Goal: Check status: Check status

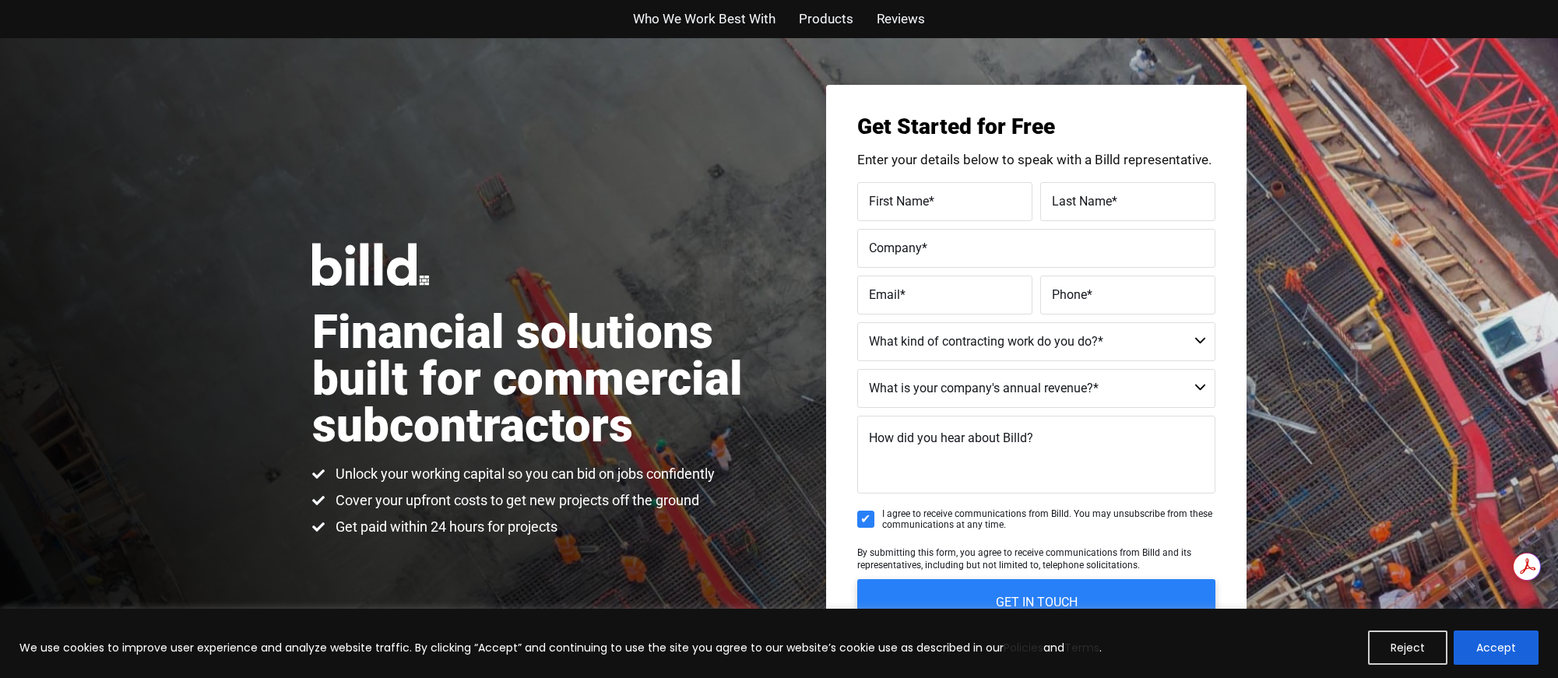
drag, startPoint x: 631, startPoint y: 128, endPoint x: 611, endPoint y: 106, distance: 29.2
click at [619, 114] on div "Financial solutions built for commercial subcontractors Unlock your working cap…" at bounding box center [779, 390] width 1558 height 704
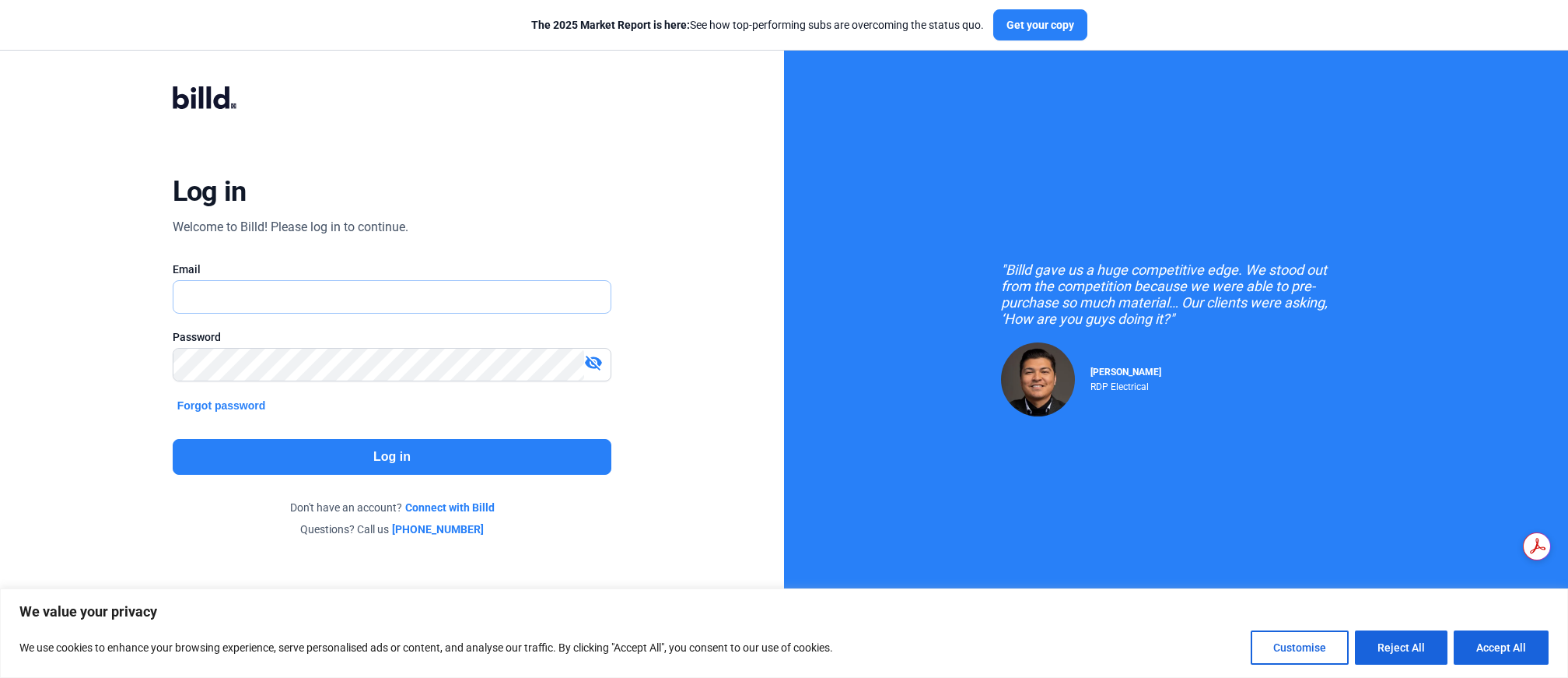
type input "carolina@totalsurfacesolution.com"
click at [391, 448] on button "Log in" at bounding box center [393, 457] width 440 height 36
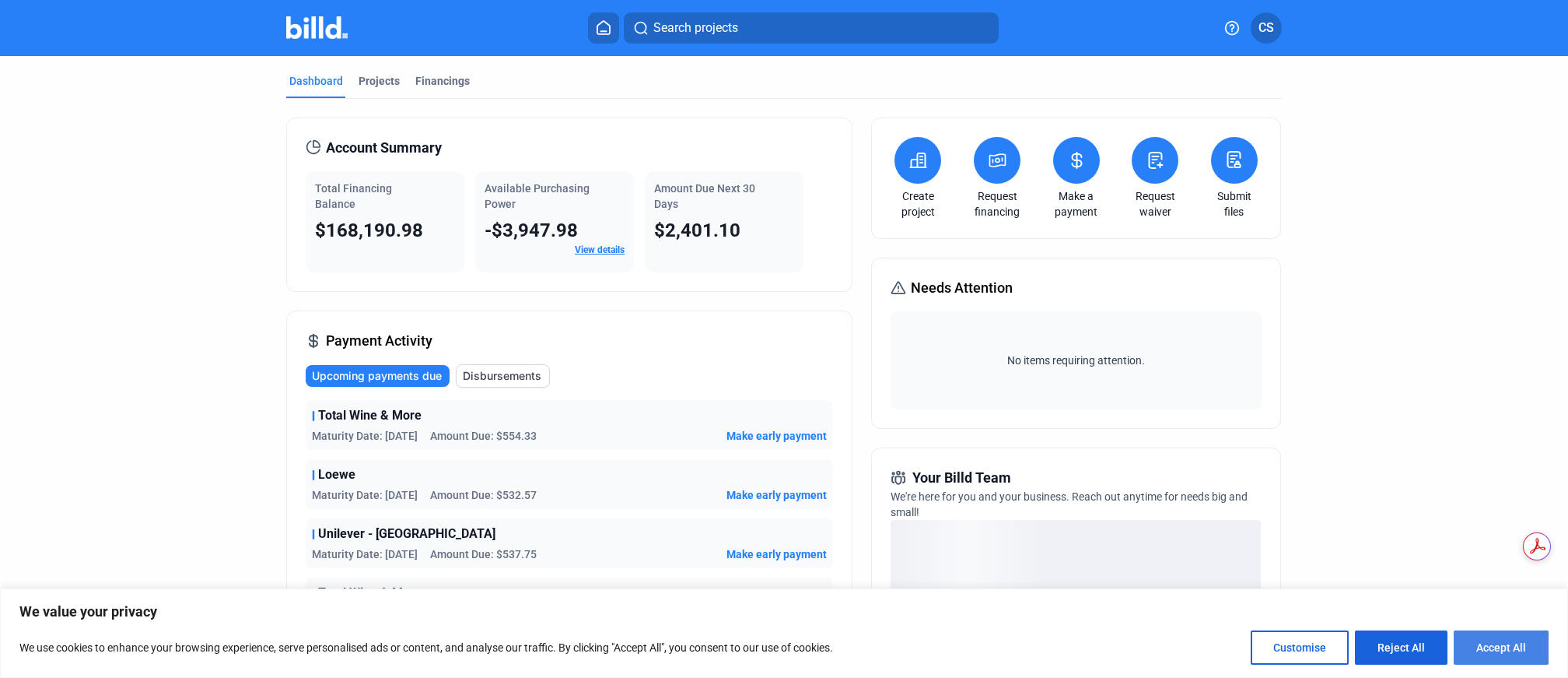
click at [1505, 642] on button "Accept All" at bounding box center [1501, 648] width 95 height 34
checkbox input "true"
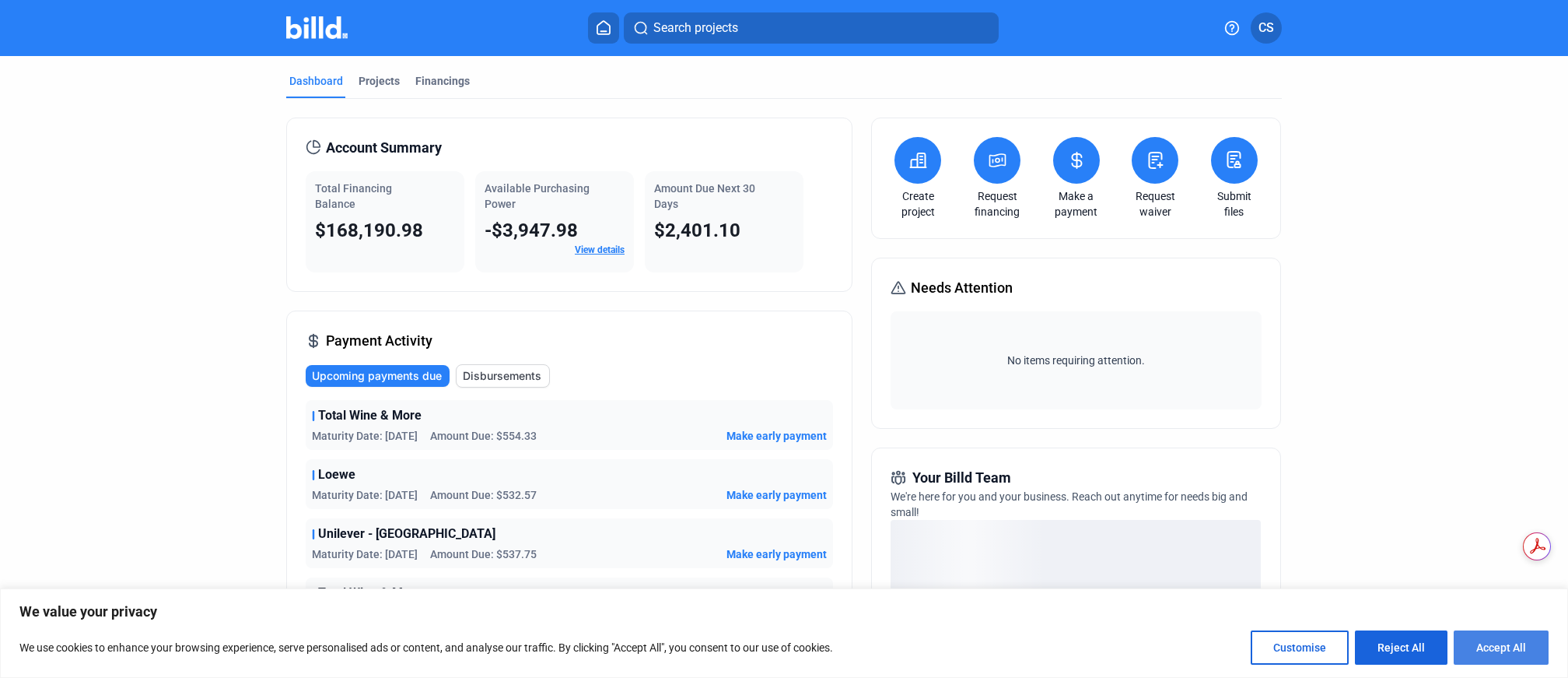
checkbox input "true"
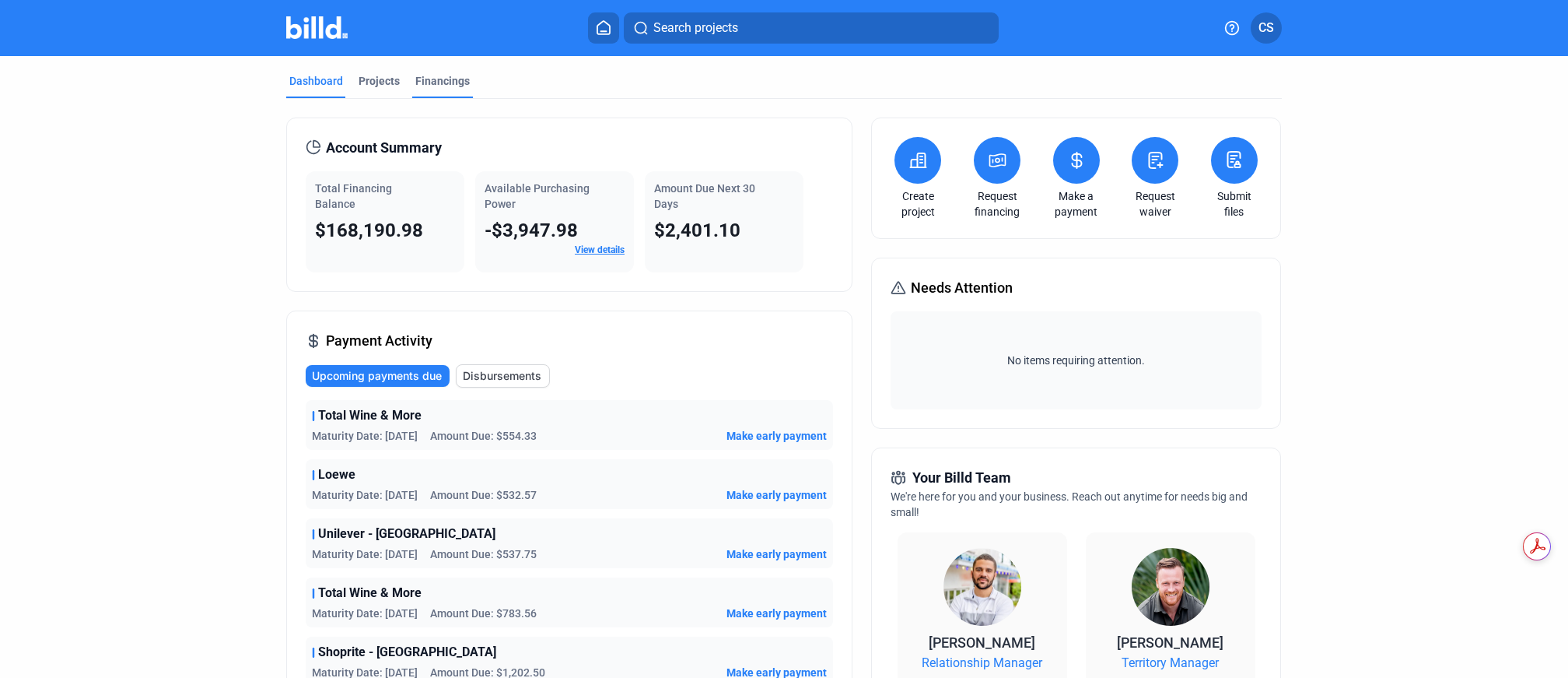
click at [434, 74] on div "Financings" at bounding box center [443, 81] width 54 height 16
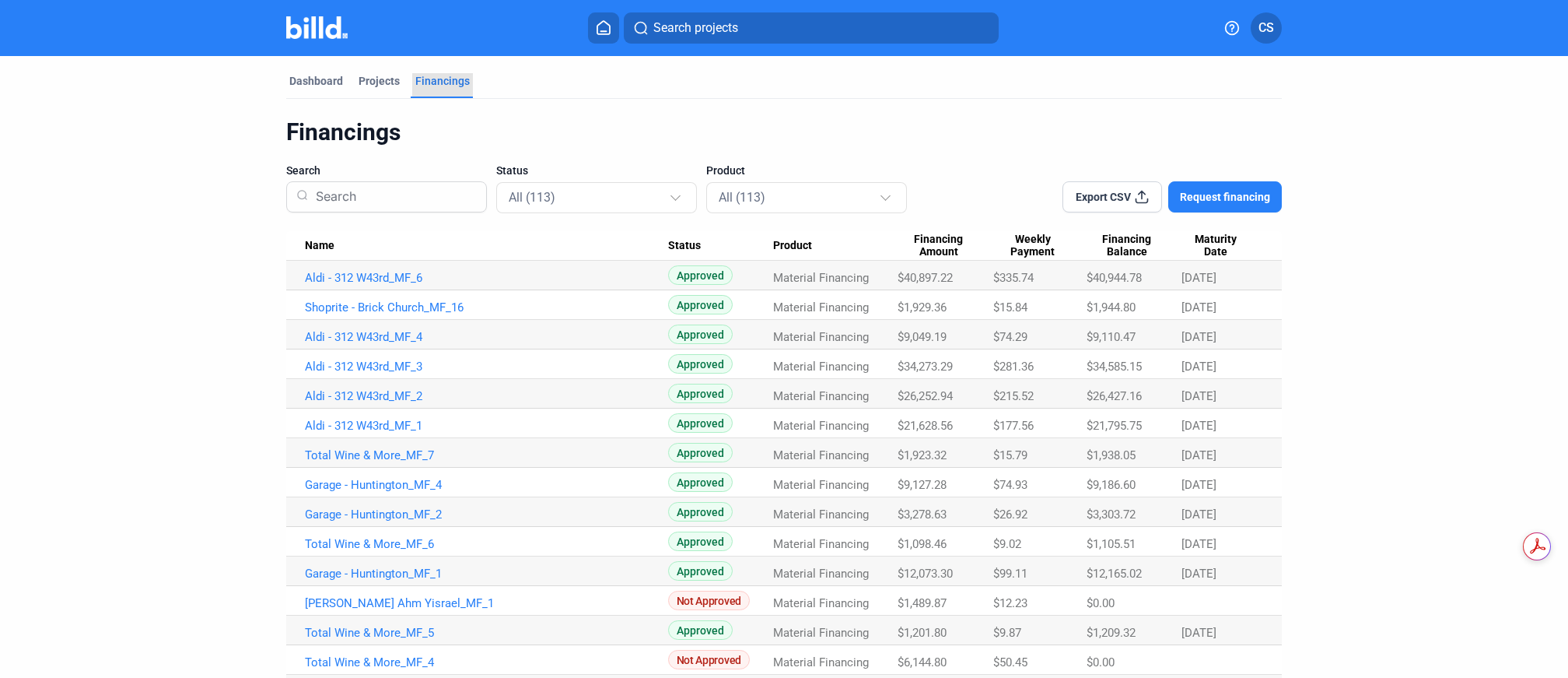
click at [428, 82] on div "Financings" at bounding box center [443, 81] width 54 height 16
click at [312, 82] on div "Dashboard" at bounding box center [317, 81] width 54 height 16
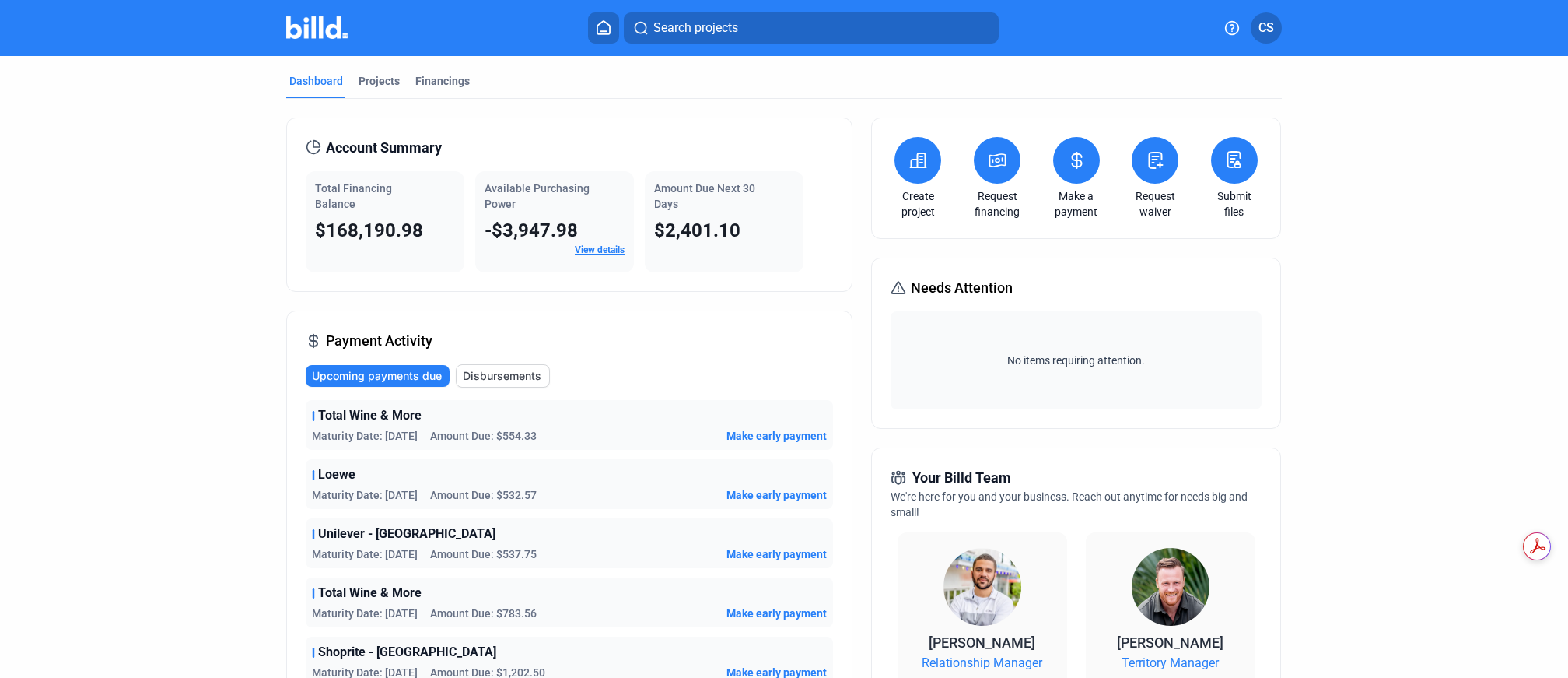
click at [1065, 196] on link "Make a payment" at bounding box center [1076, 203] width 54 height 31
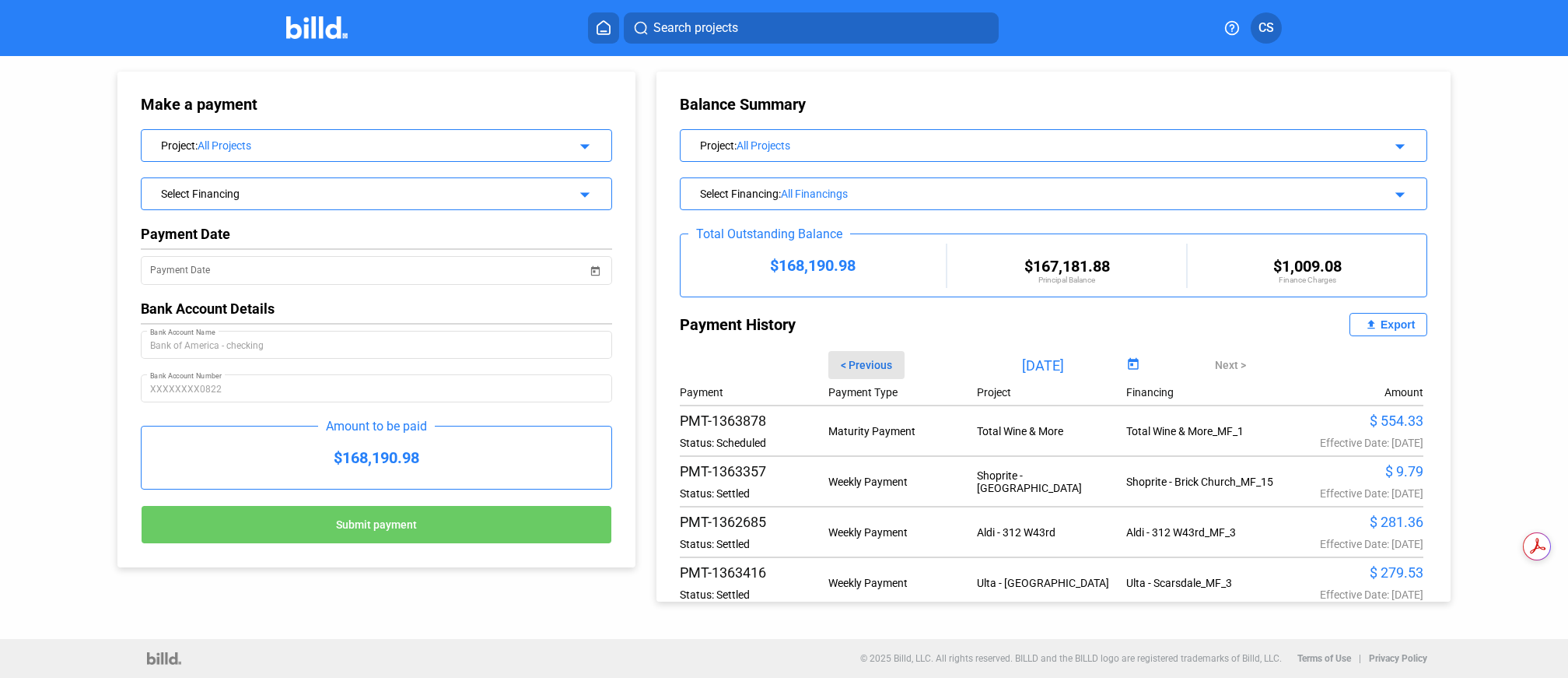
click at [876, 364] on span "< Previous" at bounding box center [866, 365] width 51 height 12
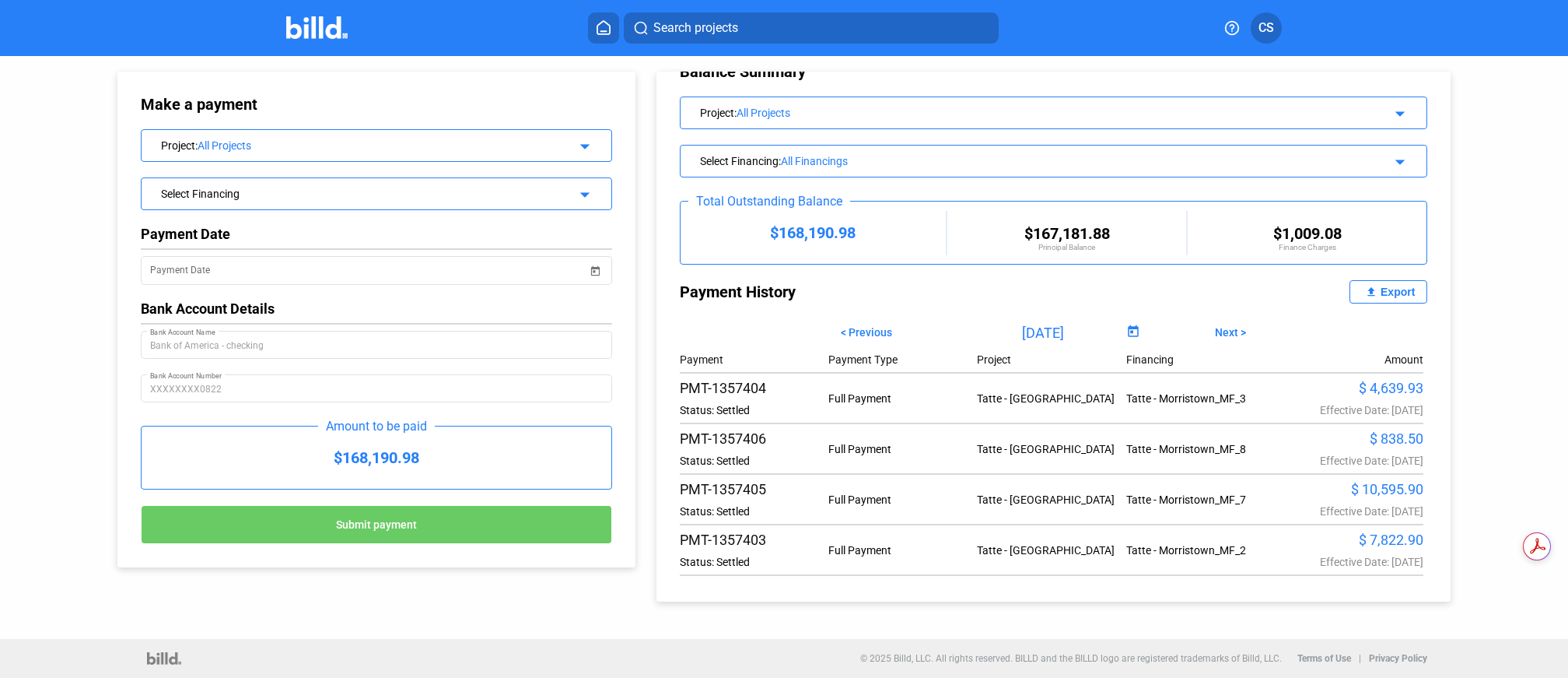
scroll to position [33, 0]
click at [1220, 334] on span "Next >" at bounding box center [1230, 331] width 31 height 12
type input "09/24/2025"
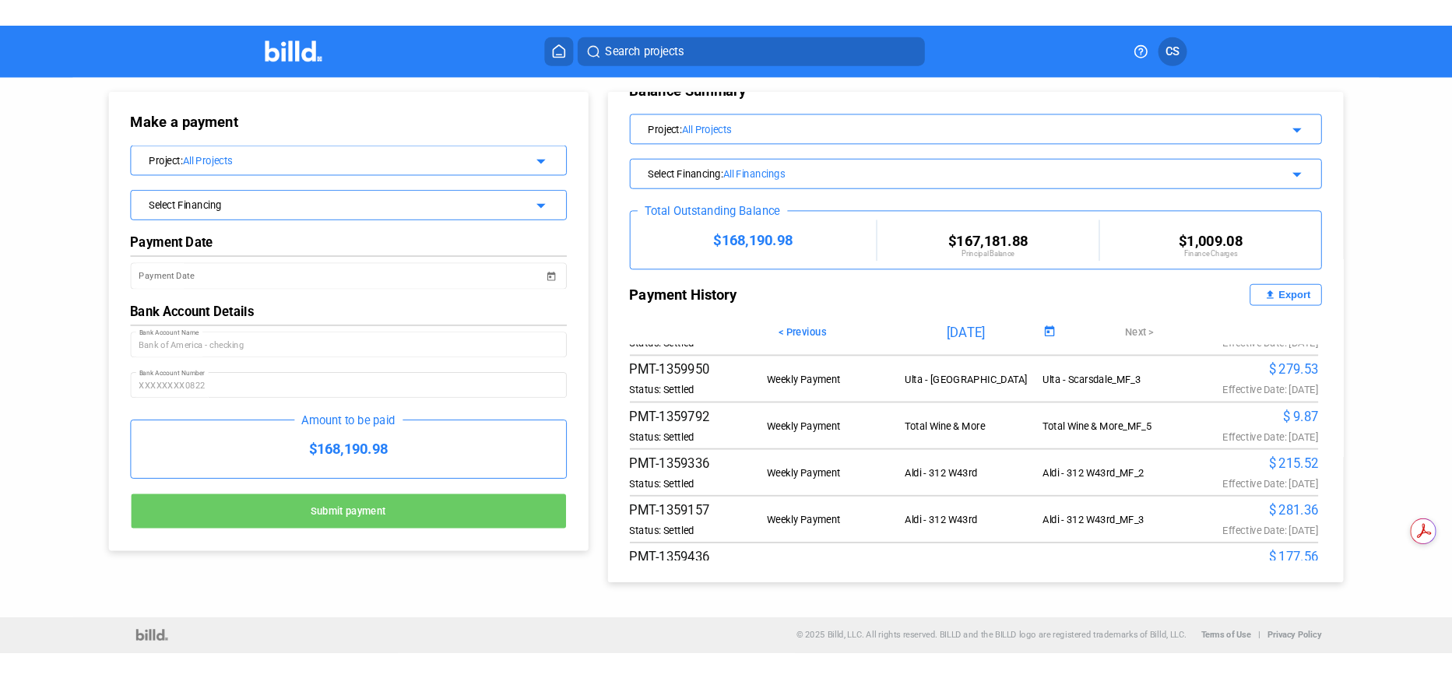
scroll to position [2569, 0]
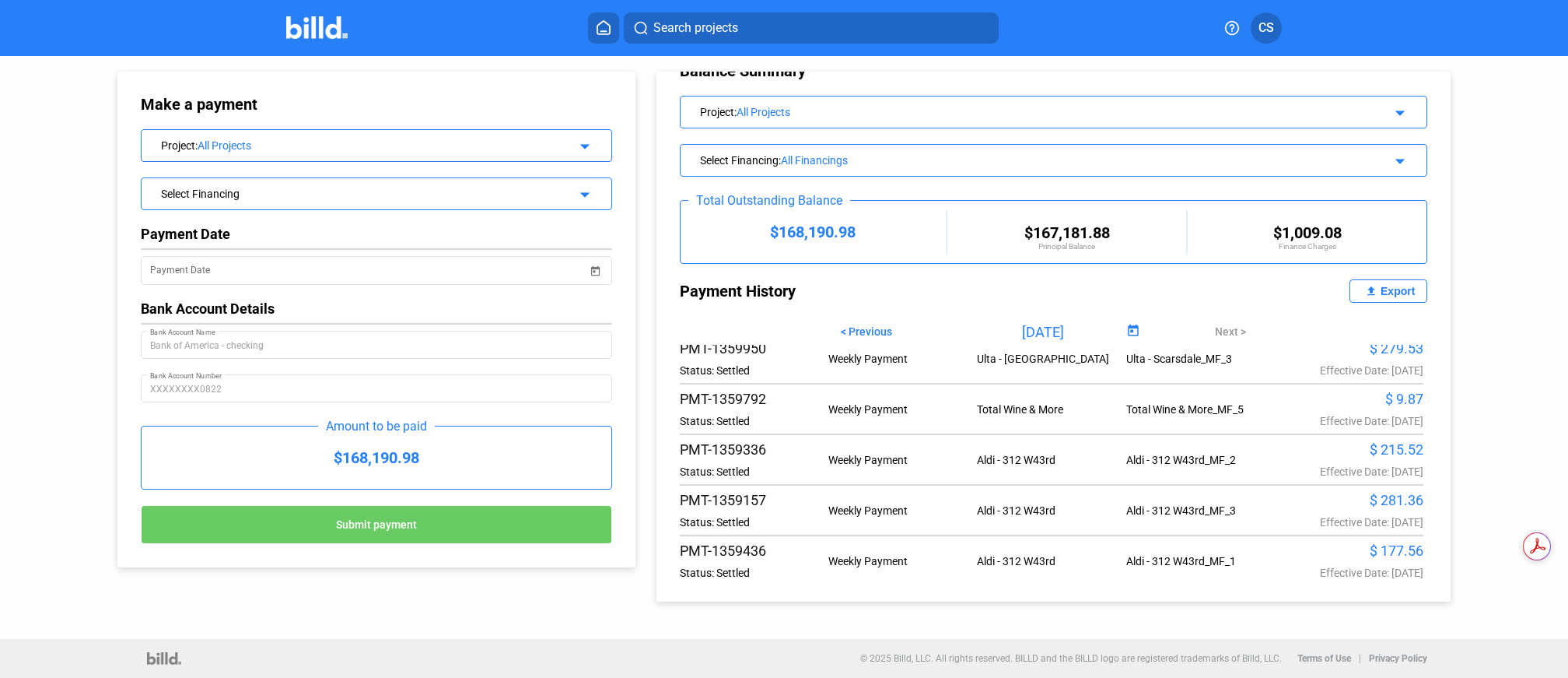
click at [1384, 297] on div "Export" at bounding box center [1398, 291] width 34 height 12
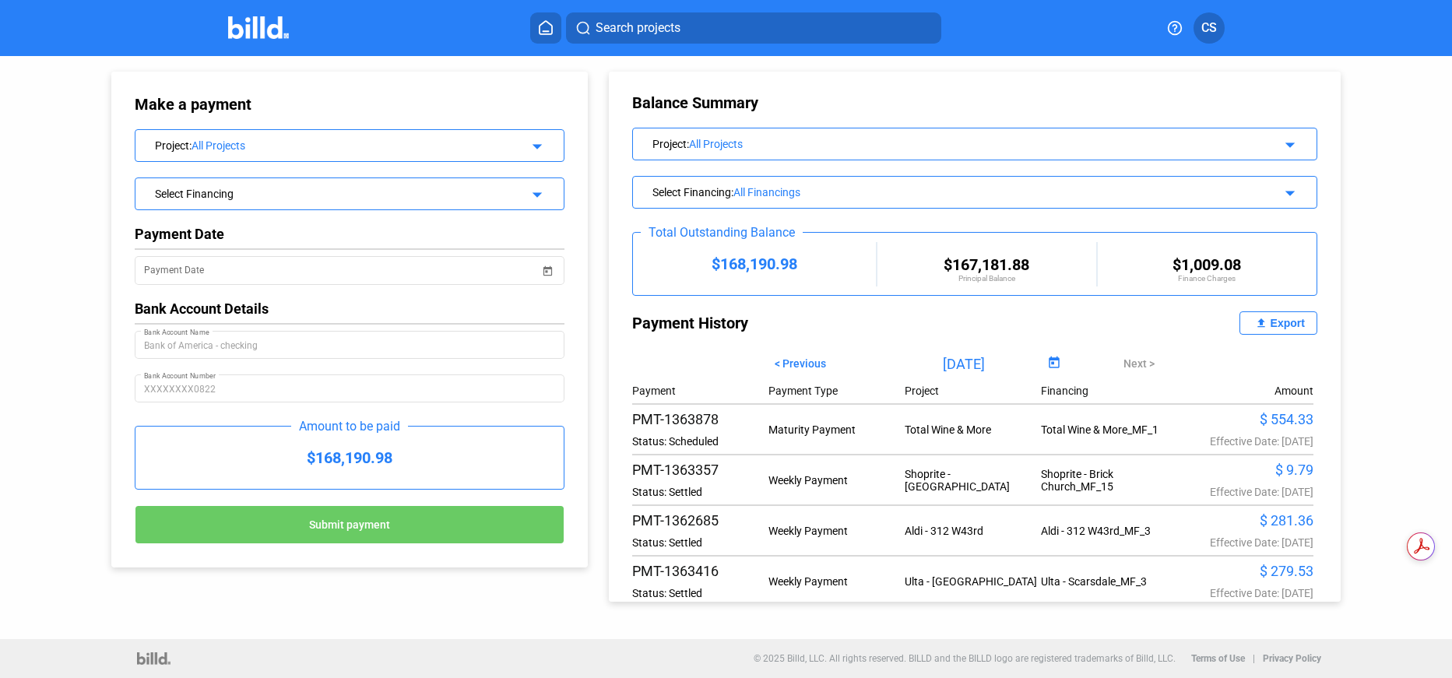
scroll to position [0, 0]
click at [719, 147] on div "All Projects" at bounding box center [960, 145] width 543 height 12
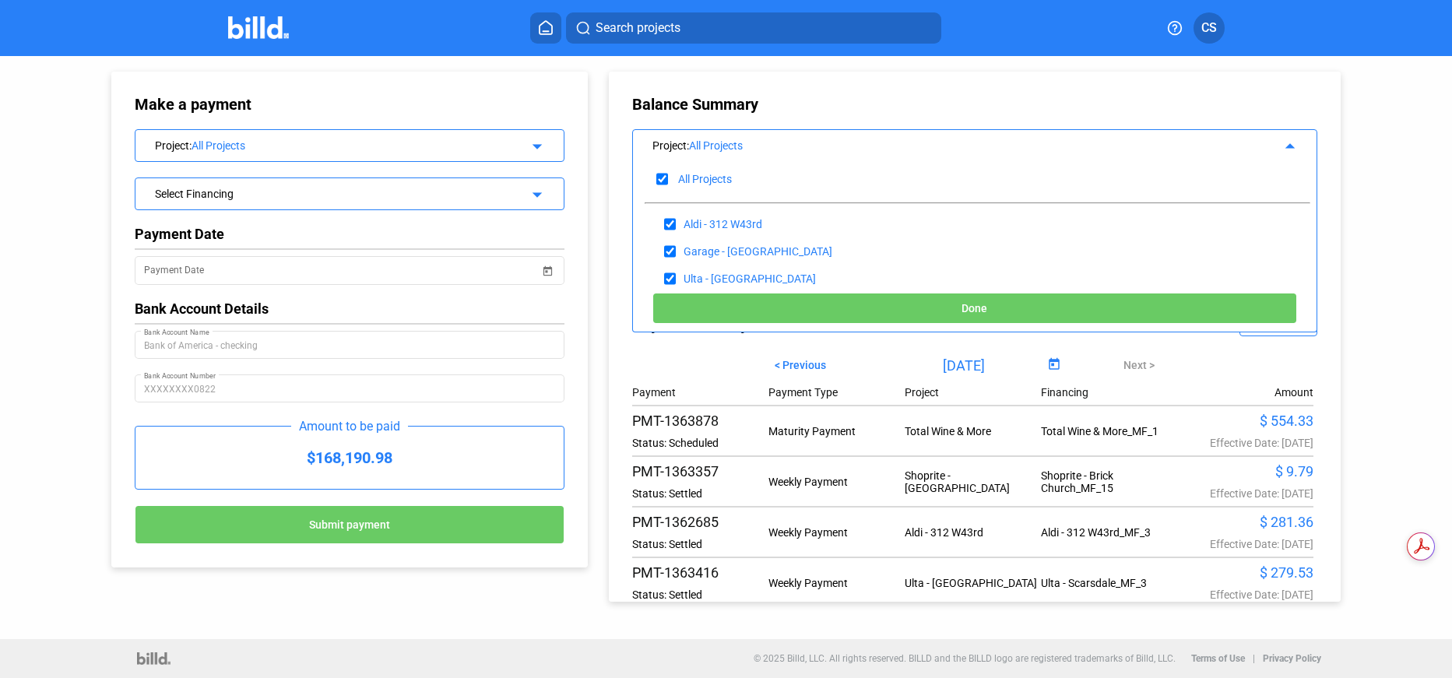
click at [719, 147] on div "All Projects" at bounding box center [960, 145] width 543 height 12
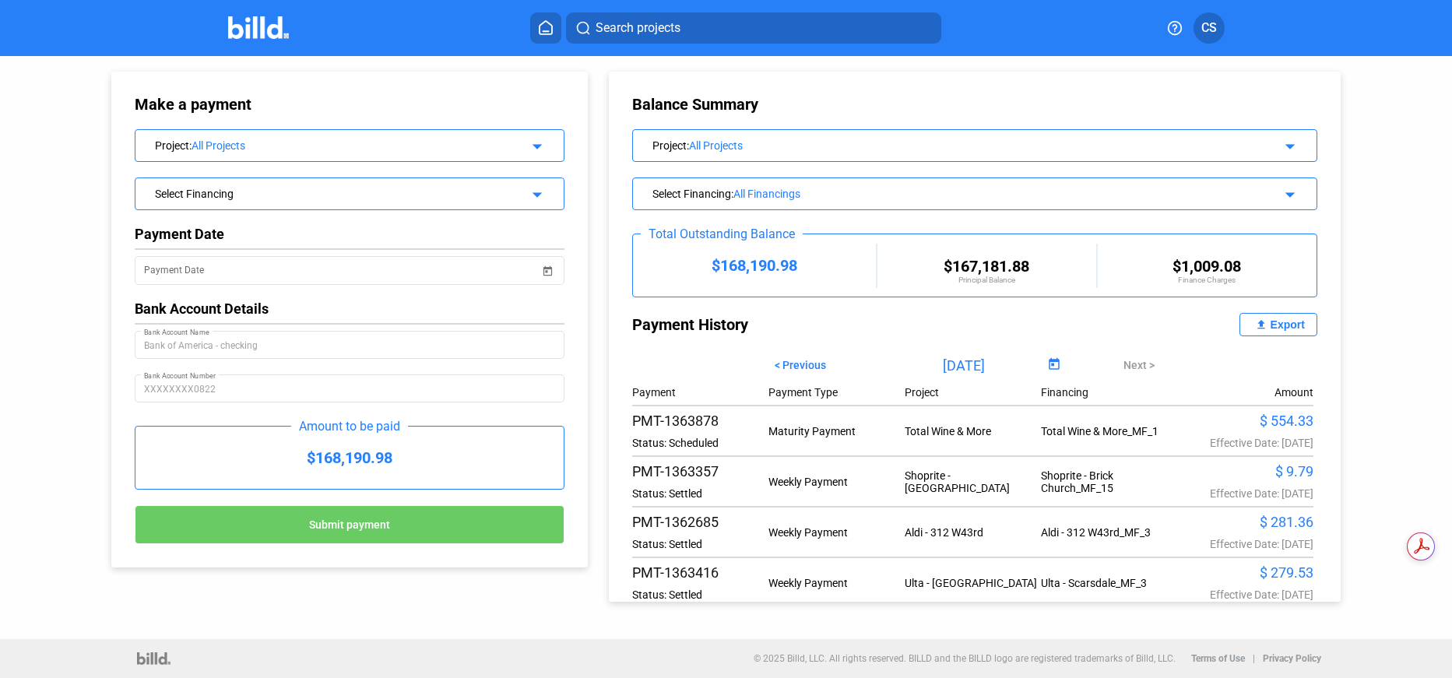
click at [775, 194] on div "All Financings" at bounding box center [982, 194] width 499 height 12
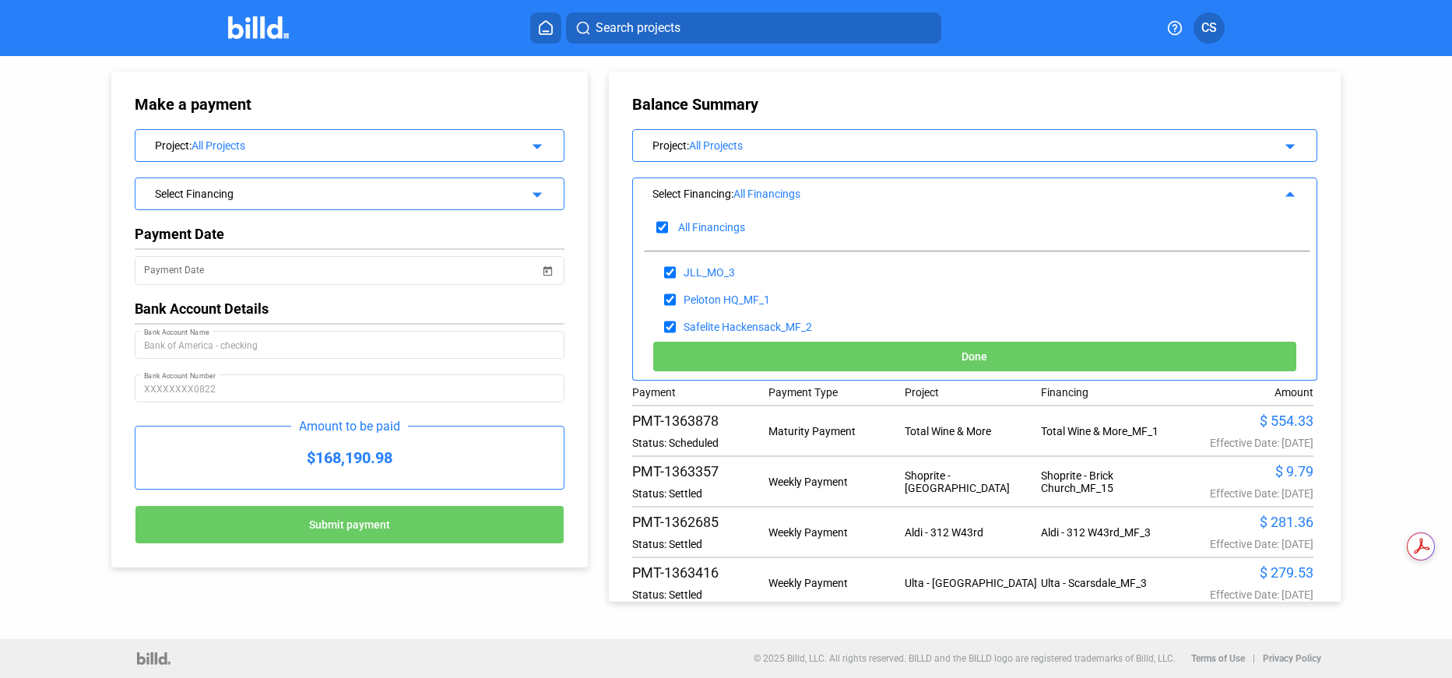
click at [775, 194] on div "All Financings" at bounding box center [982, 194] width 499 height 12
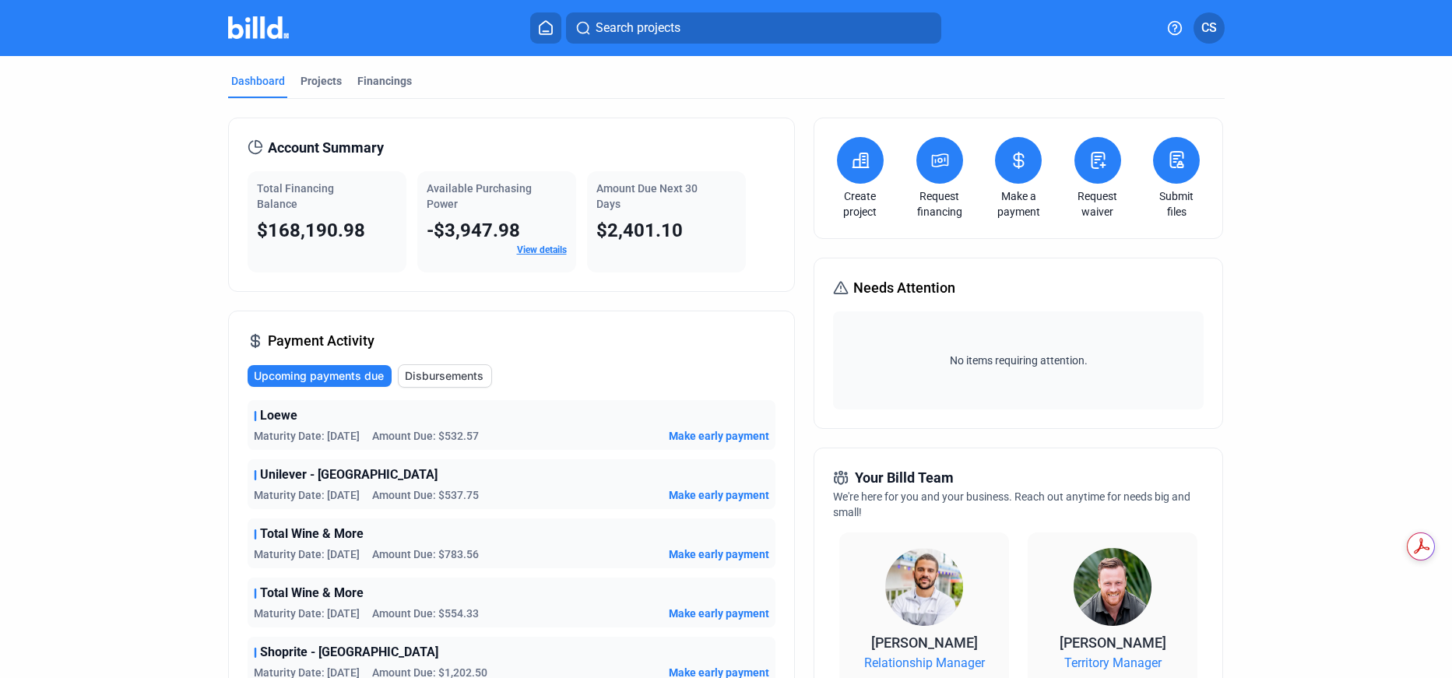
click at [1016, 177] on button at bounding box center [1018, 160] width 47 height 47
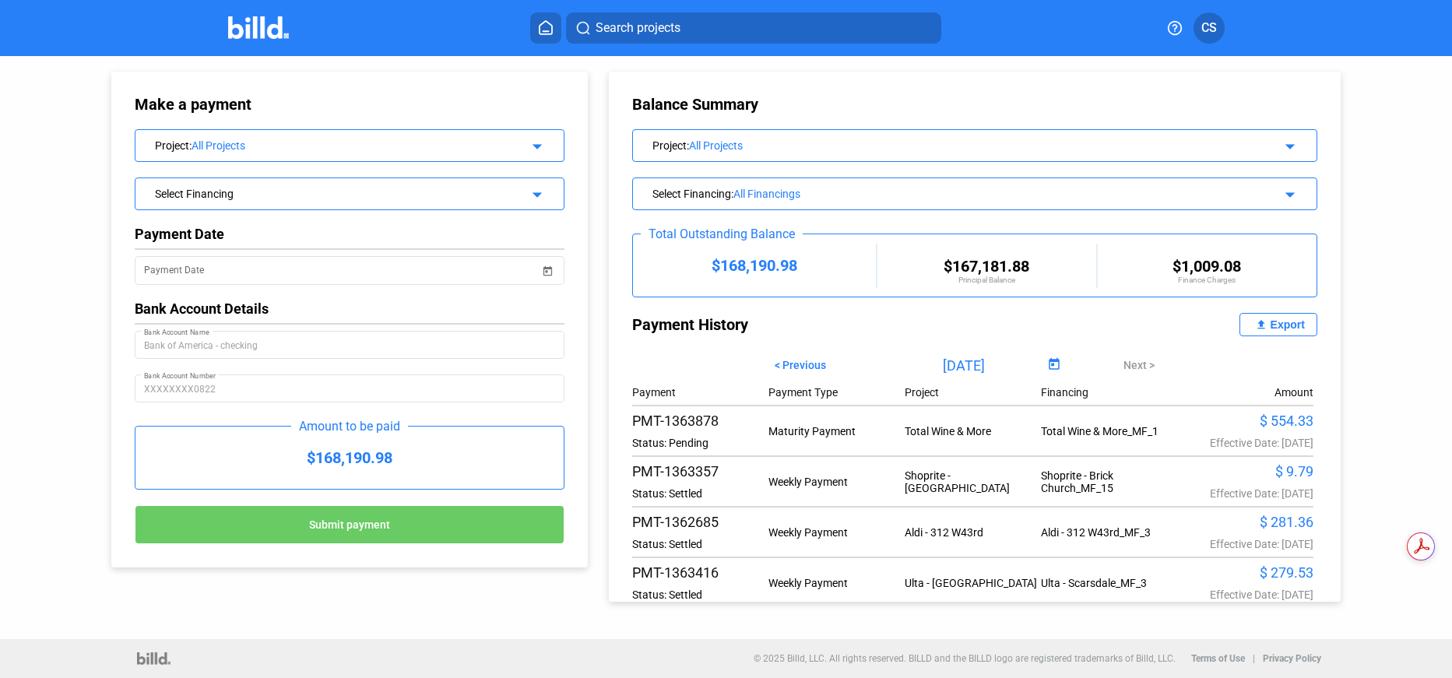
click at [771, 192] on div "All Financings" at bounding box center [982, 194] width 499 height 12
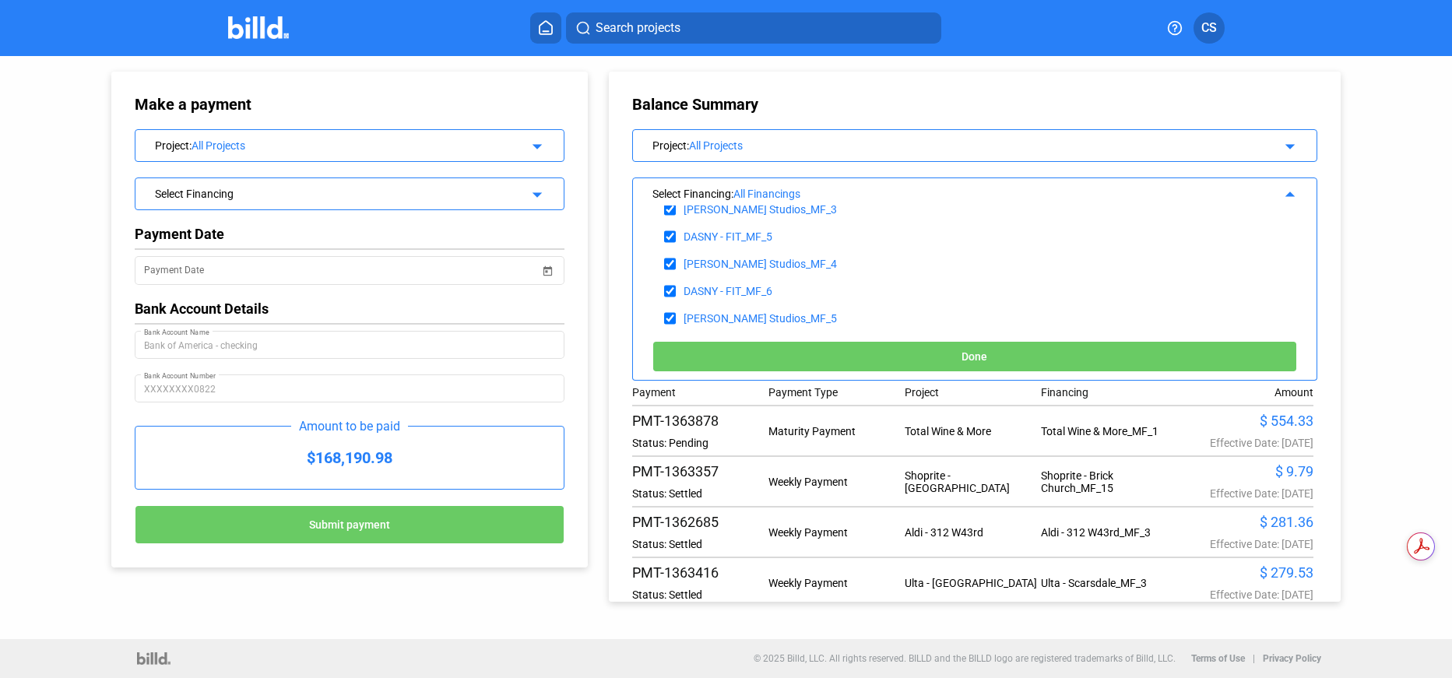
scroll to position [894, 0]
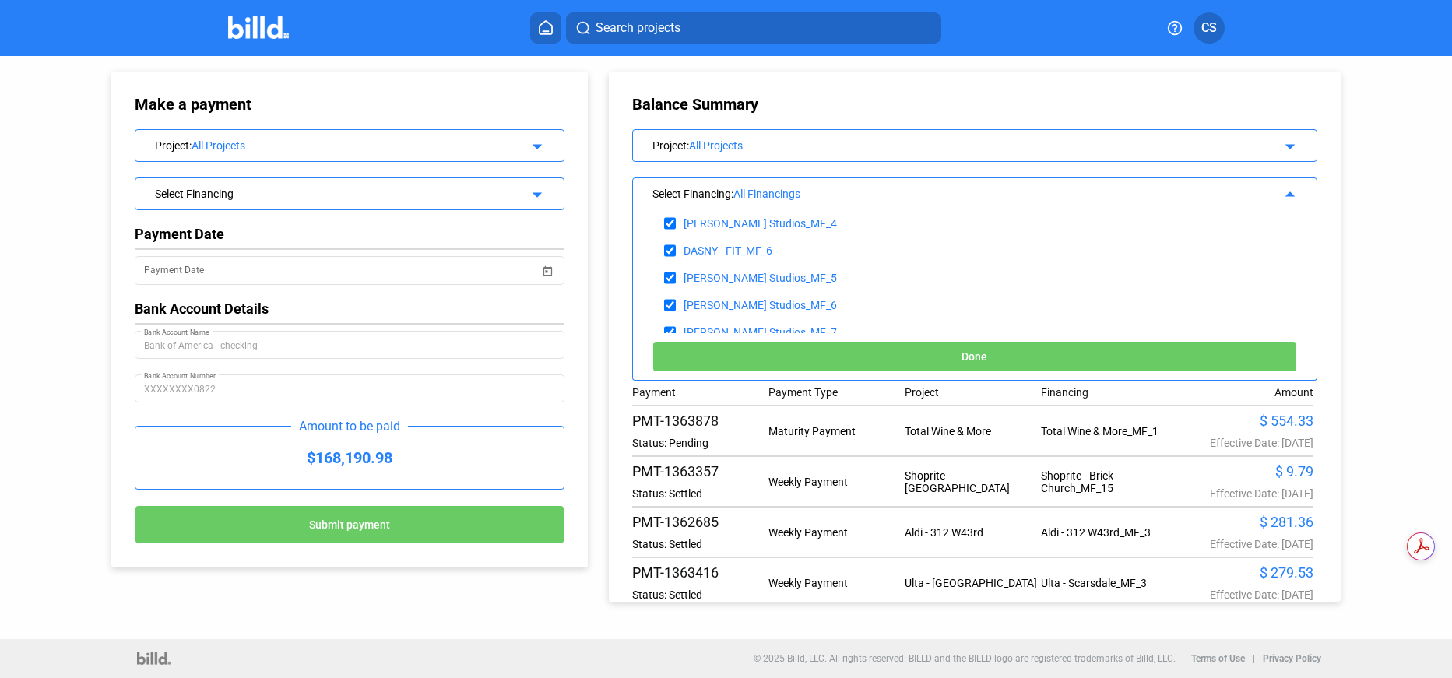
click at [536, 146] on mat-icon "arrow_drop_down" at bounding box center [534, 144] width 19 height 19
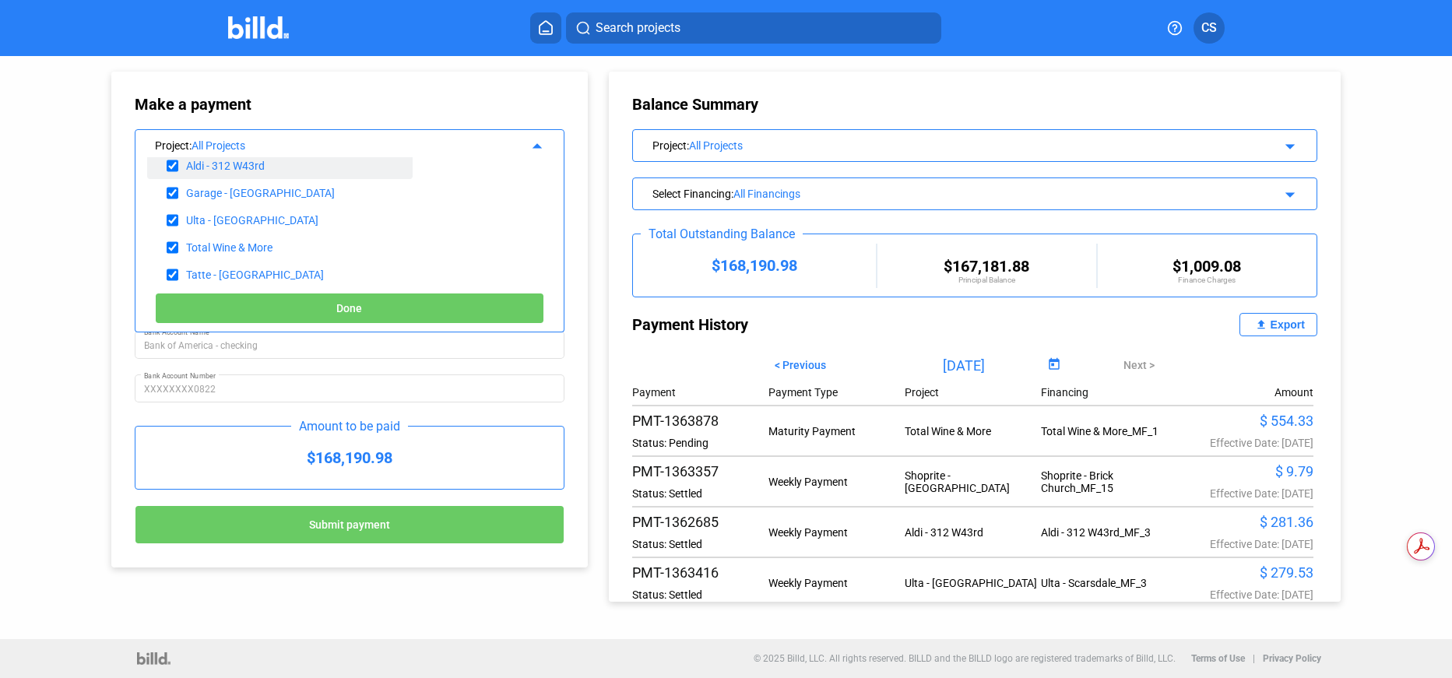
scroll to position [0, 0]
click at [772, 192] on div "All Financings" at bounding box center [982, 194] width 499 height 12
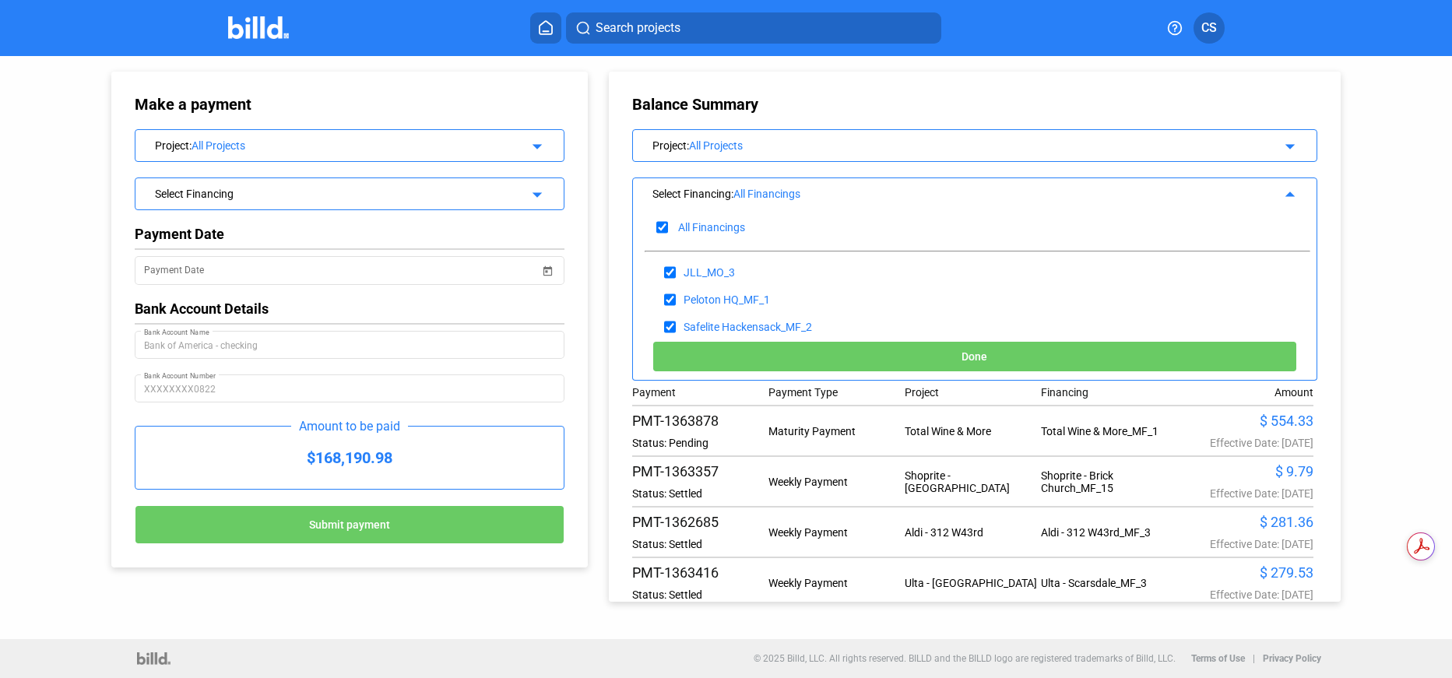
click at [1286, 146] on mat-icon "arrow_drop_down" at bounding box center [1287, 144] width 19 height 19
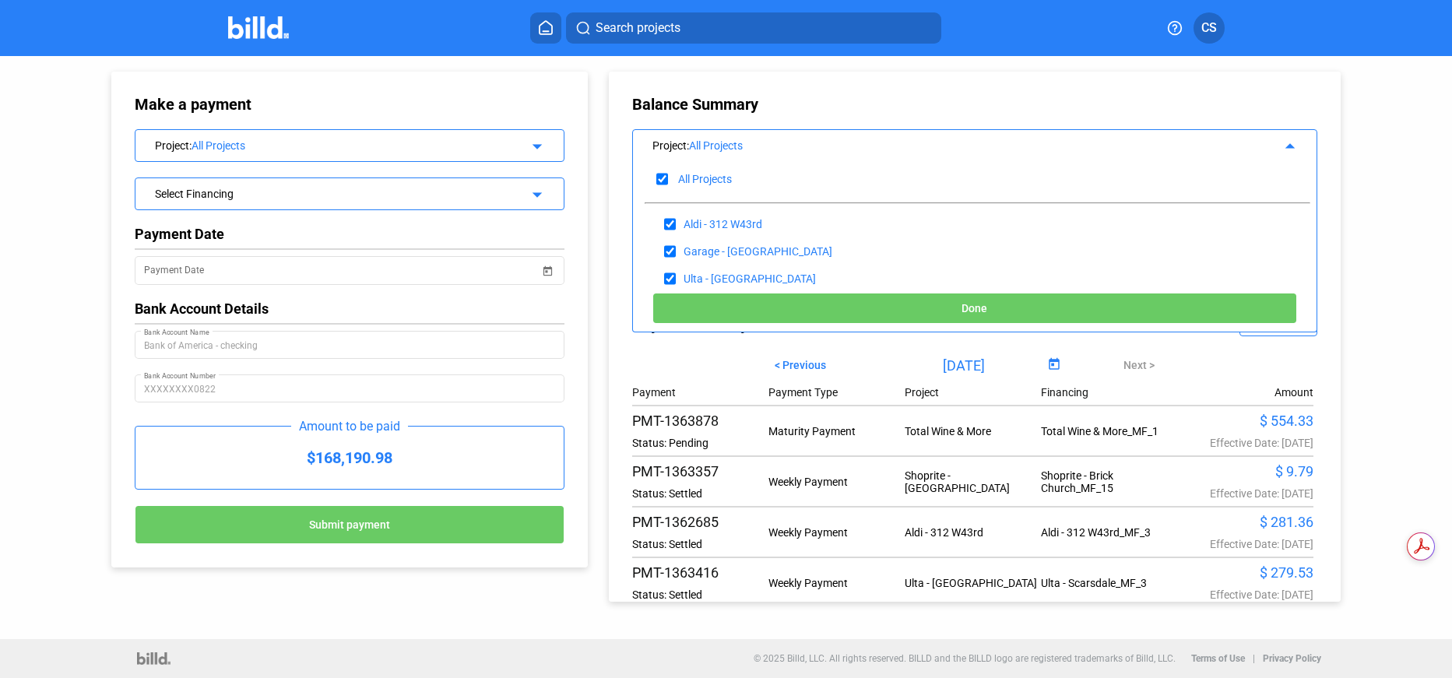
click at [543, 189] on mat-icon "arrow_drop_down" at bounding box center [534, 192] width 19 height 19
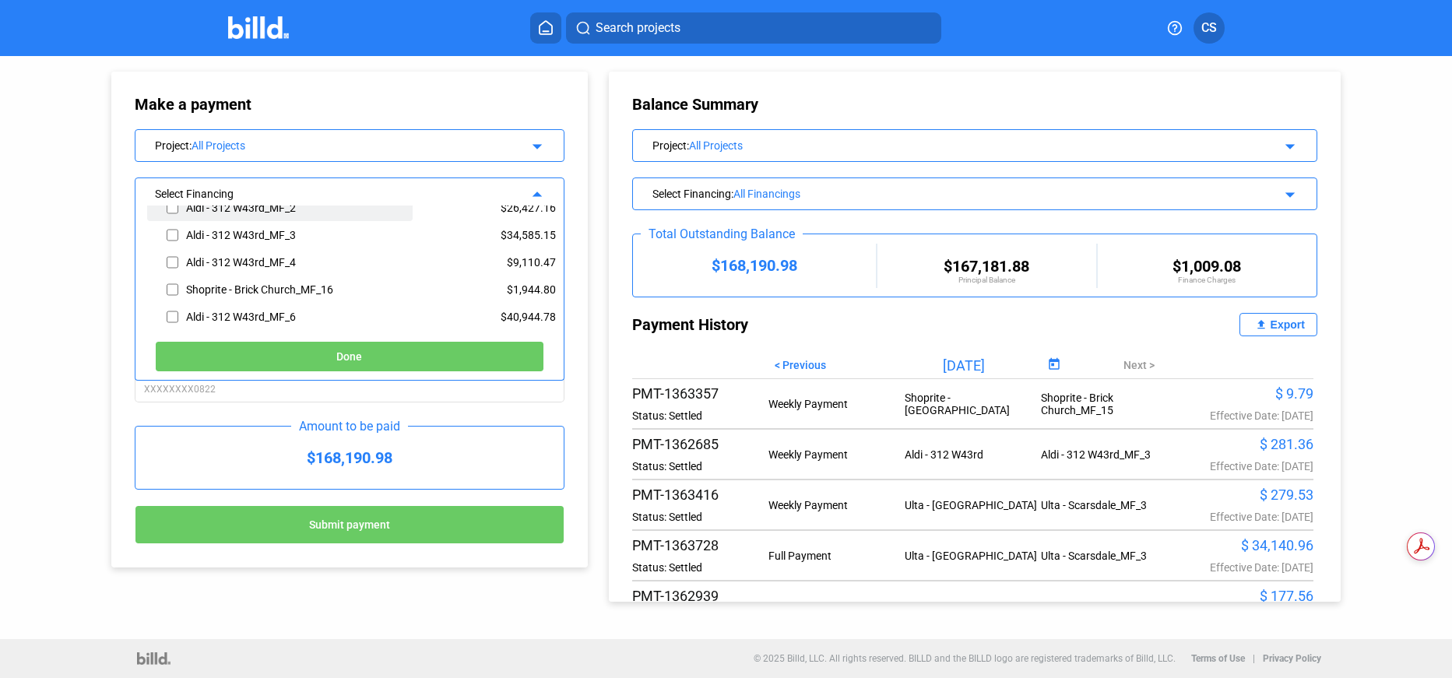
scroll to position [420, 0]
click at [1285, 144] on mat-icon "arrow_drop_down" at bounding box center [1287, 144] width 19 height 19
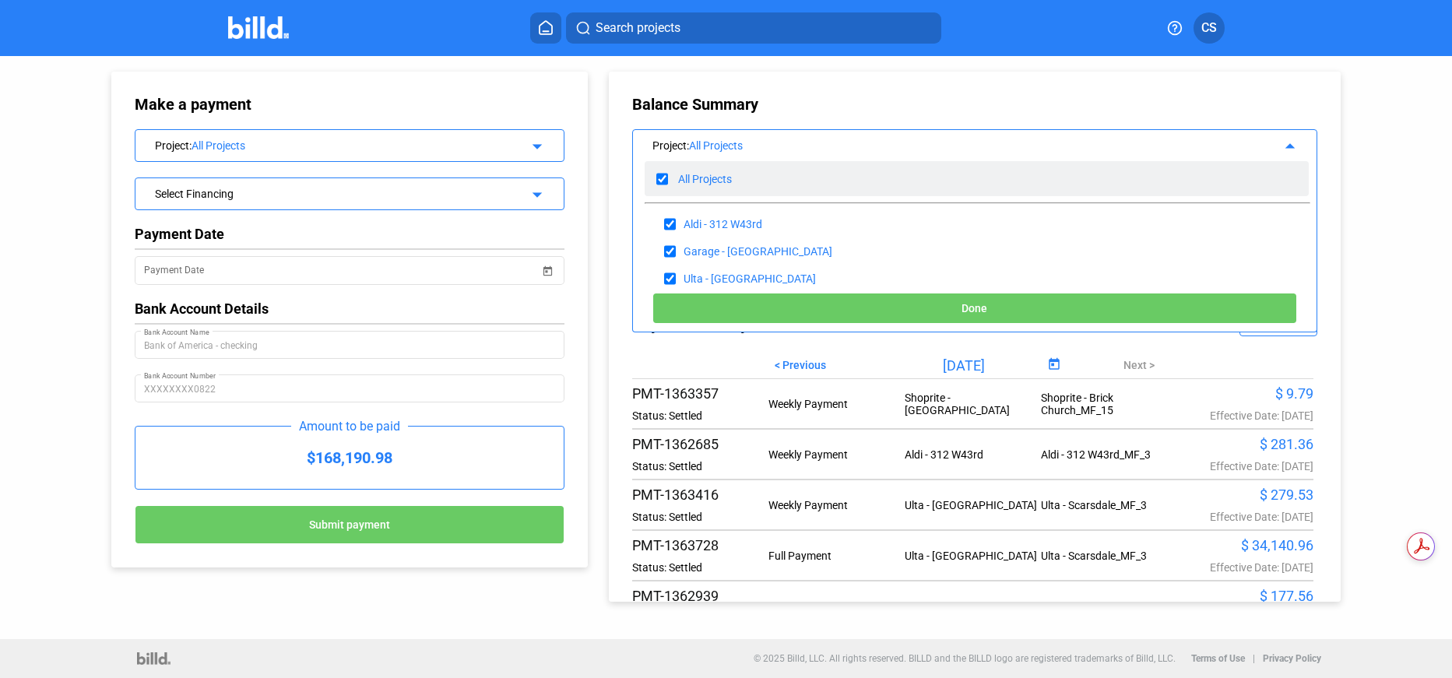
click at [663, 174] on input "checkbox" at bounding box center [662, 178] width 12 height 23
checkbox input "false"
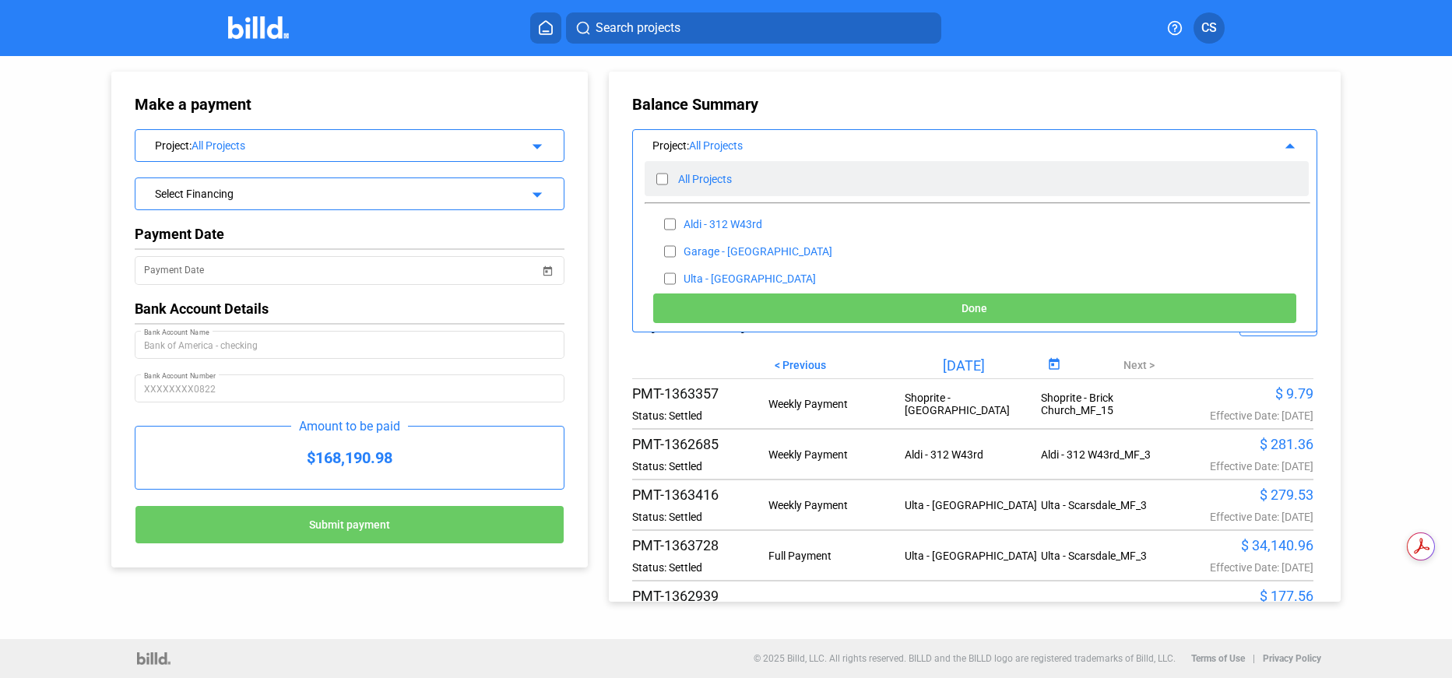
checkbox input "false"
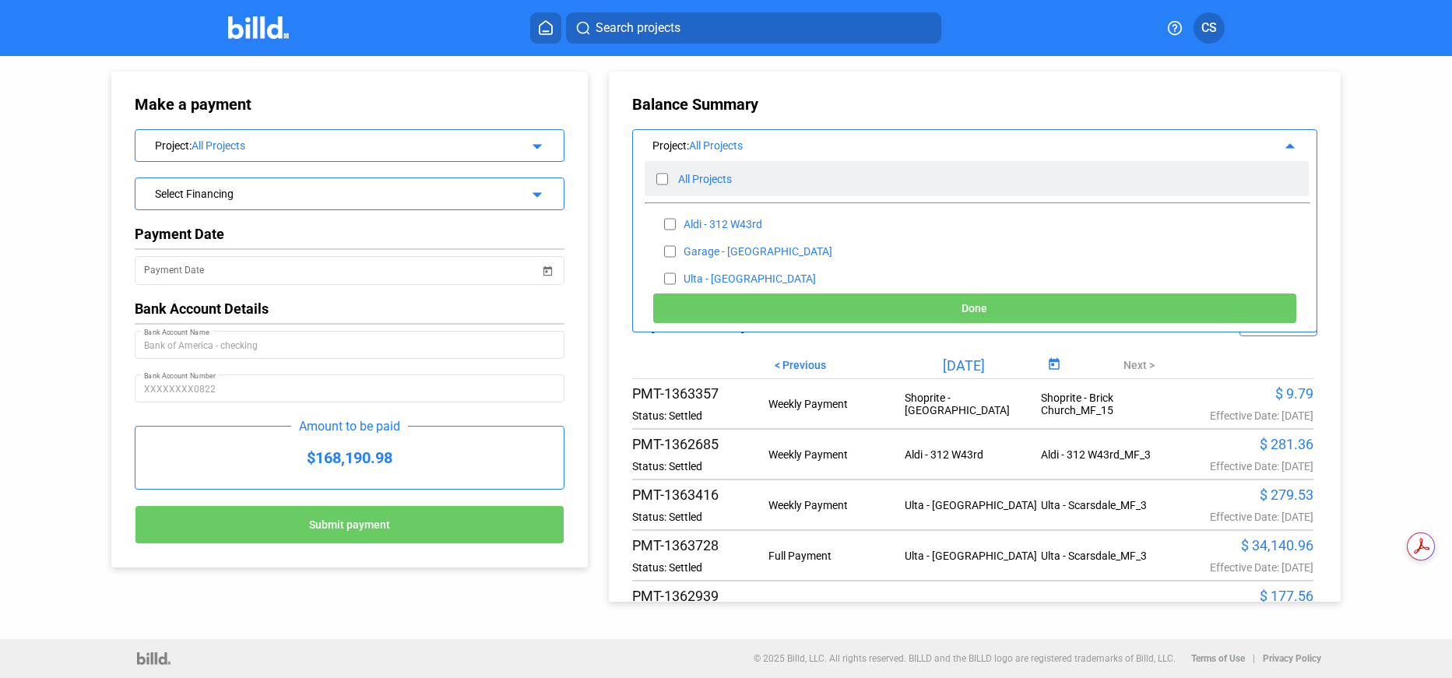
checkbox input "false"
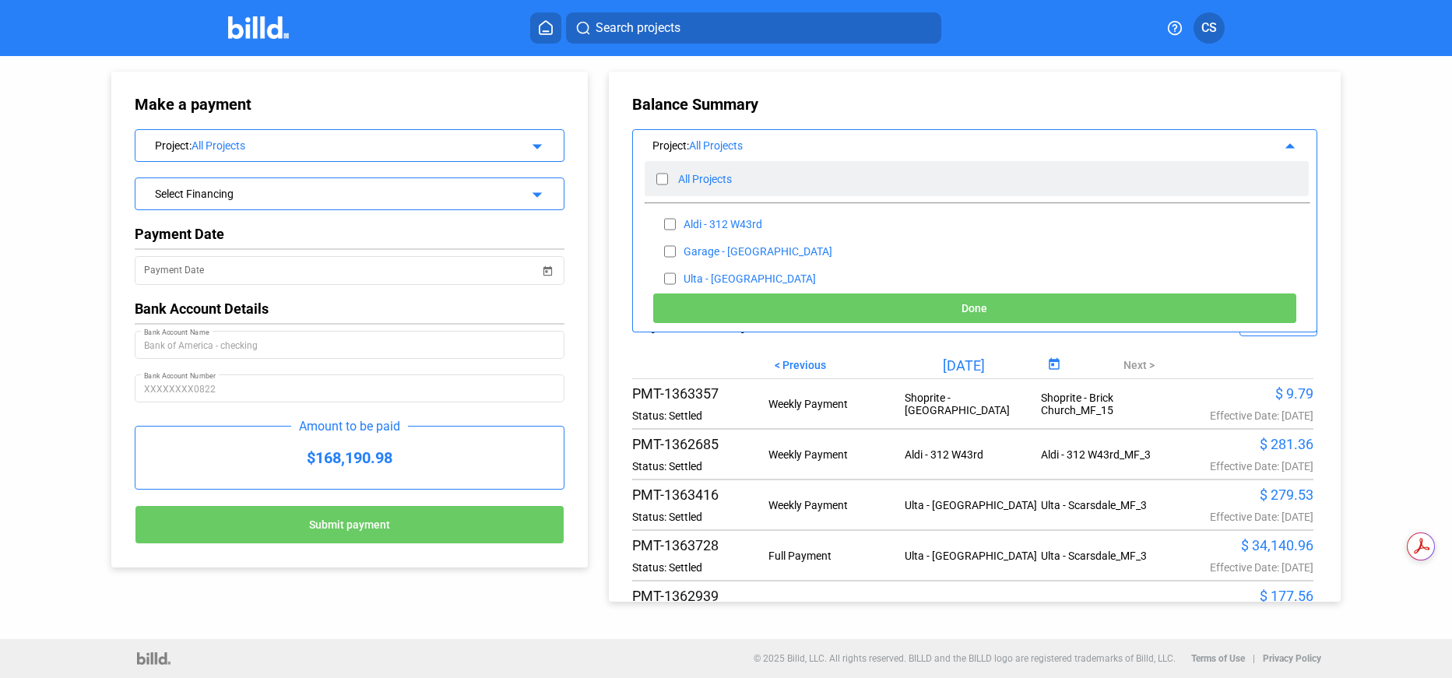
checkbox input "false"
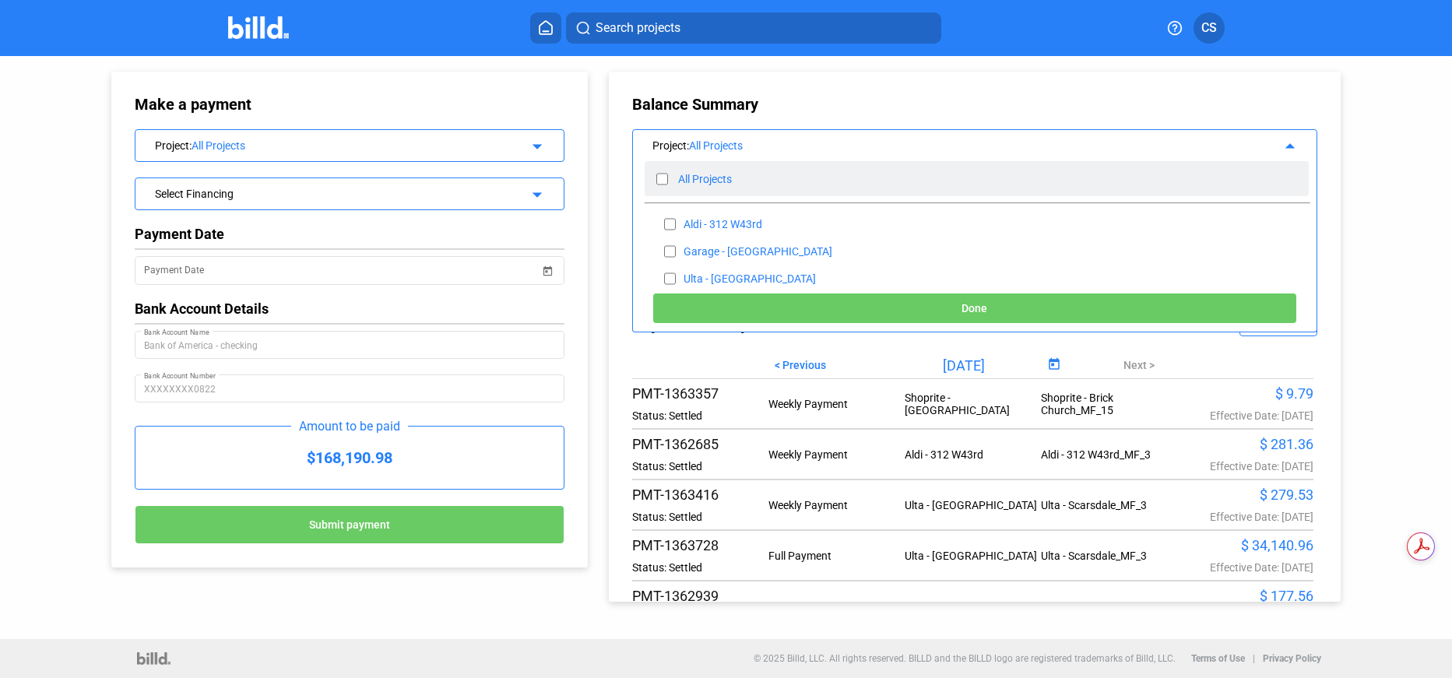
checkbox input "false"
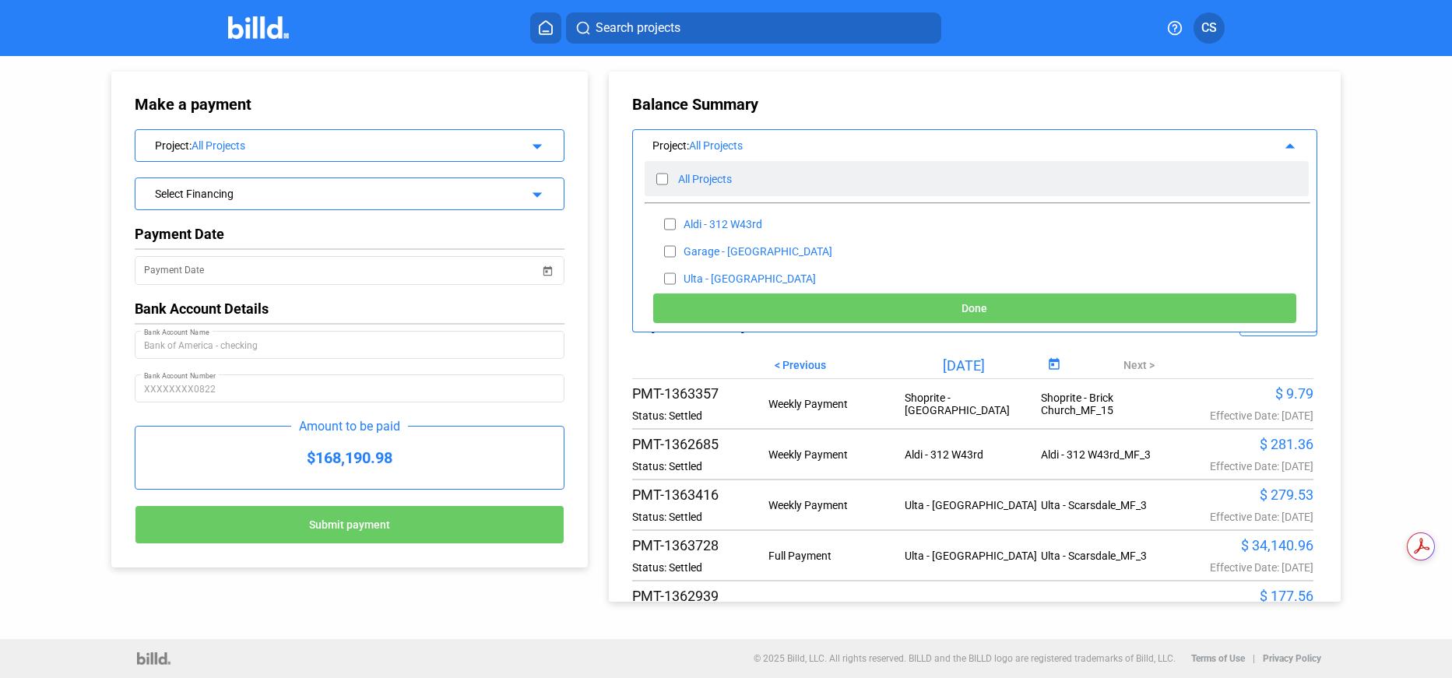
checkbox input "false"
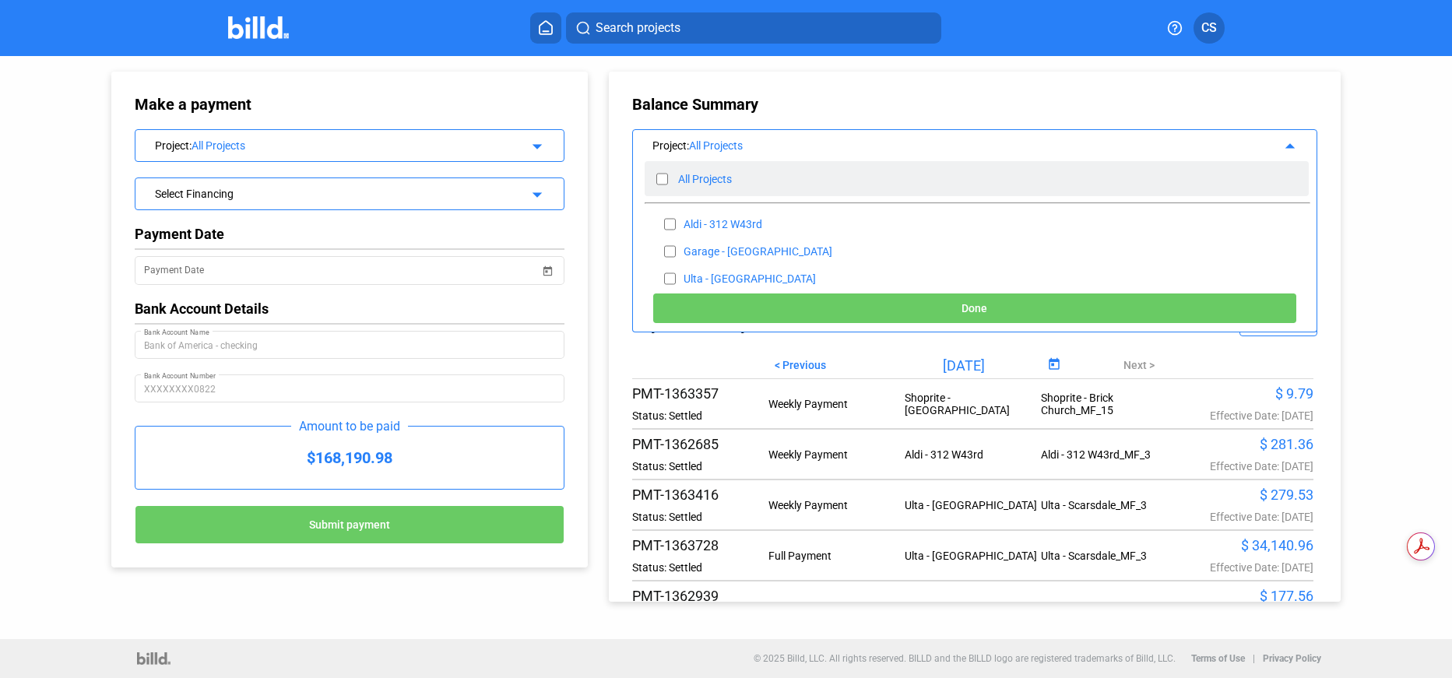
checkbox input "false"
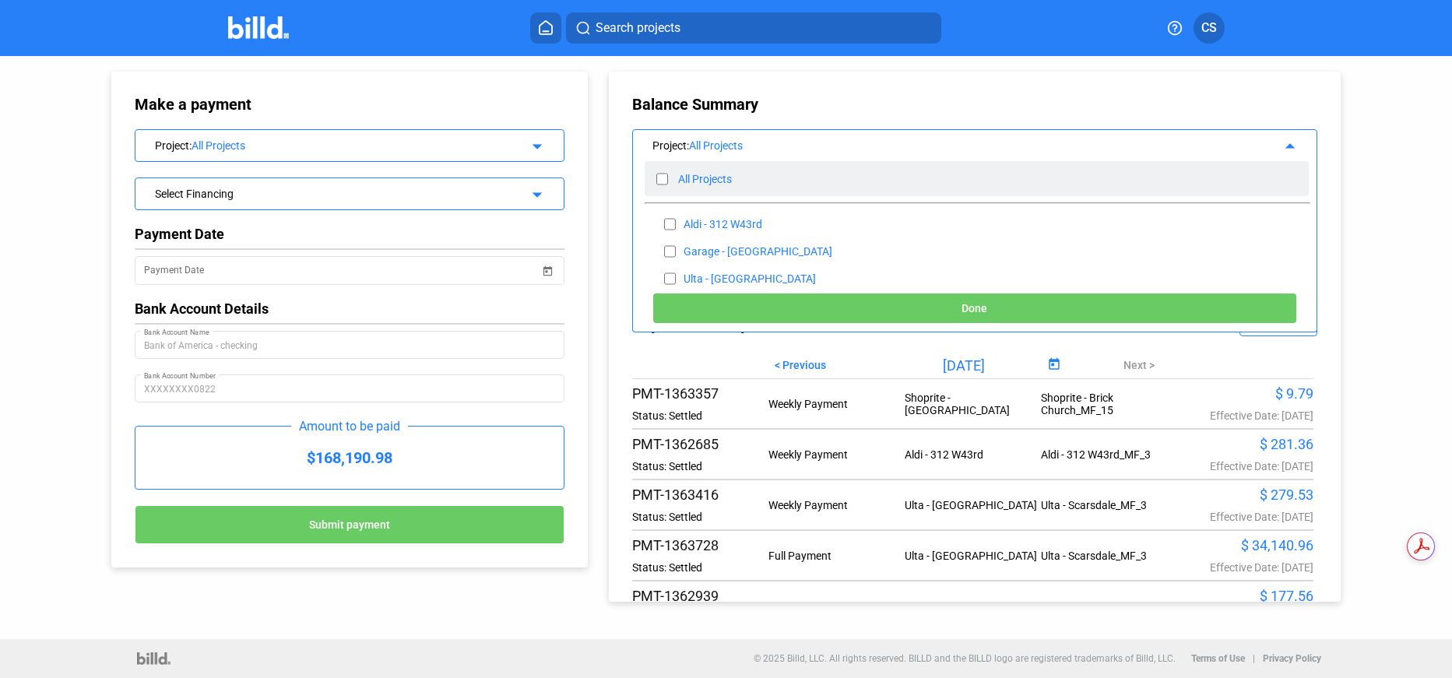
checkbox input "false"
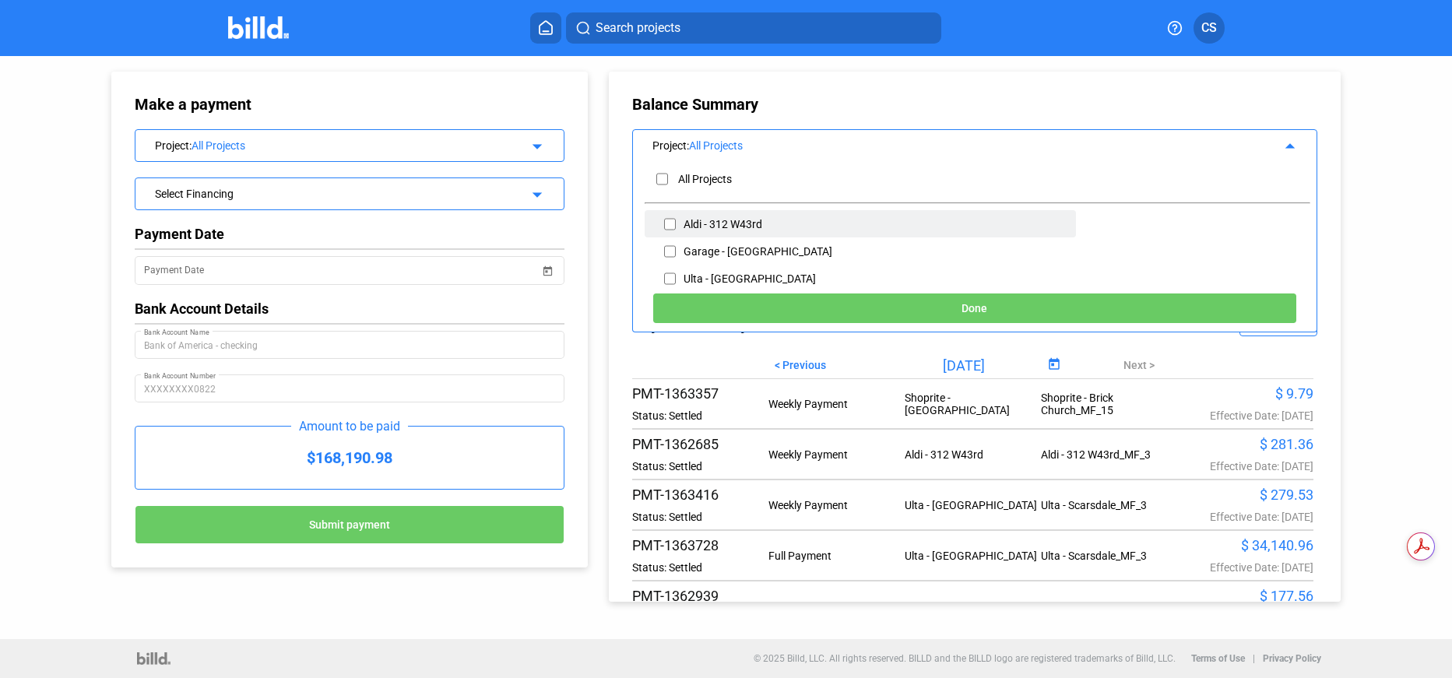
click at [680, 221] on div "Aldi - 312 W43rd" at bounding box center [861, 223] width 432 height 27
click at [670, 223] on input "checkbox" at bounding box center [670, 224] width 12 height 23
checkbox input "true"
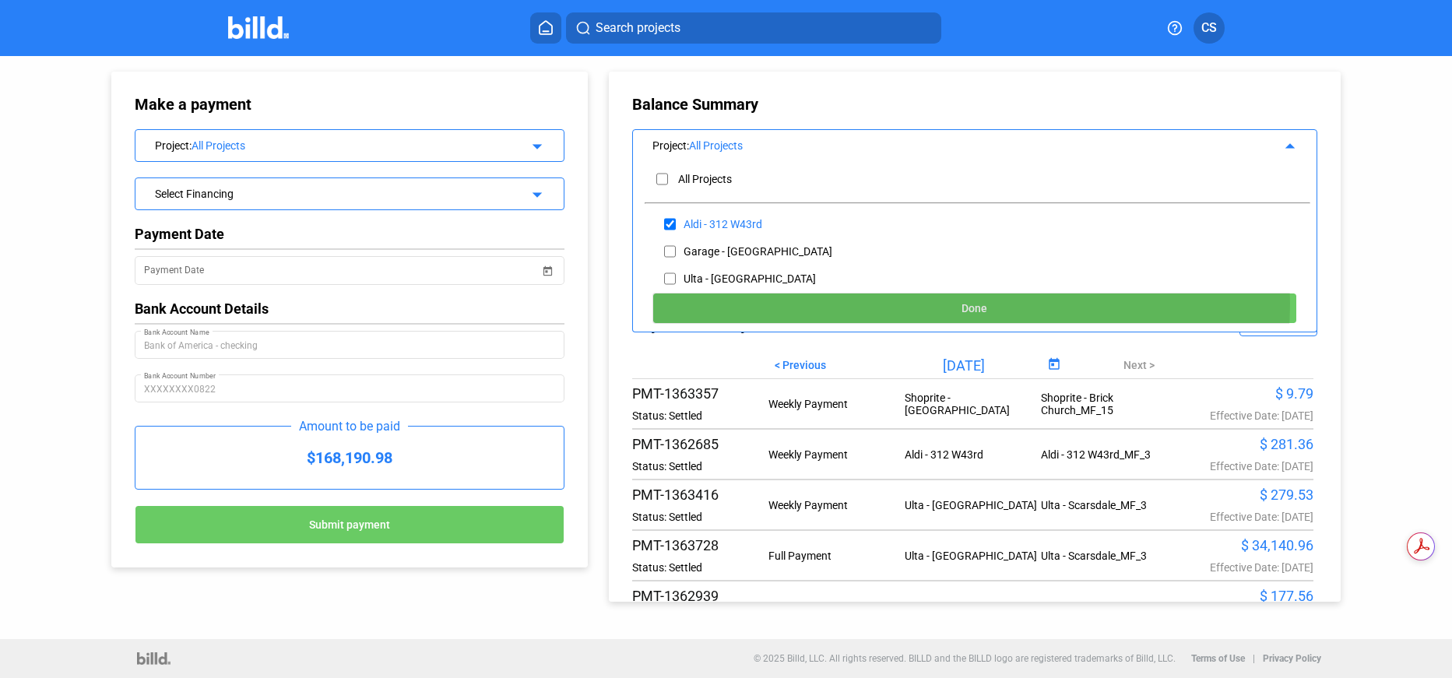
click at [972, 305] on span "Done" at bounding box center [974, 309] width 26 height 12
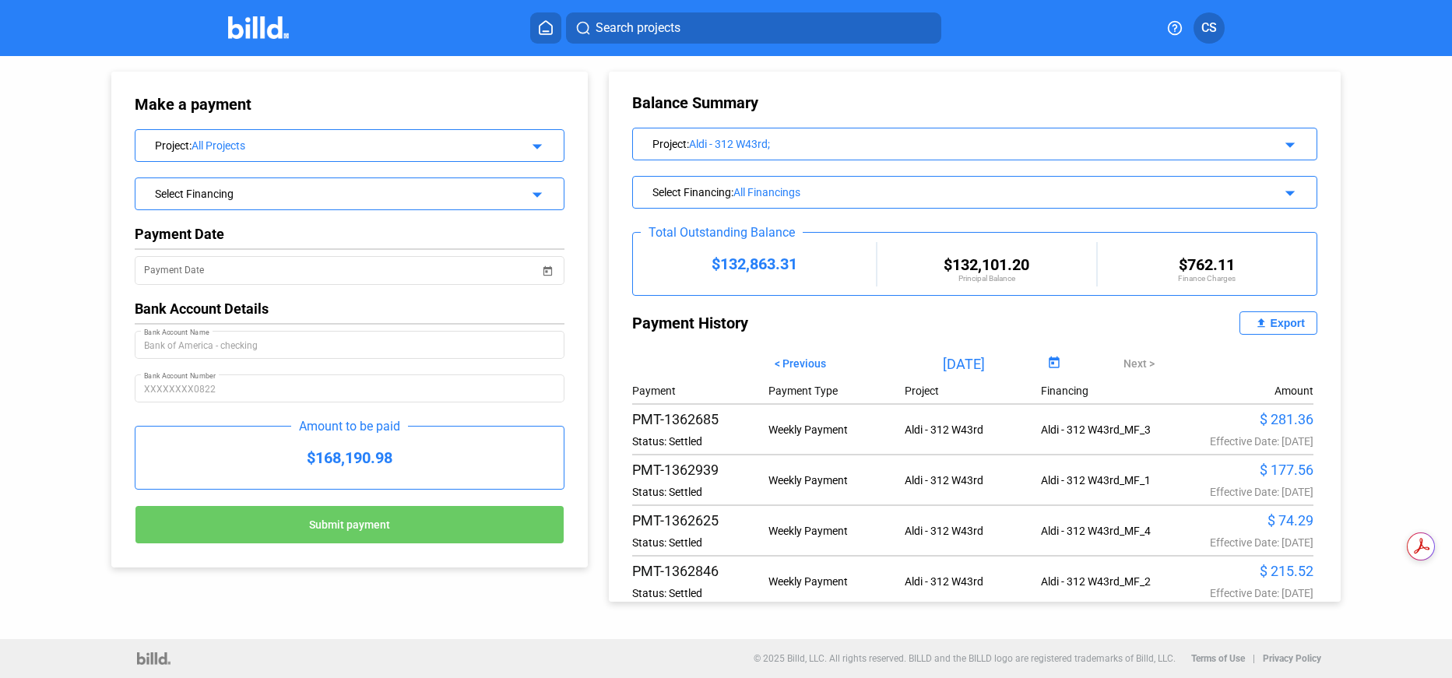
scroll to position [0, 0]
click at [778, 192] on div "All Financings" at bounding box center [982, 194] width 499 height 12
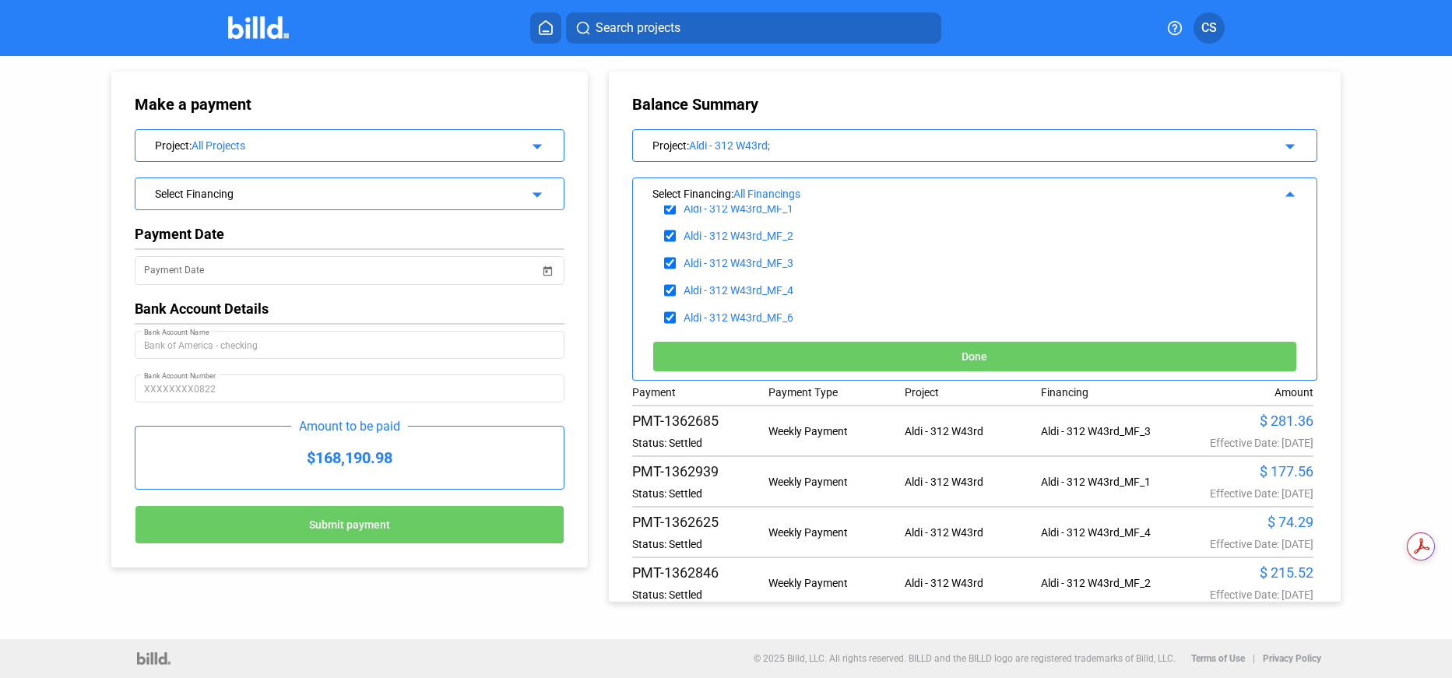
scroll to position [65, 0]
click at [731, 313] on div "Aldi - 312 W43rd_MF_6" at bounding box center [739, 316] width 110 height 12
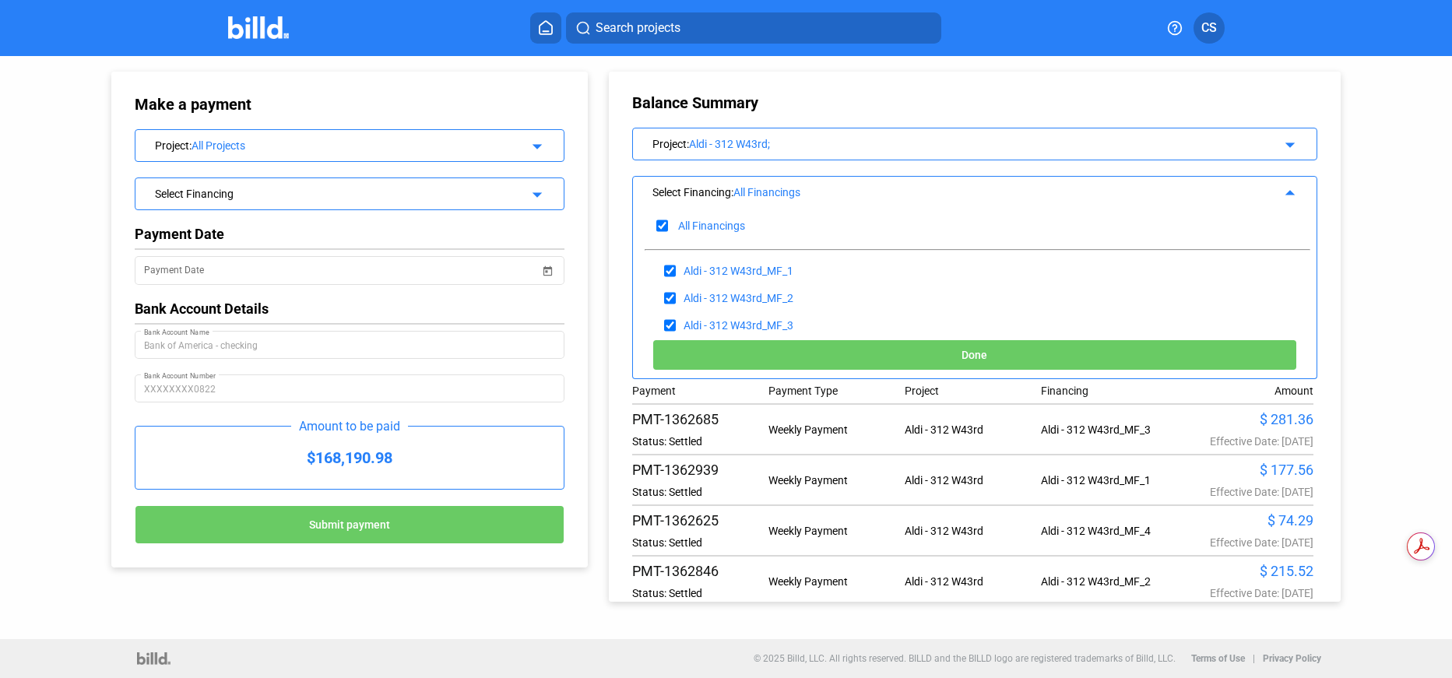
scroll to position [0, 0]
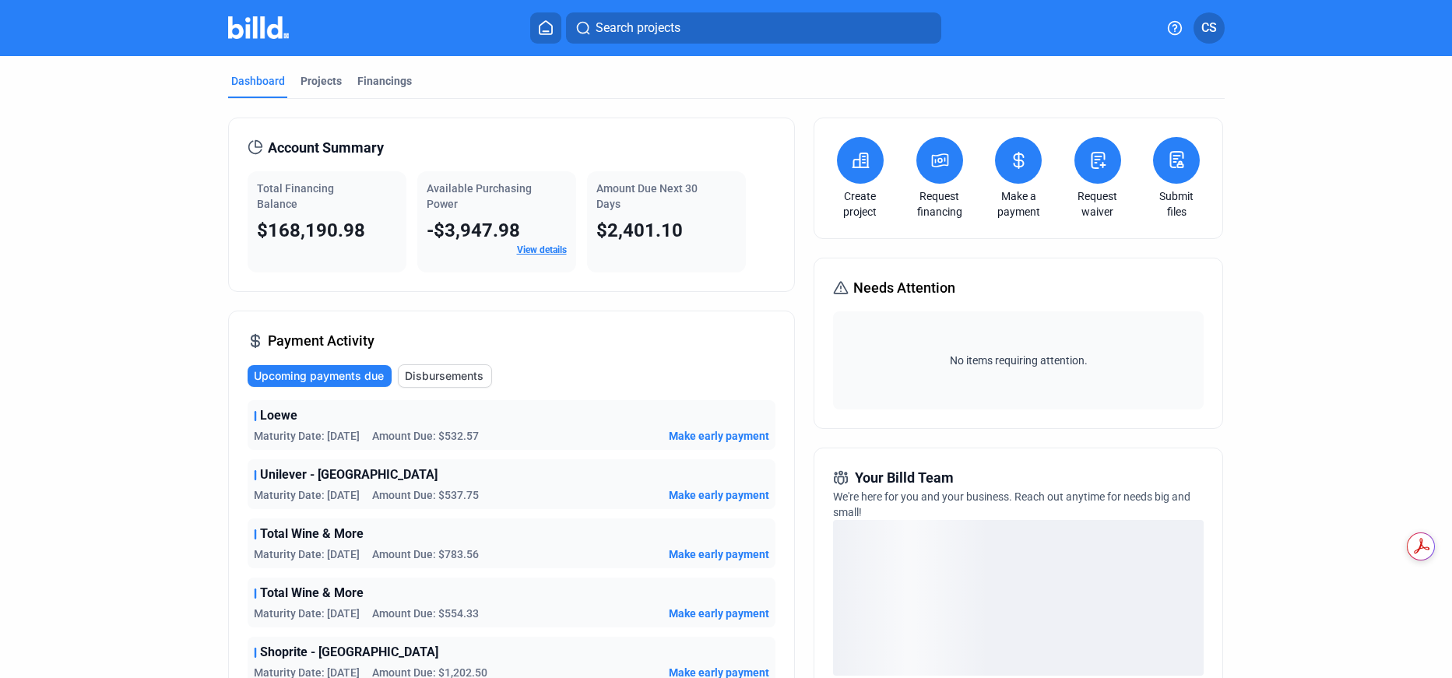
click at [1017, 161] on icon at bounding box center [1018, 161] width 9 height 16
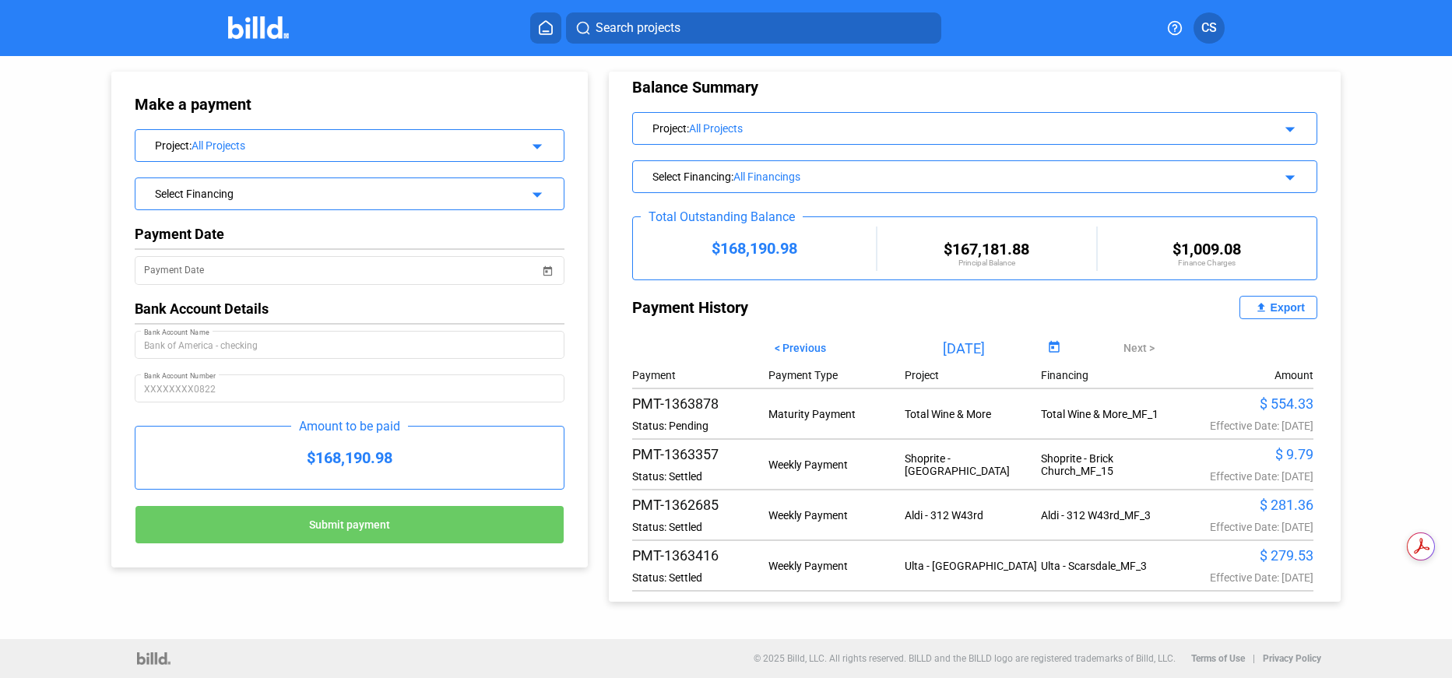
scroll to position [33, 0]
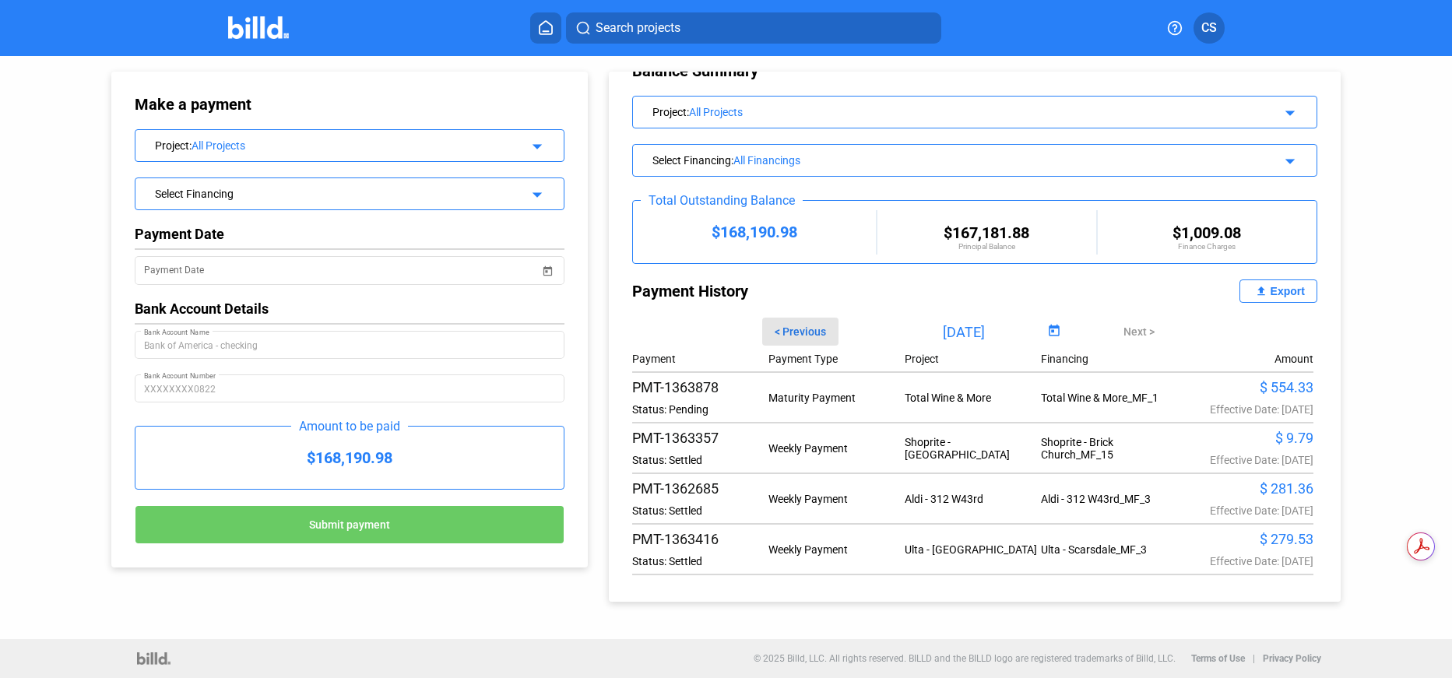
click at [803, 329] on span "< Previous" at bounding box center [800, 331] width 51 height 12
type input "08/24/2025"
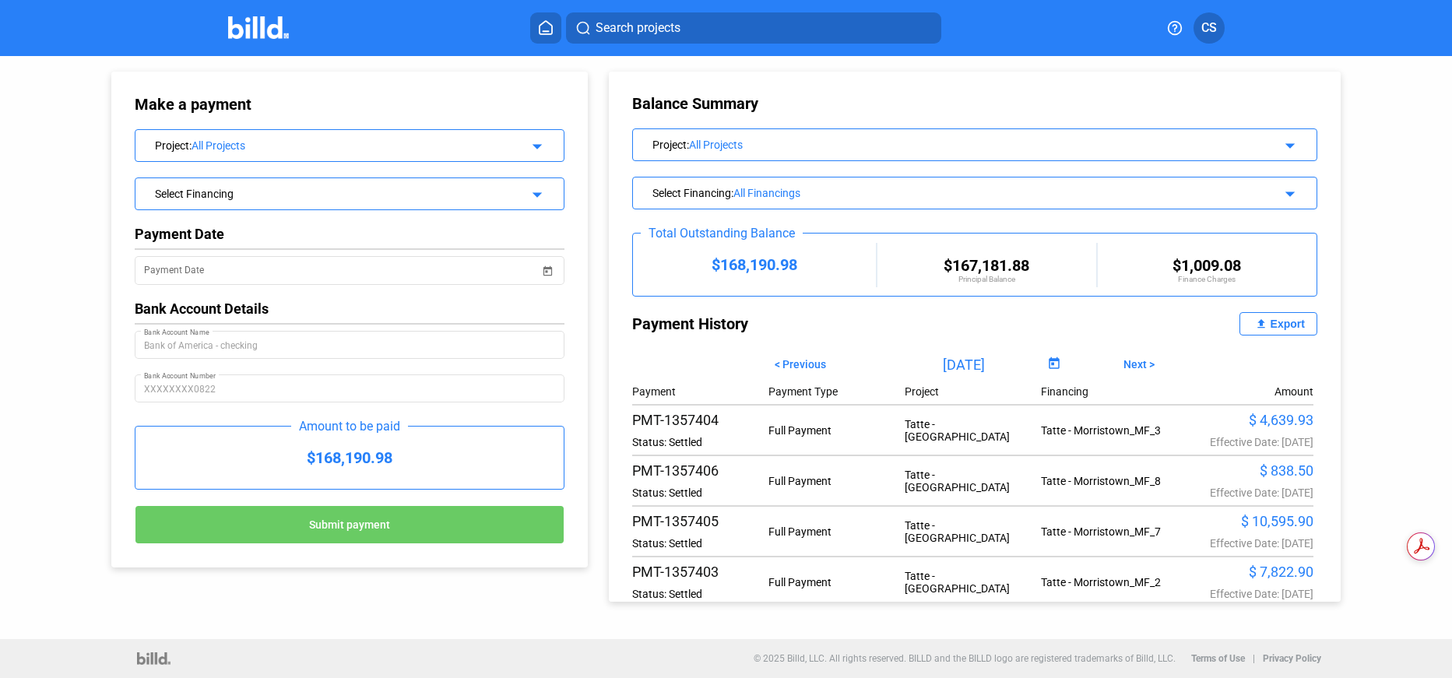
scroll to position [0, 0]
click at [782, 191] on div "All Financings" at bounding box center [982, 194] width 499 height 12
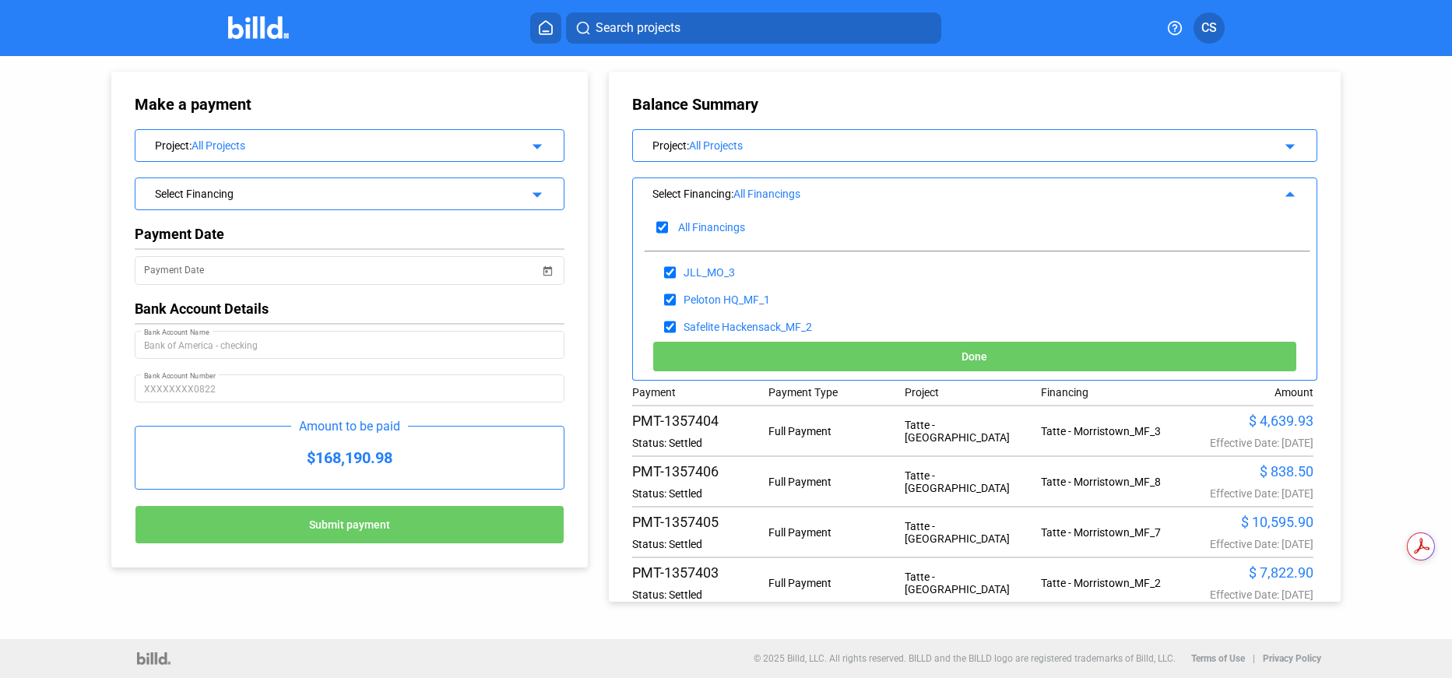
click at [670, 223] on div "All Financings" at bounding box center [977, 226] width 664 height 35
checkbox input "false"
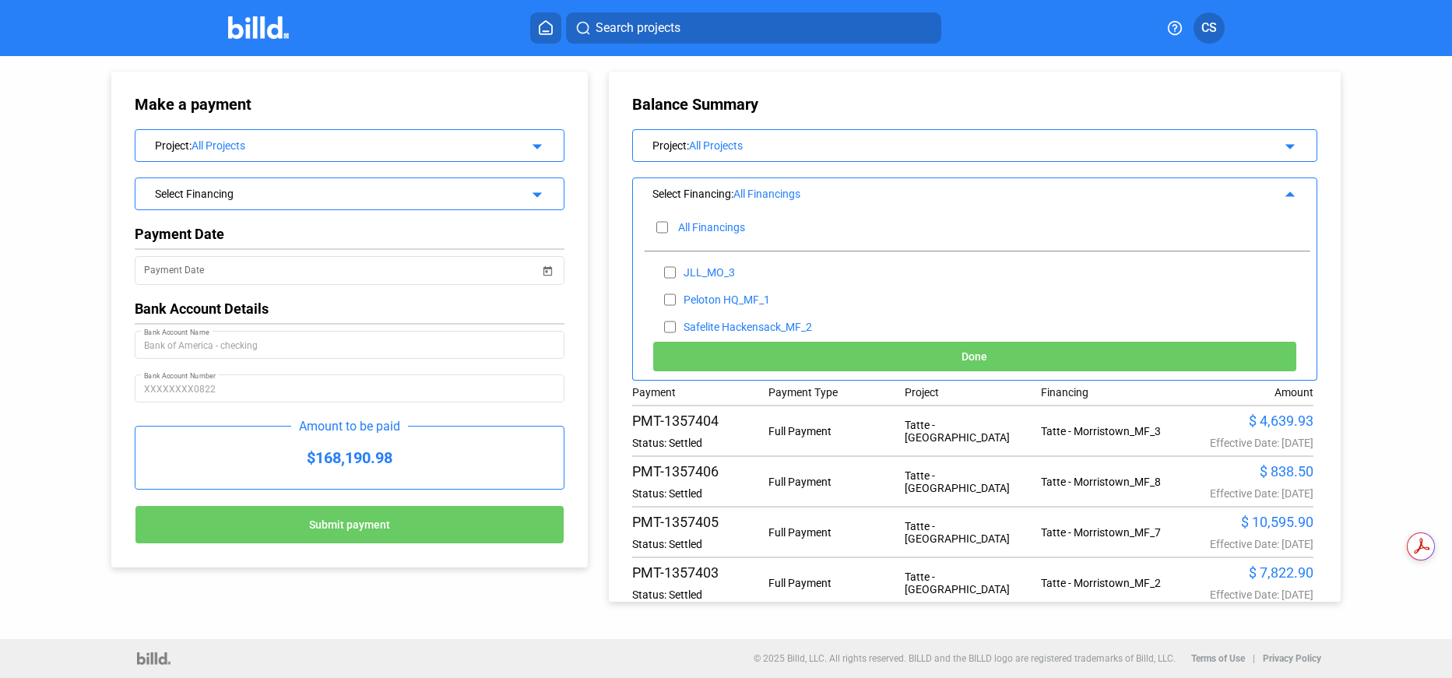
checkbox input "false"
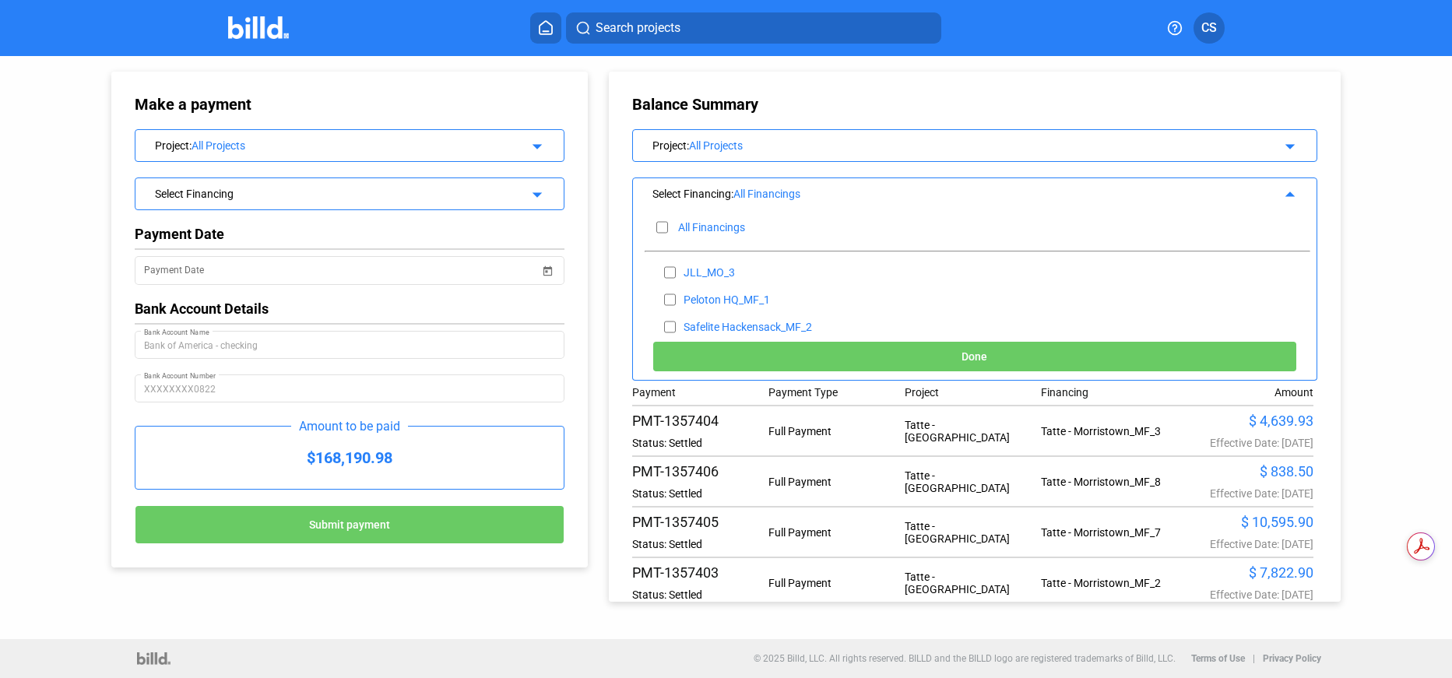
checkbox input "false"
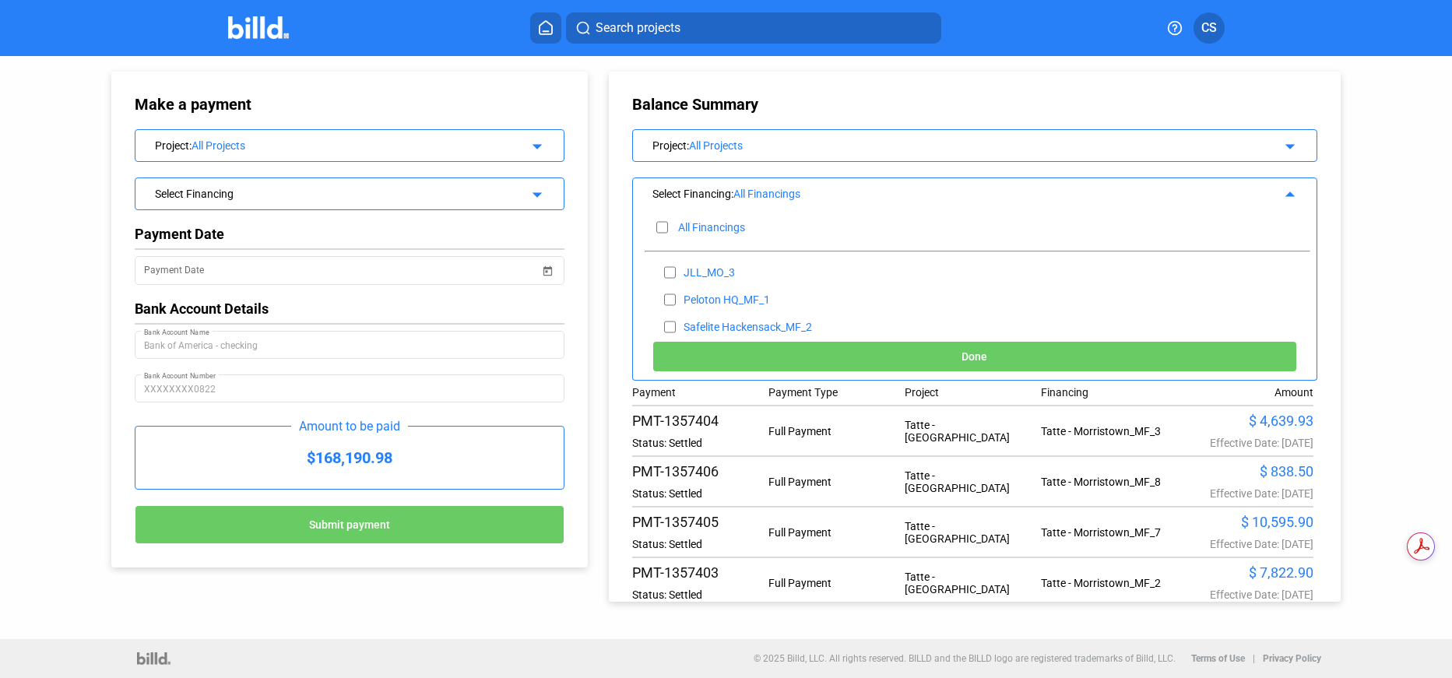
checkbox input "false"
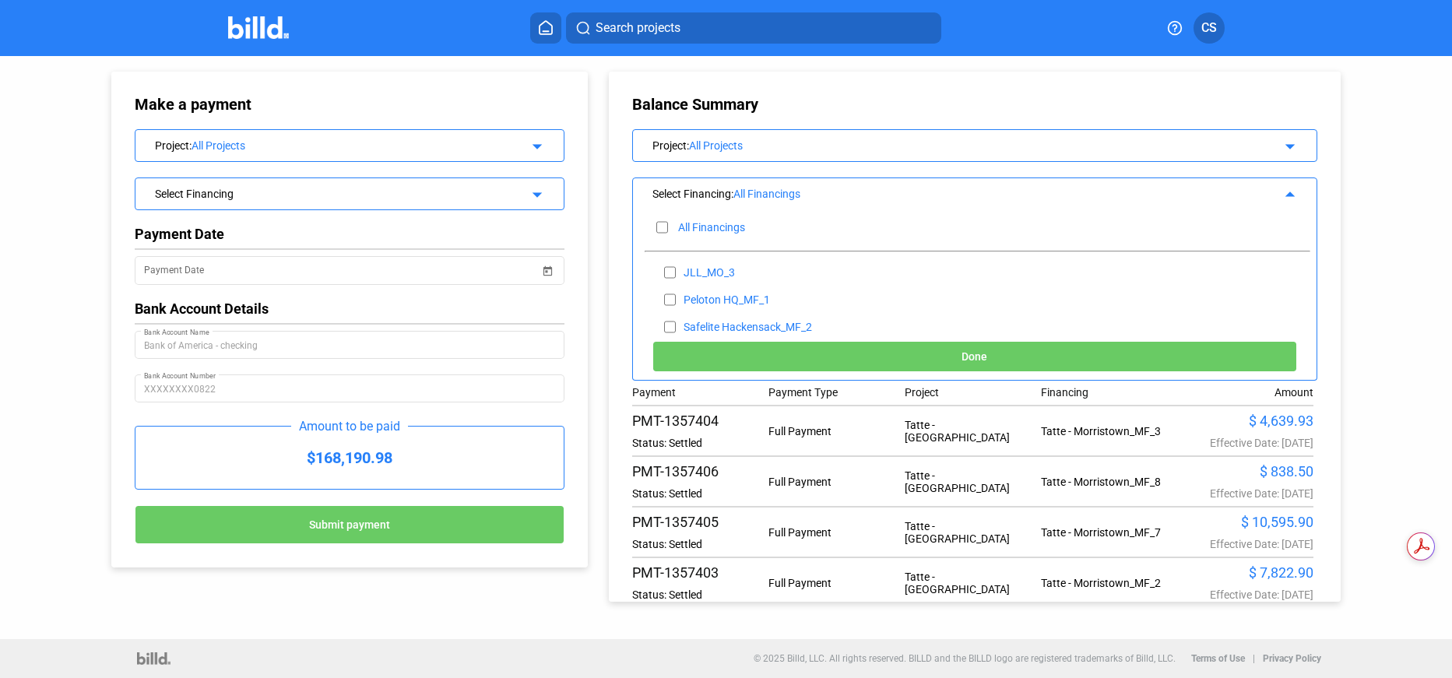
checkbox input "false"
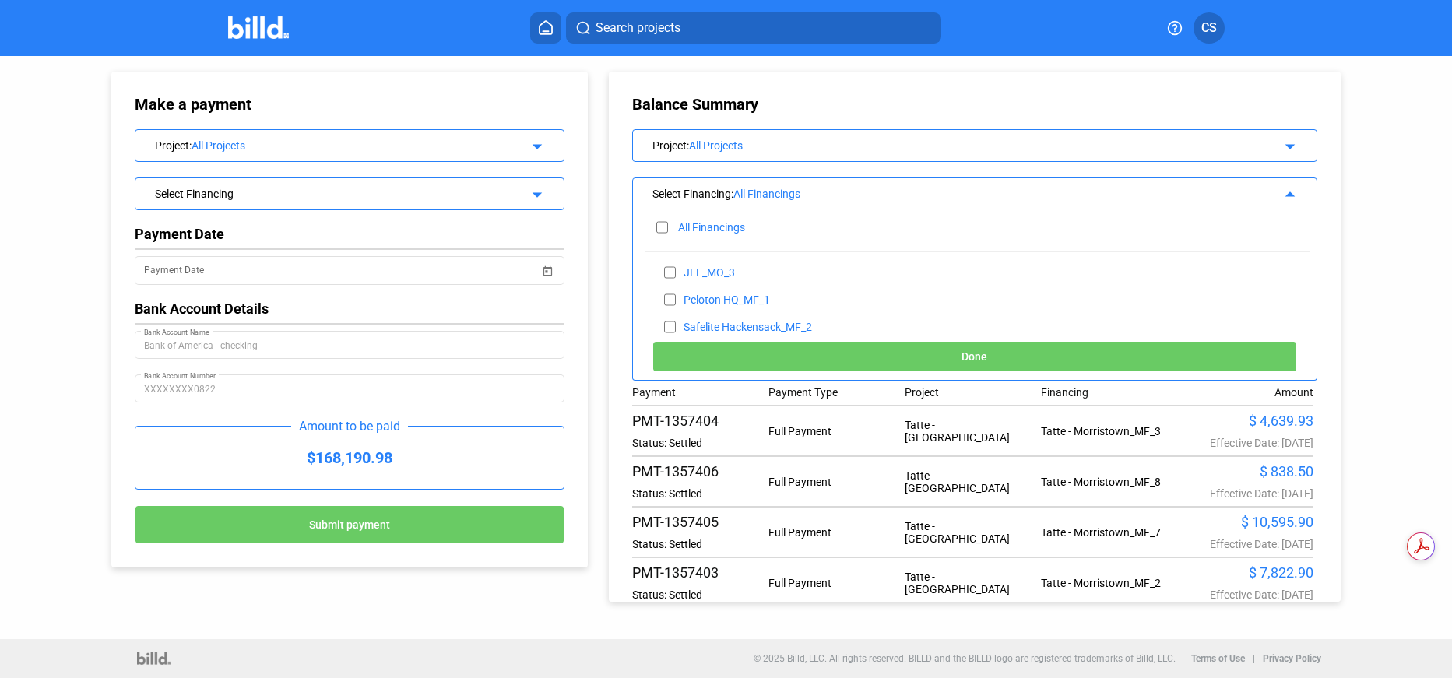
checkbox input "false"
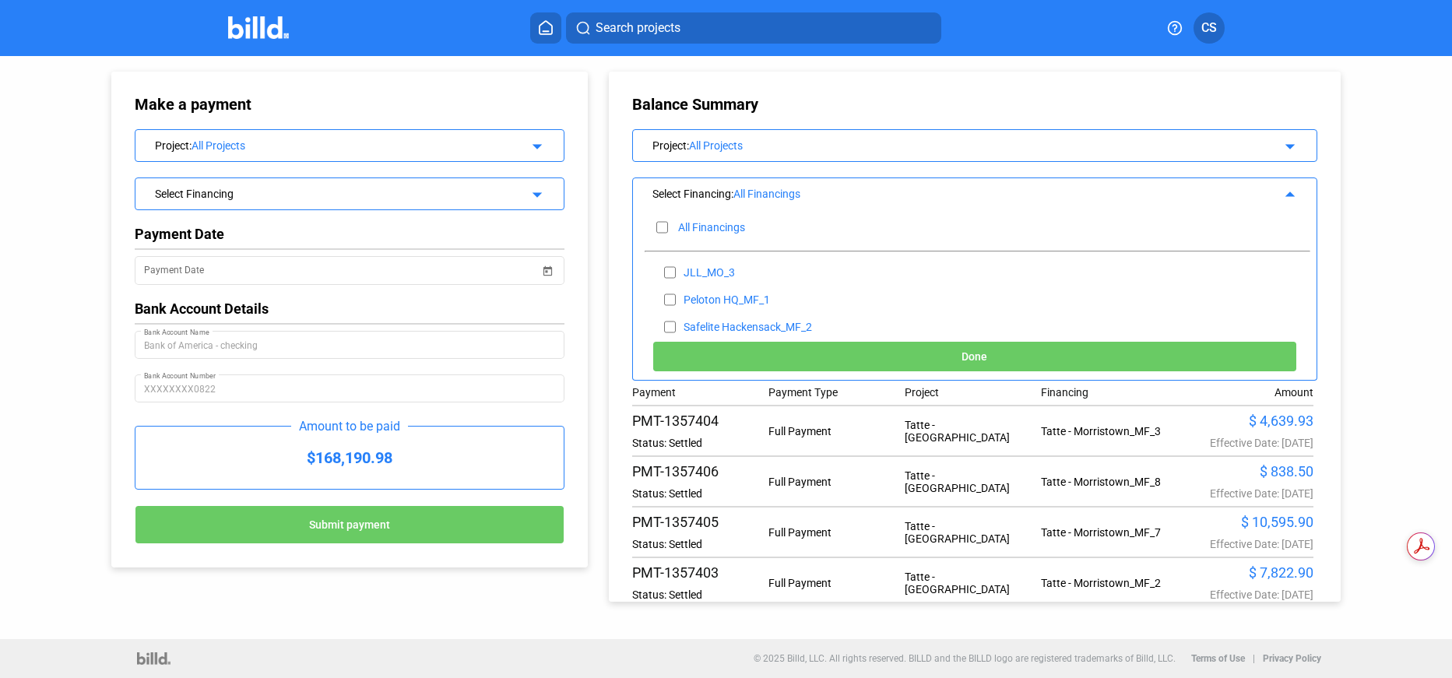
checkbox input "false"
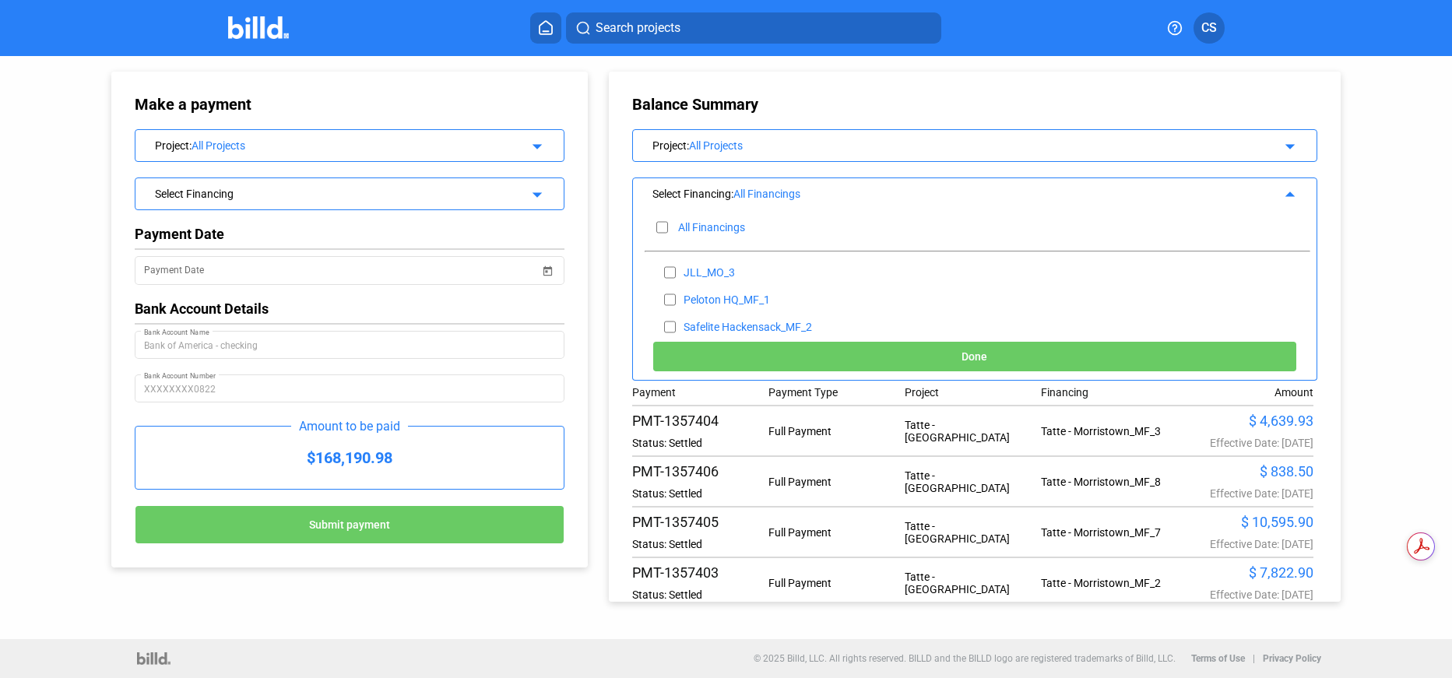
checkbox input "false"
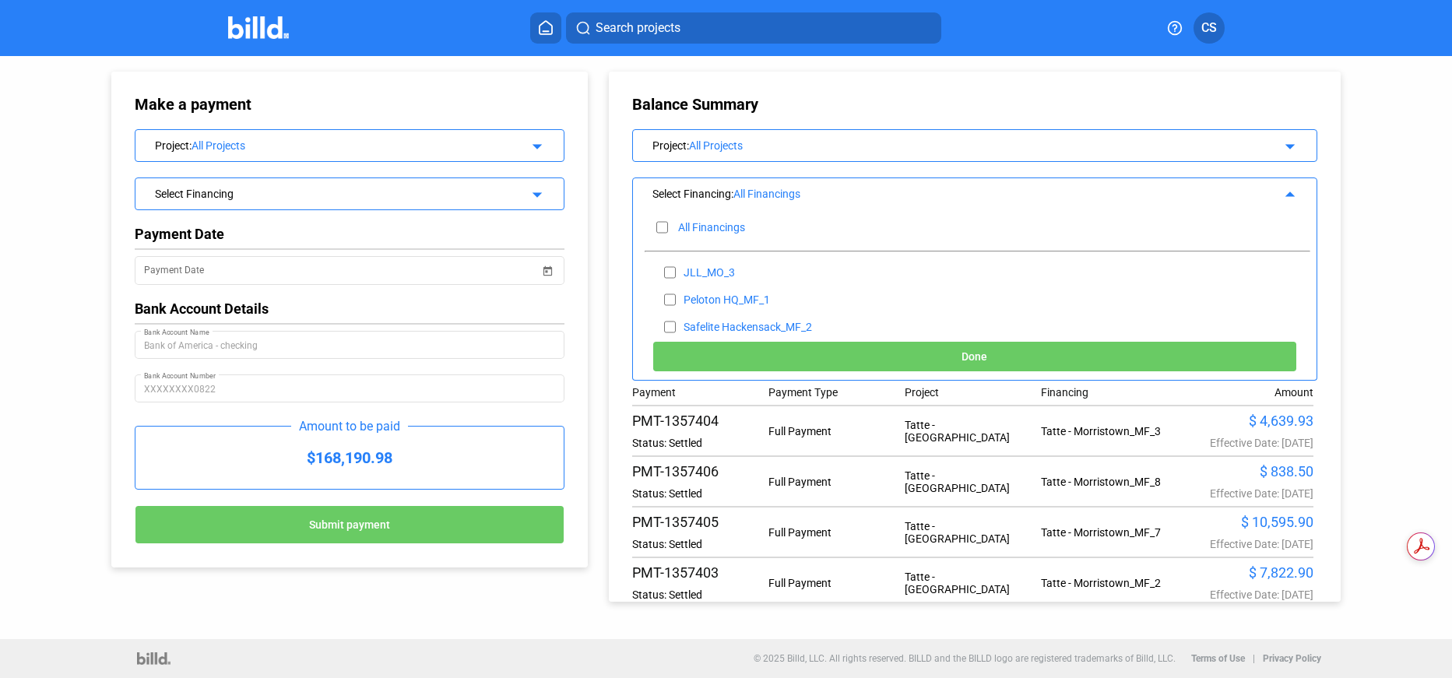
checkbox input "false"
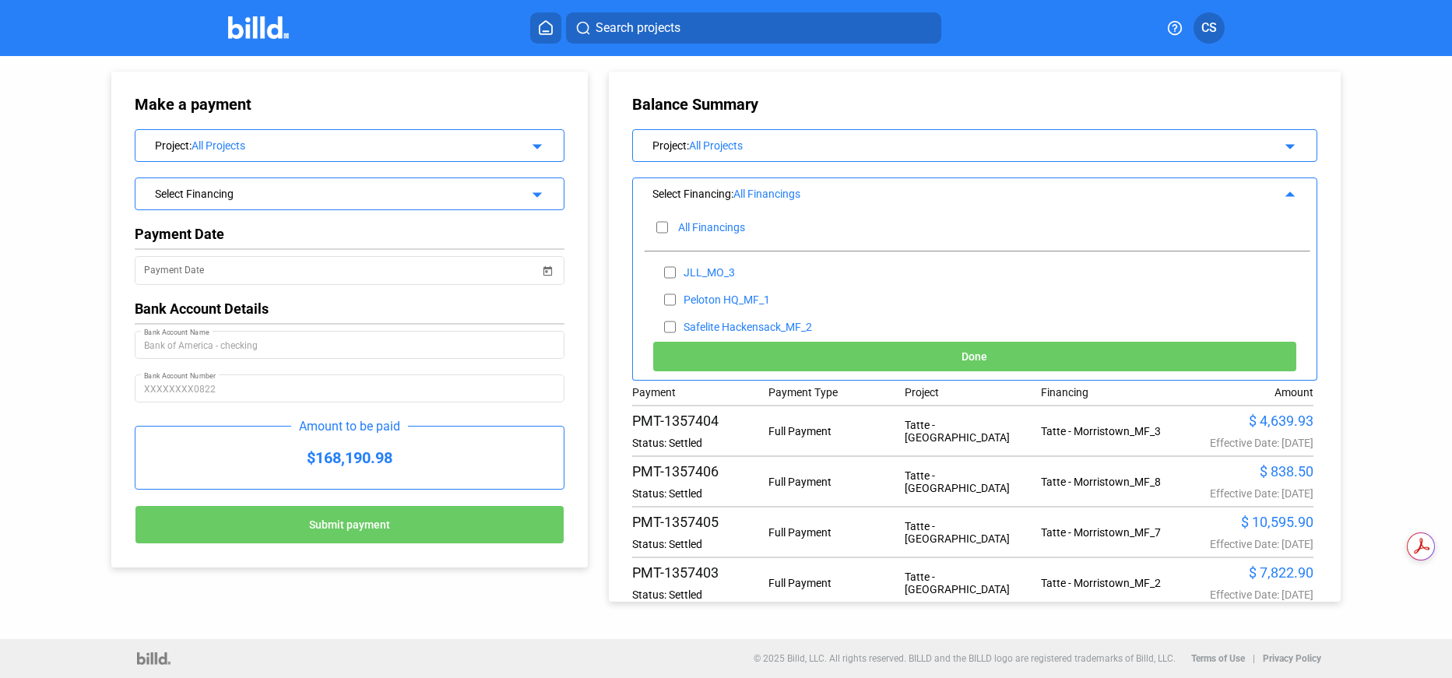
checkbox input "false"
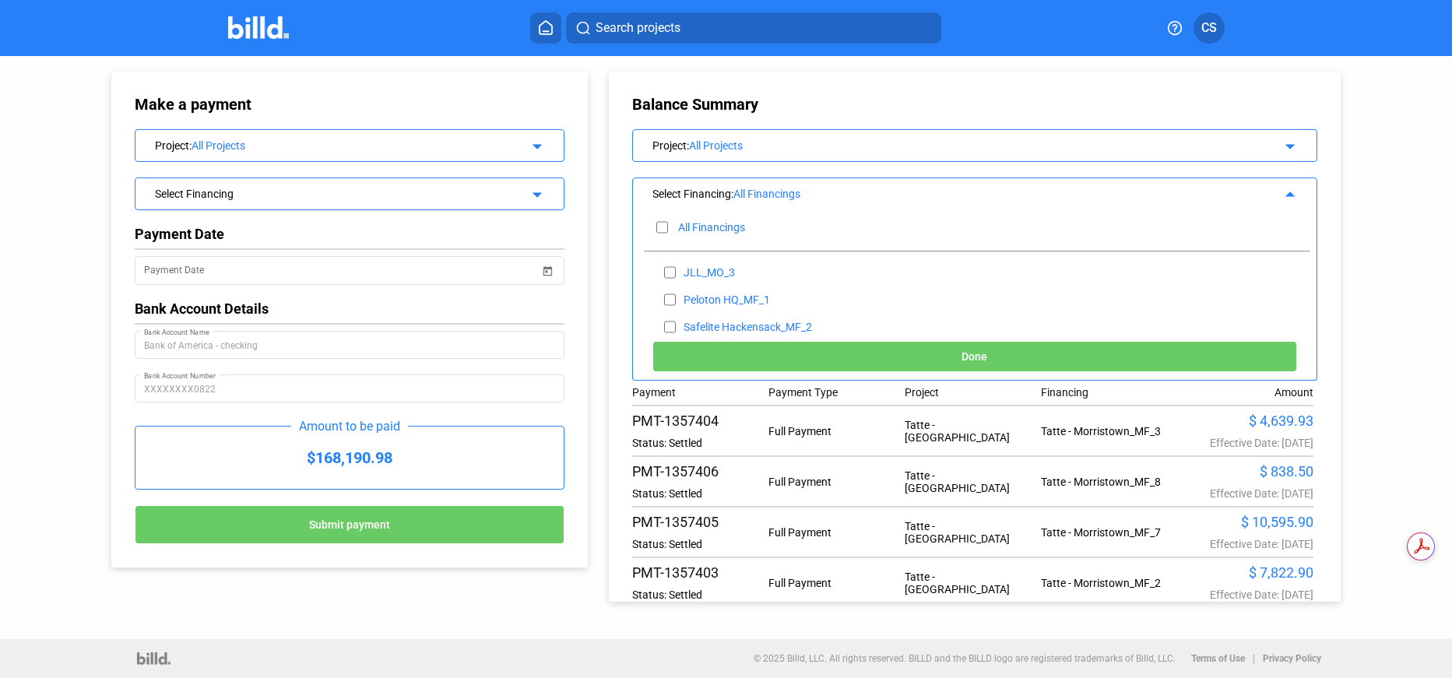
checkbox input "false"
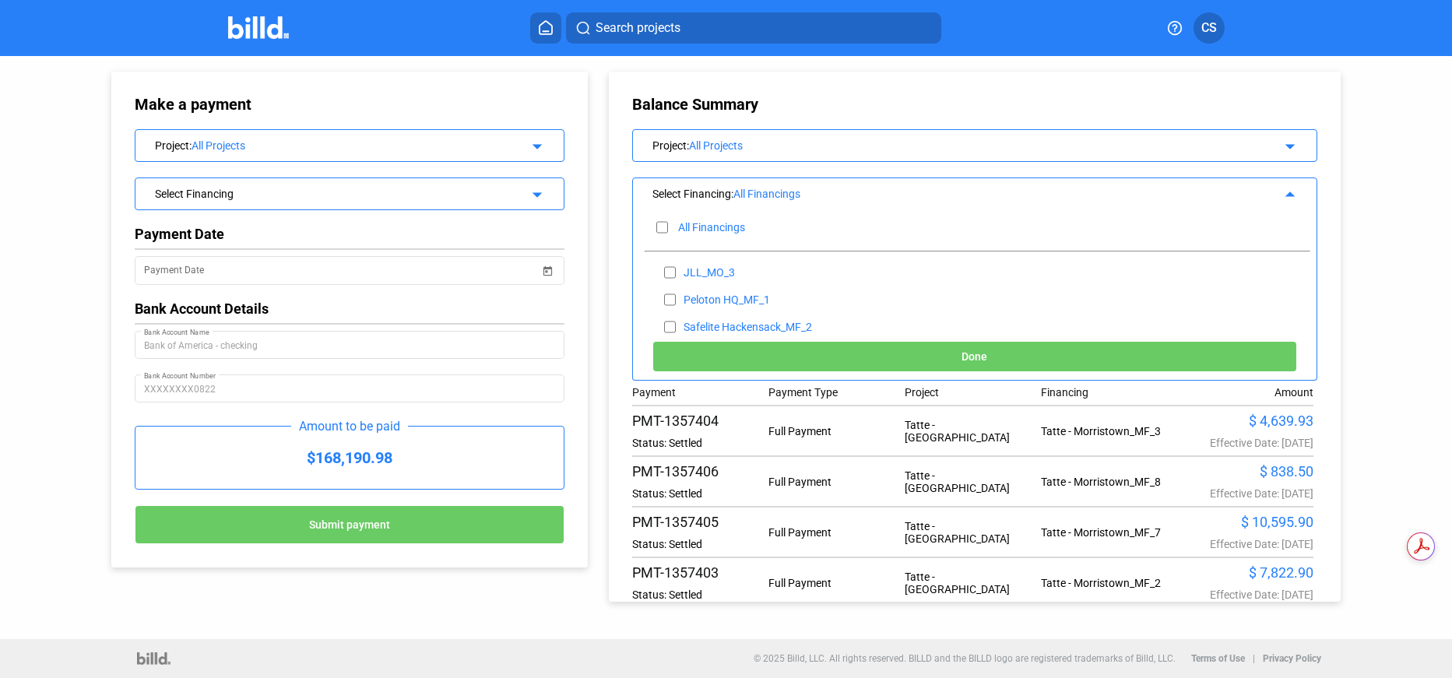
checkbox input "false"
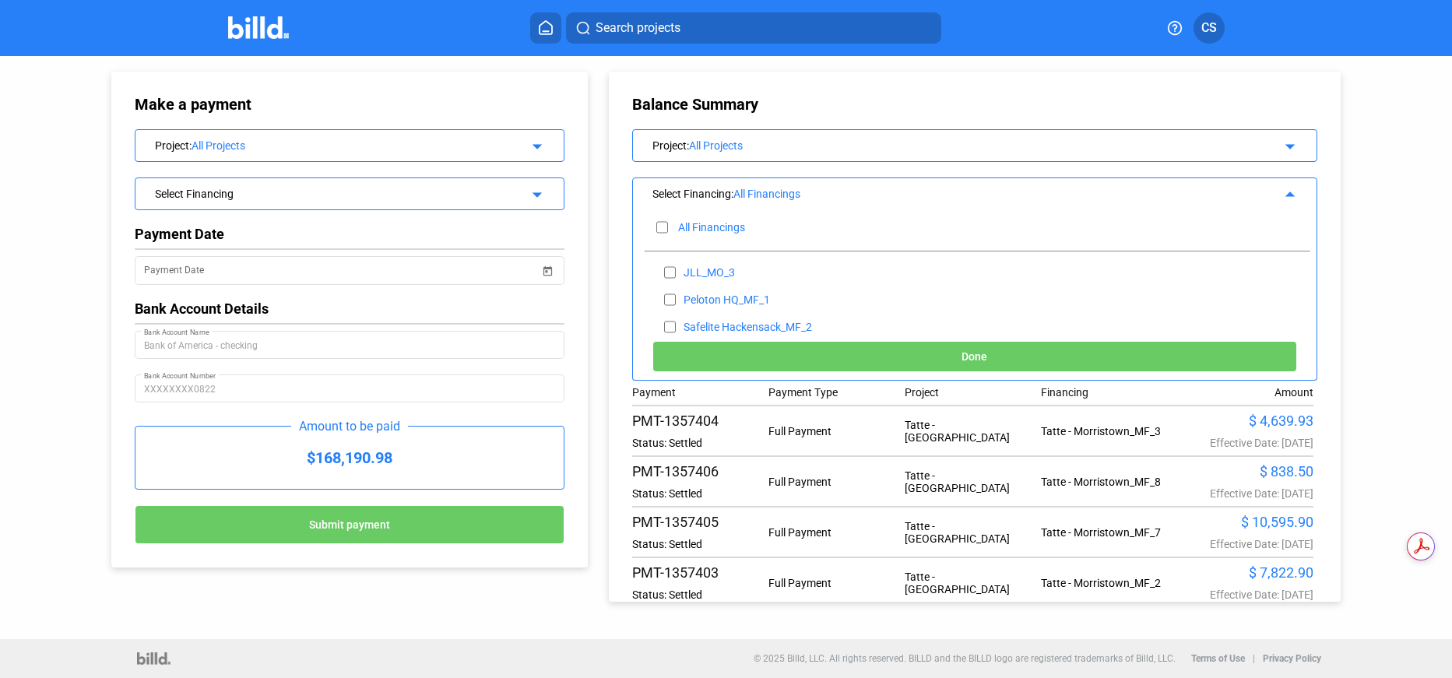
checkbox input "false"
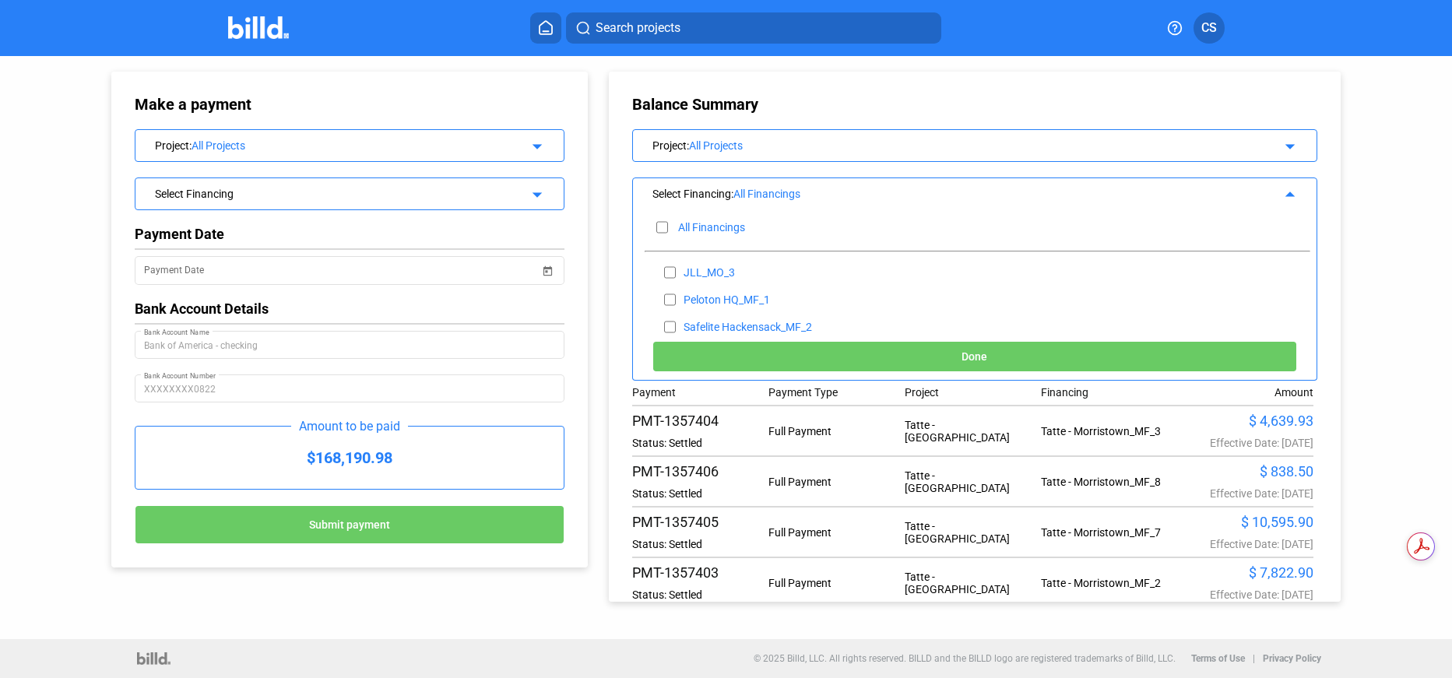
checkbox input "false"
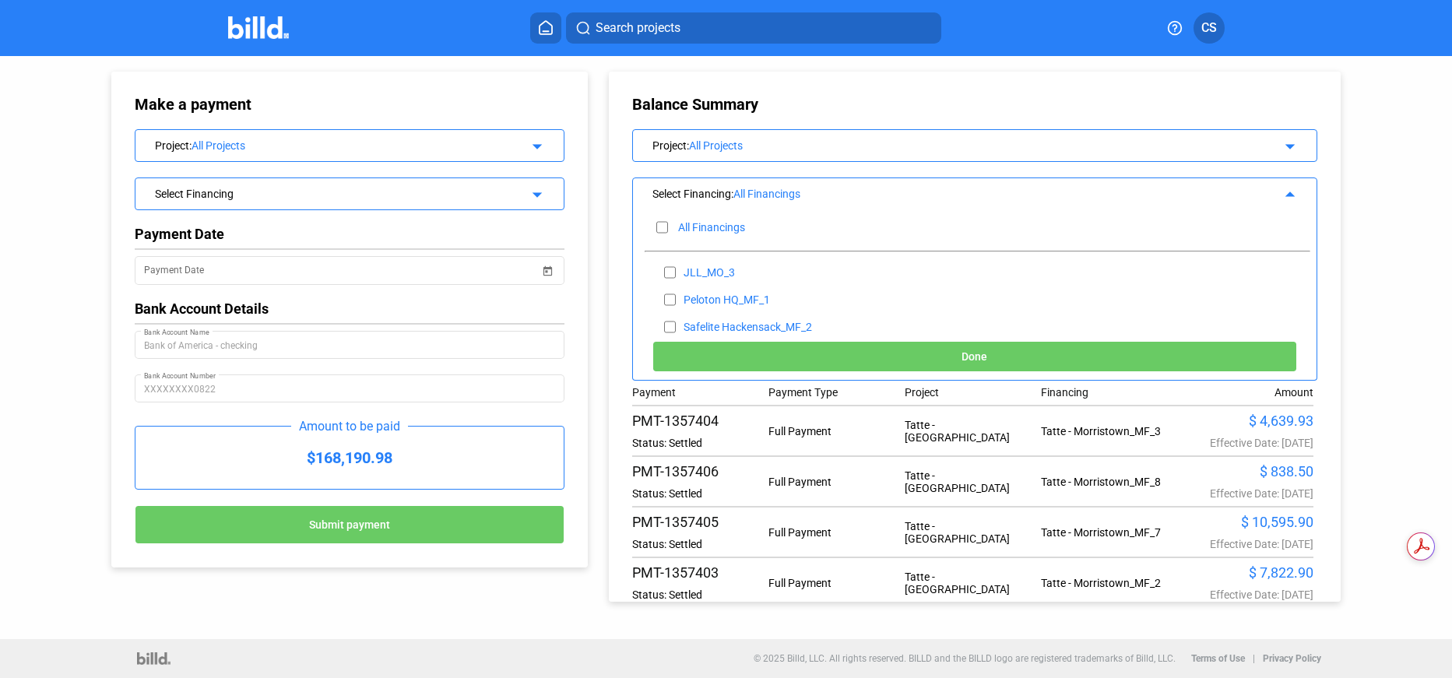
checkbox input "false"
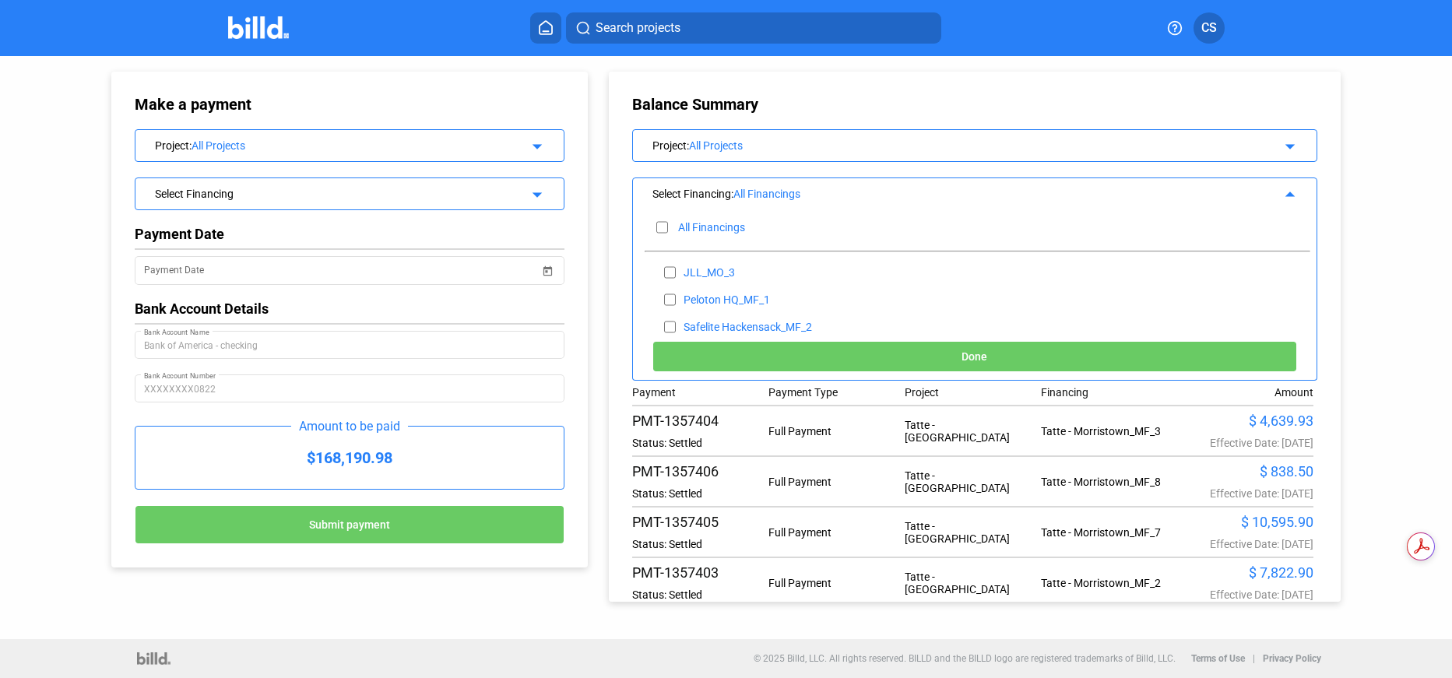
checkbox input "false"
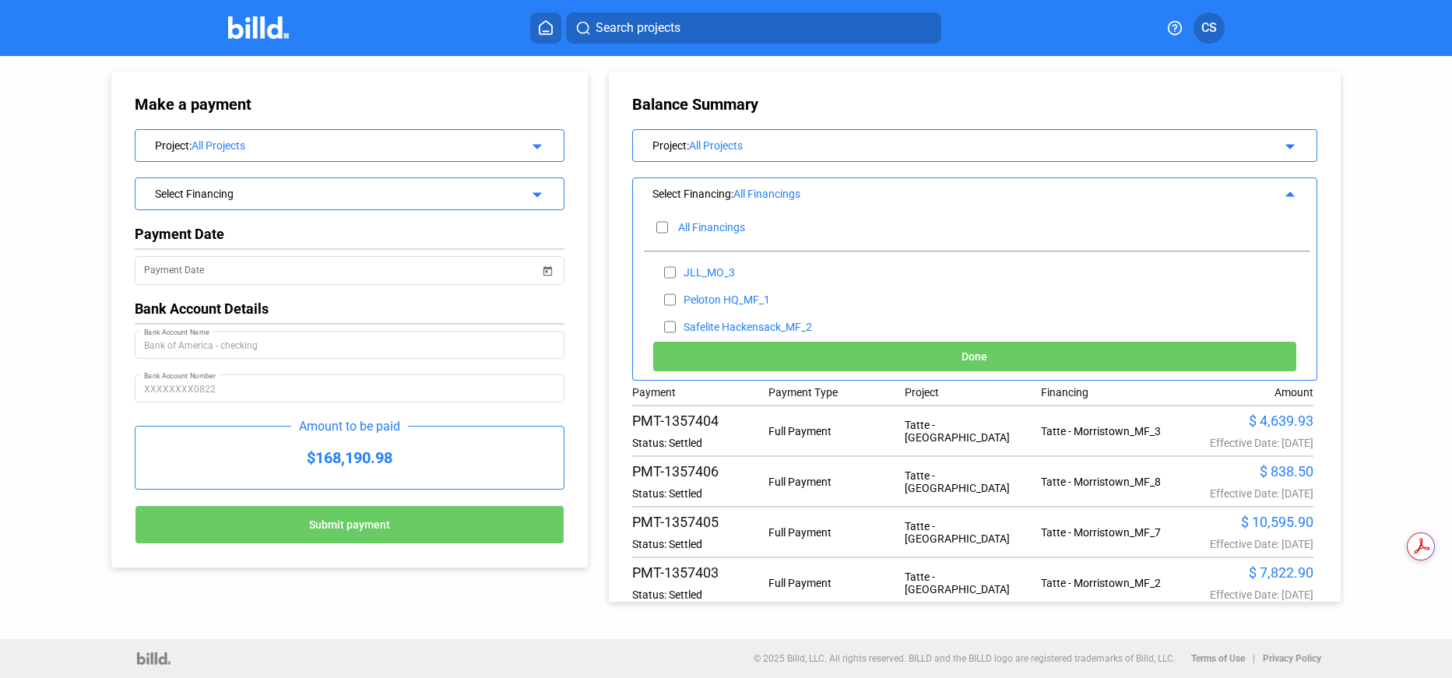
checkbox input "false"
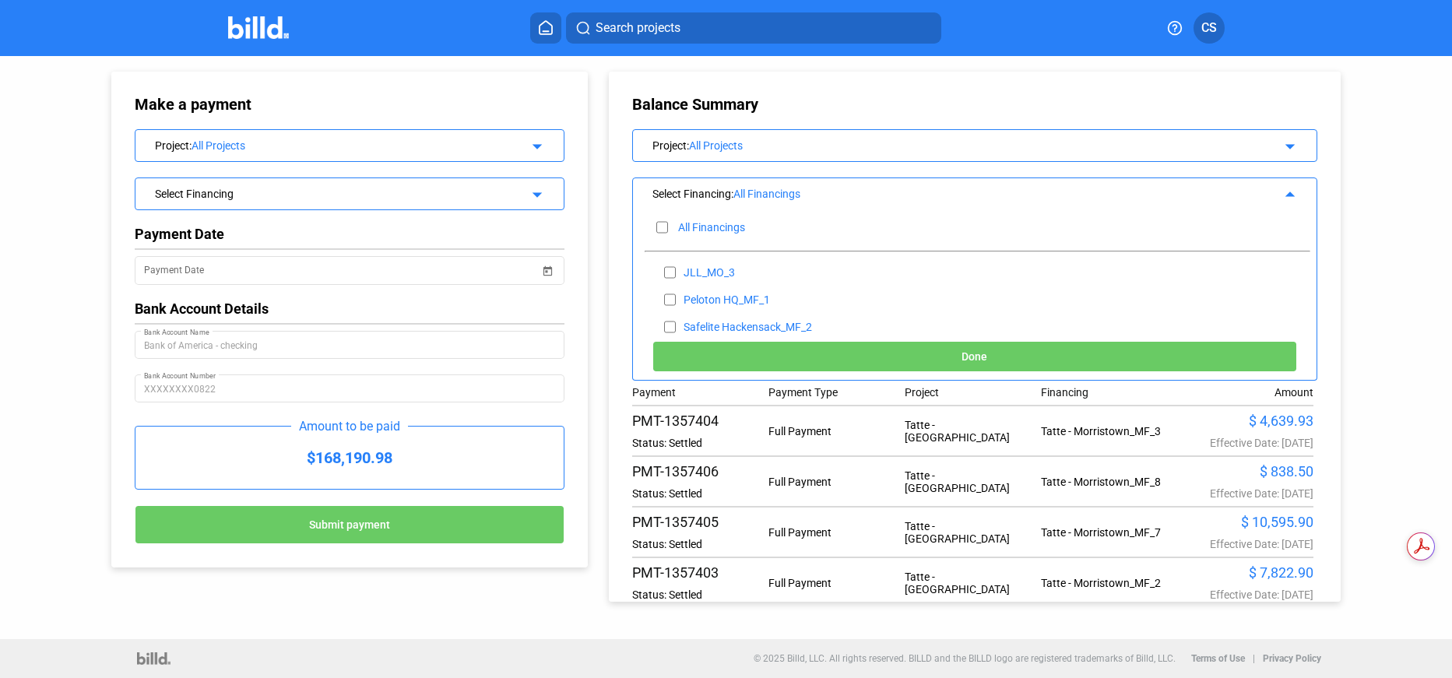
checkbox input "false"
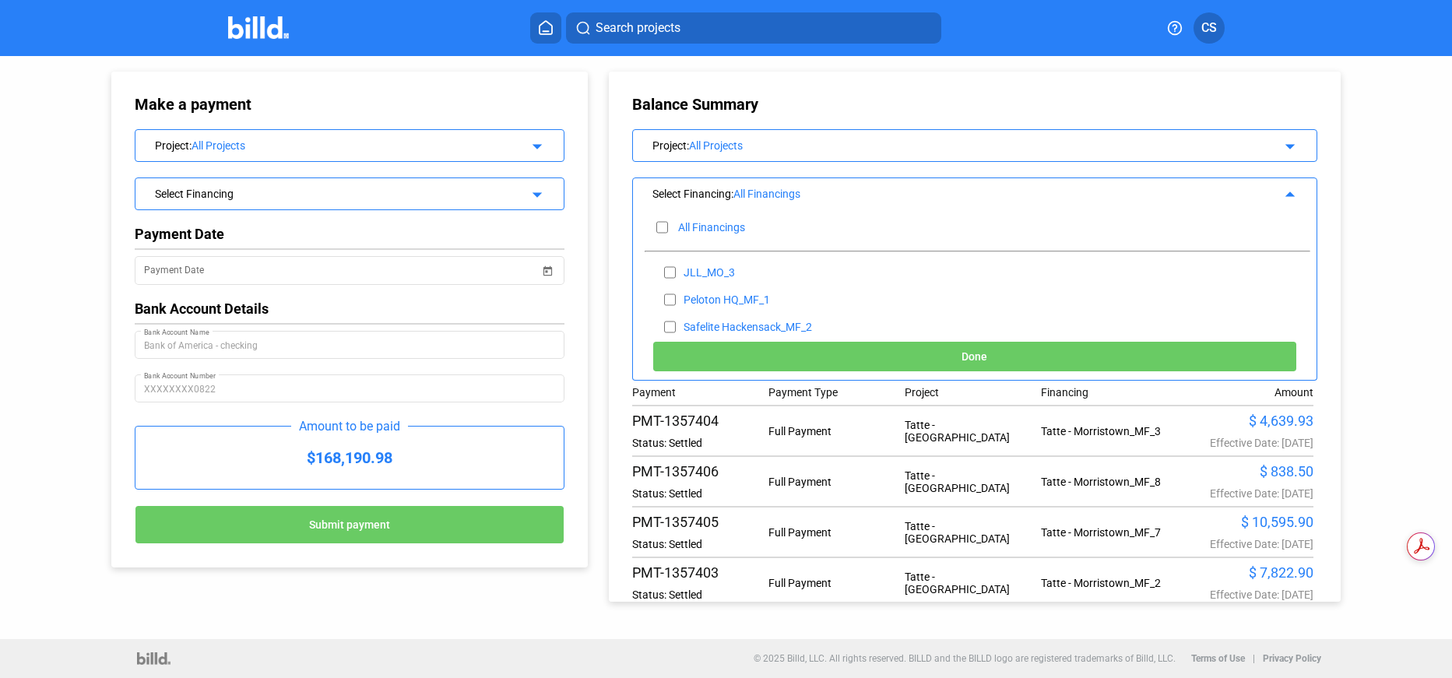
checkbox input "false"
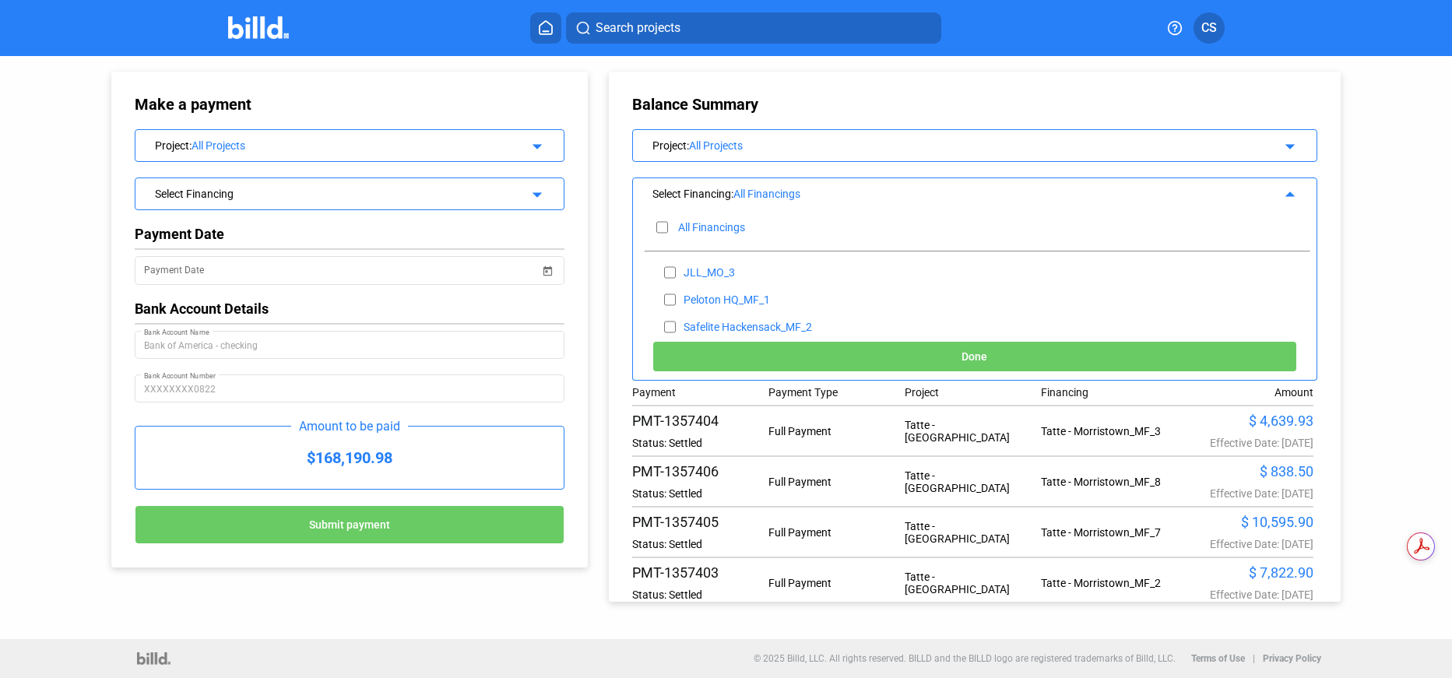
checkbox input "false"
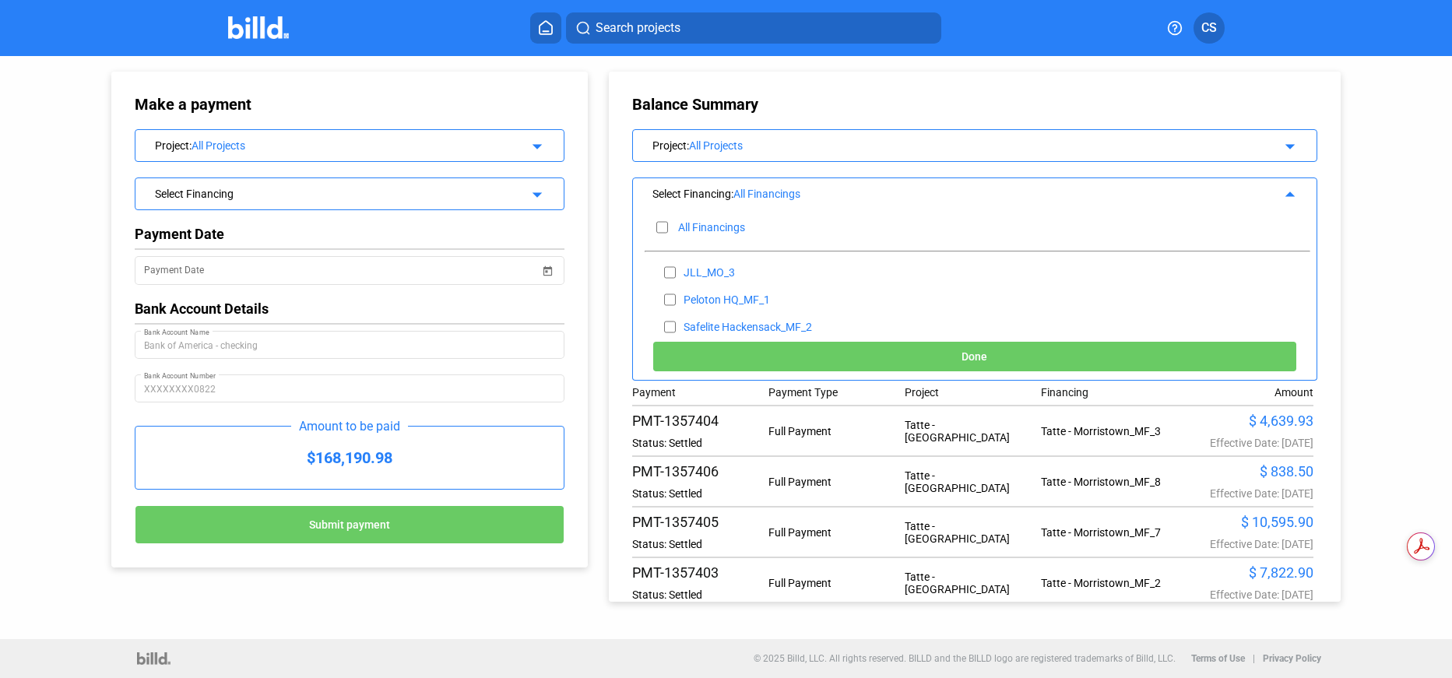
checkbox input "false"
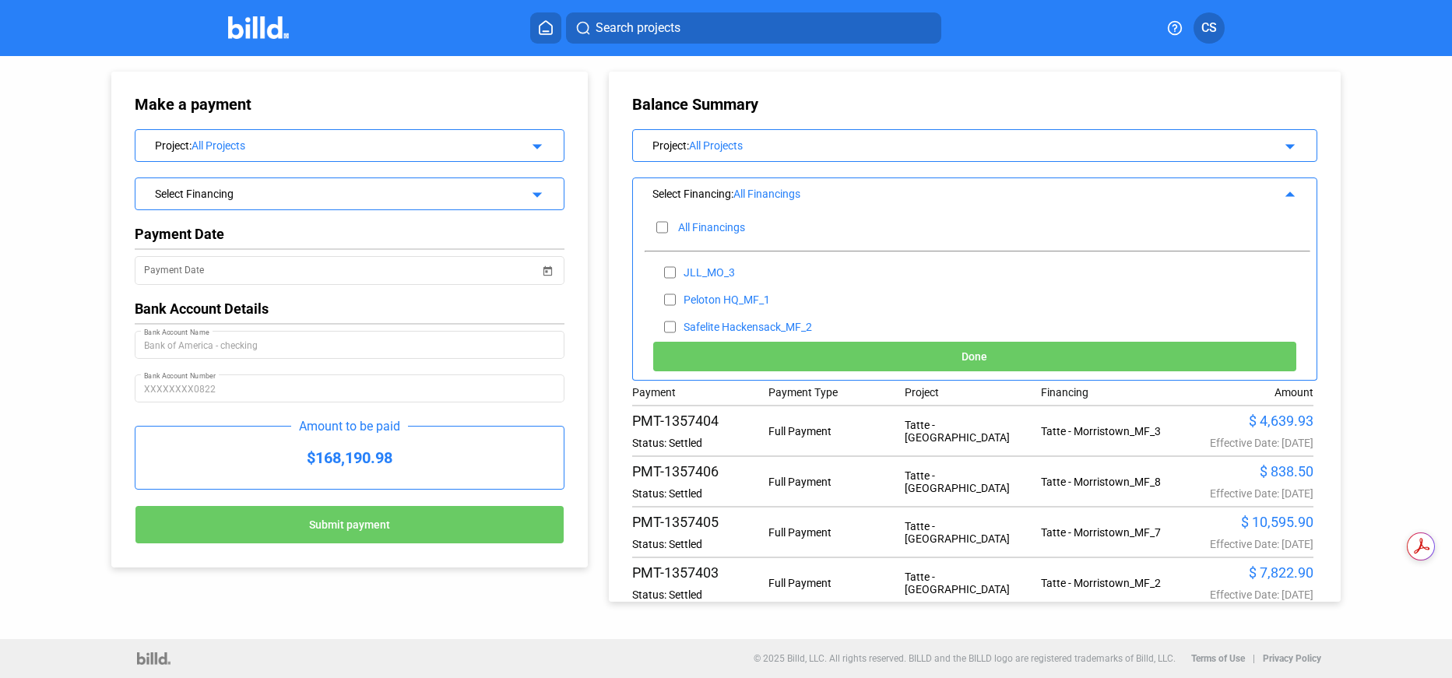
checkbox input "false"
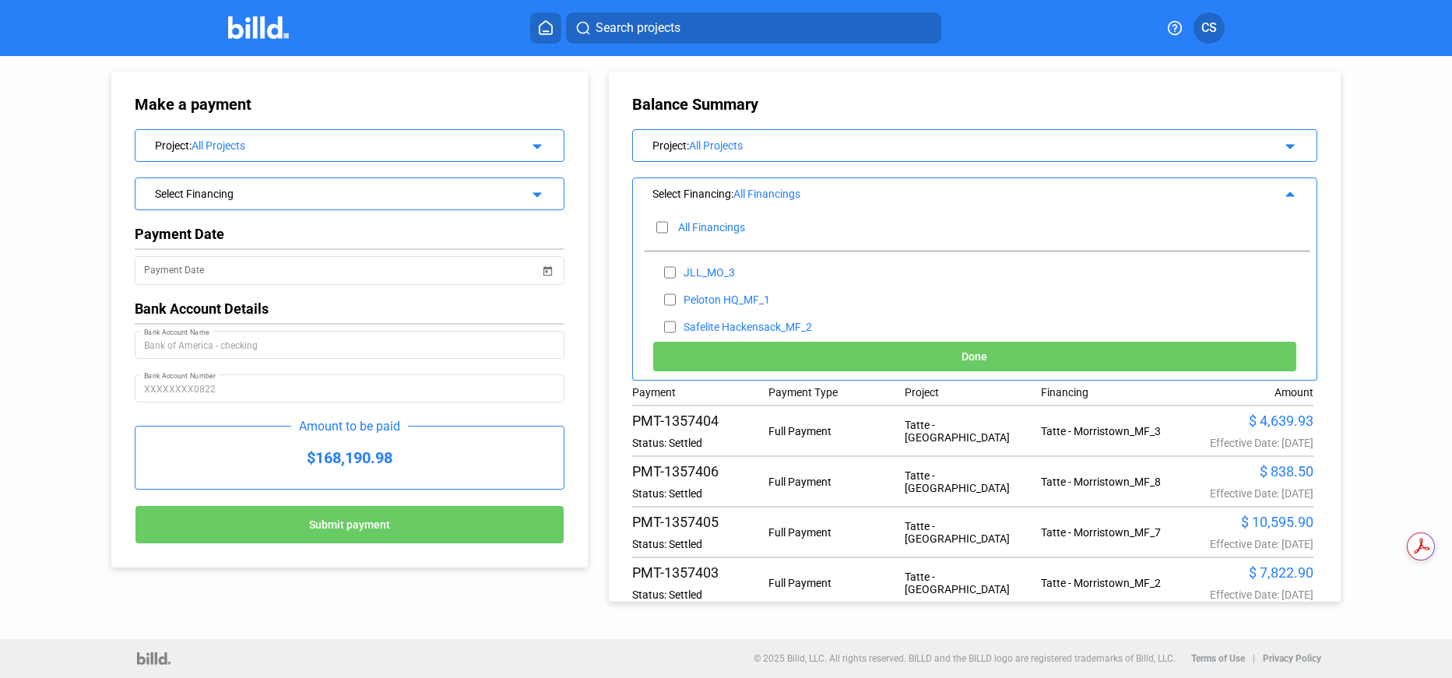
checkbox input "false"
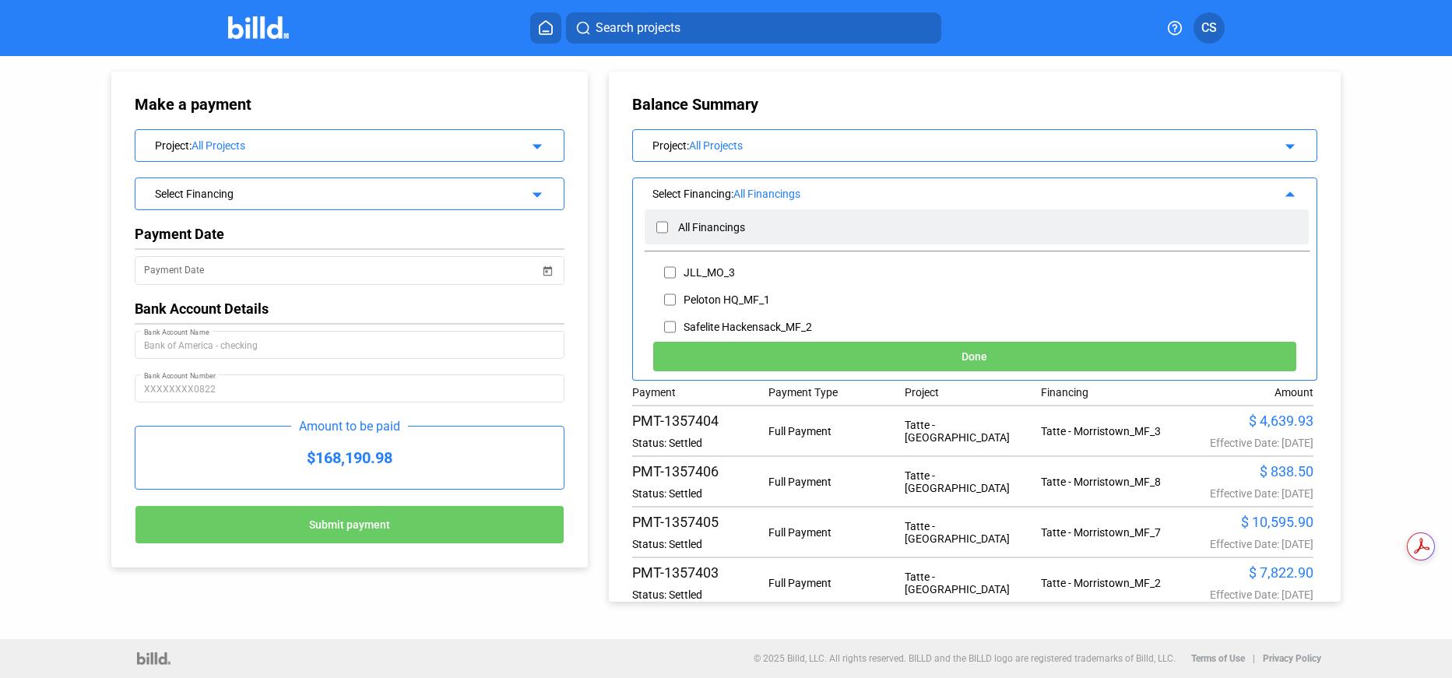
click at [666, 223] on input "checkbox" at bounding box center [662, 227] width 12 height 23
checkbox input "true"
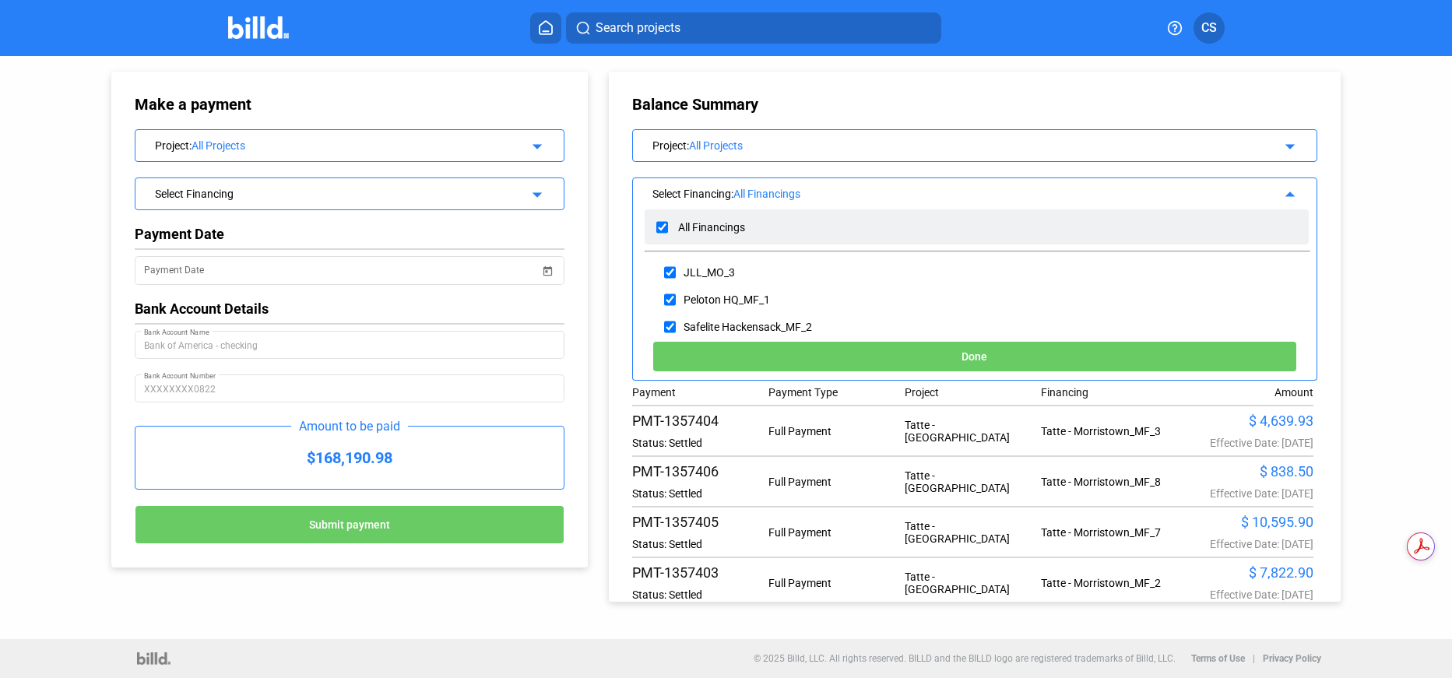
checkbox input "true"
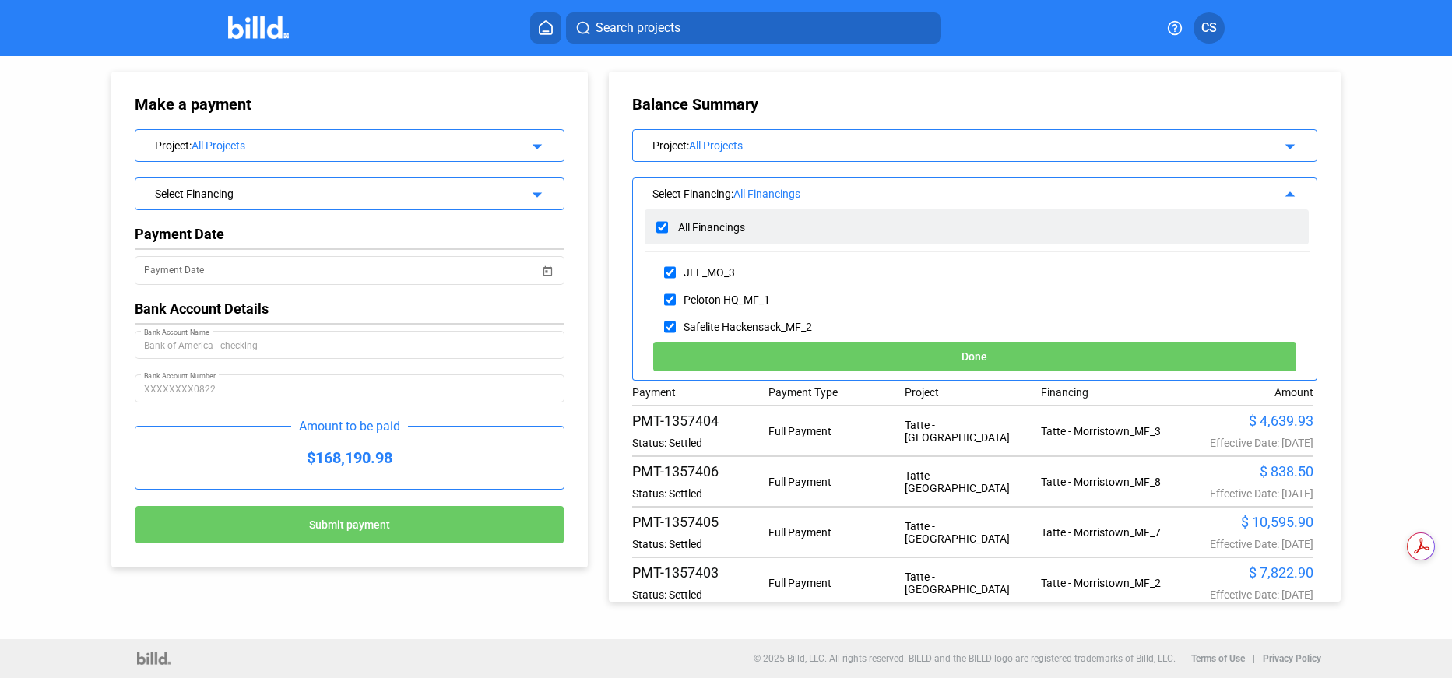
checkbox input "true"
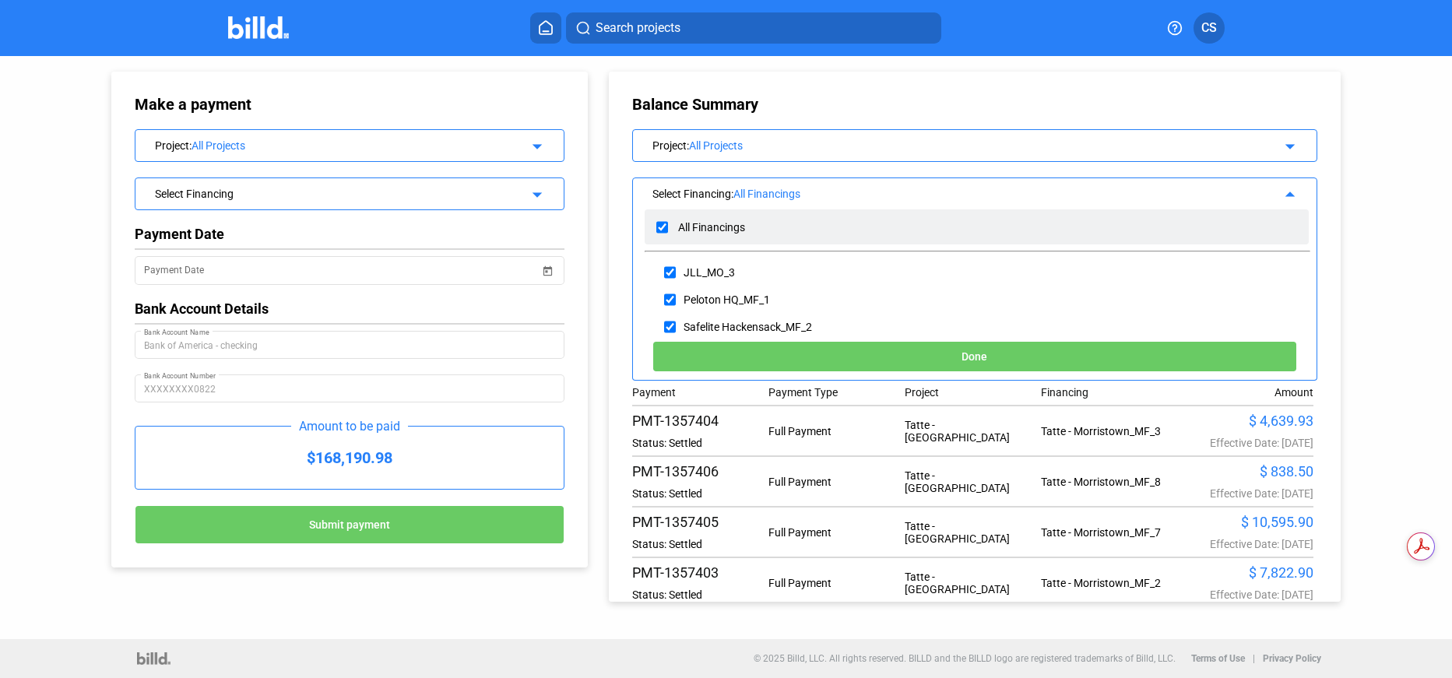
checkbox input "true"
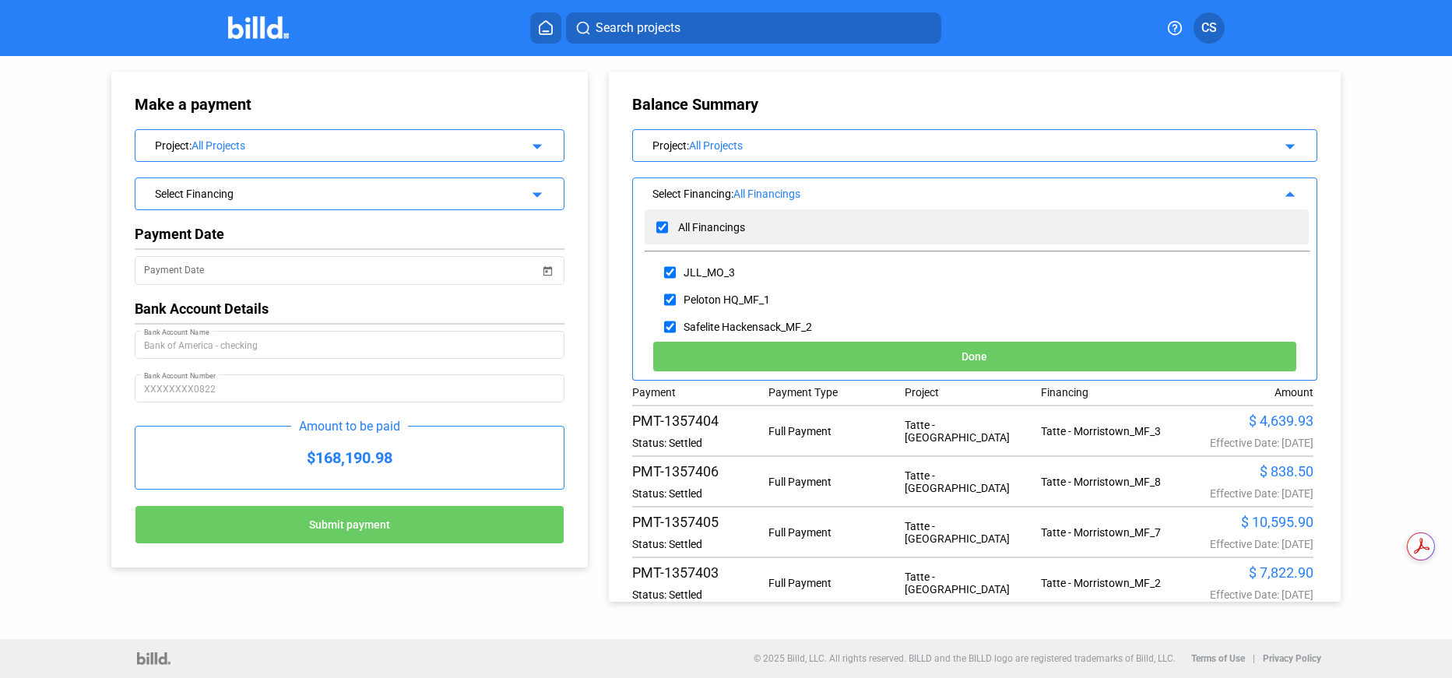
checkbox input "true"
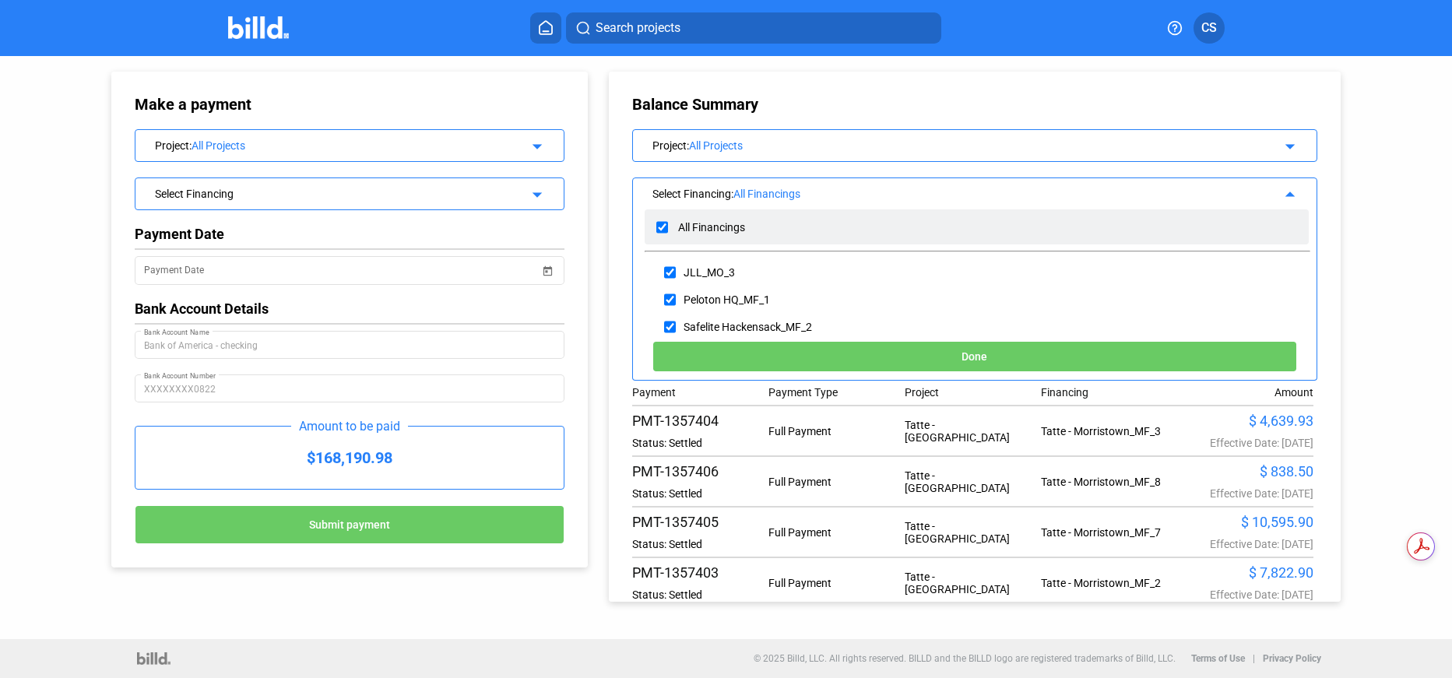
checkbox input "true"
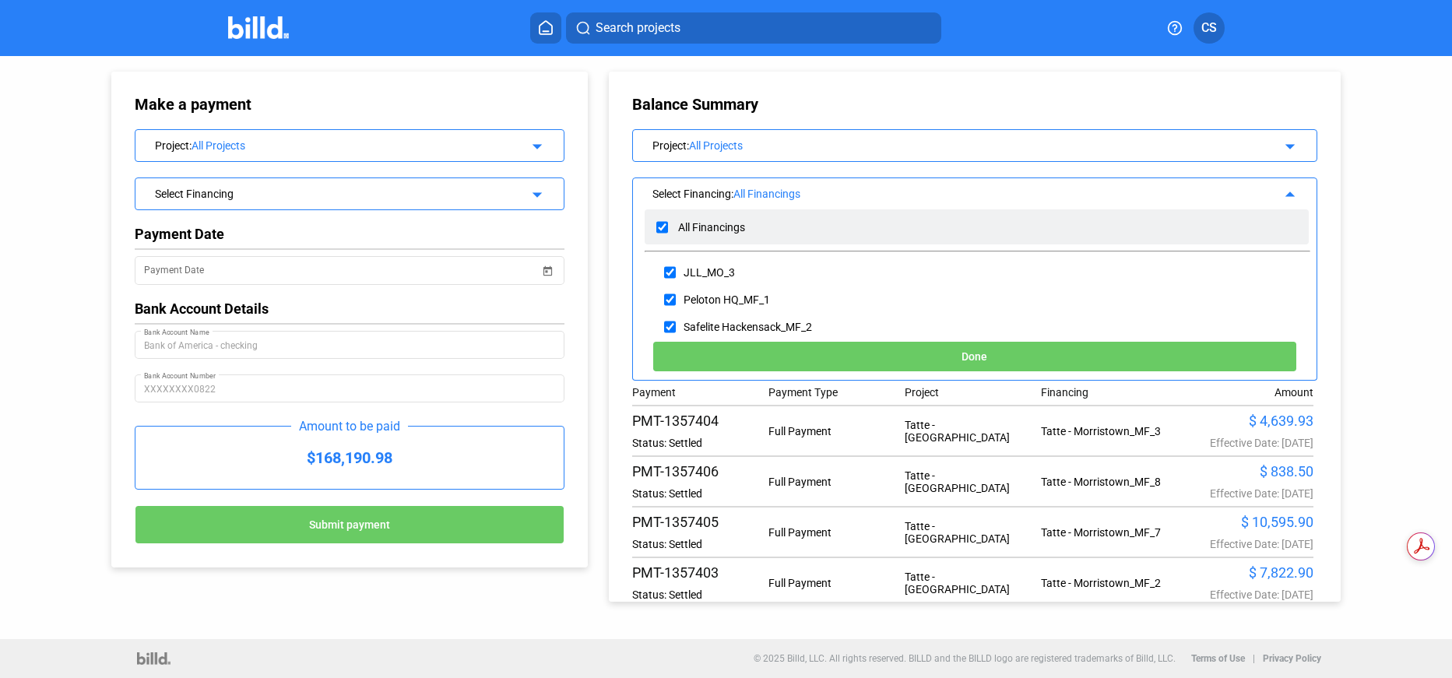
checkbox input "true"
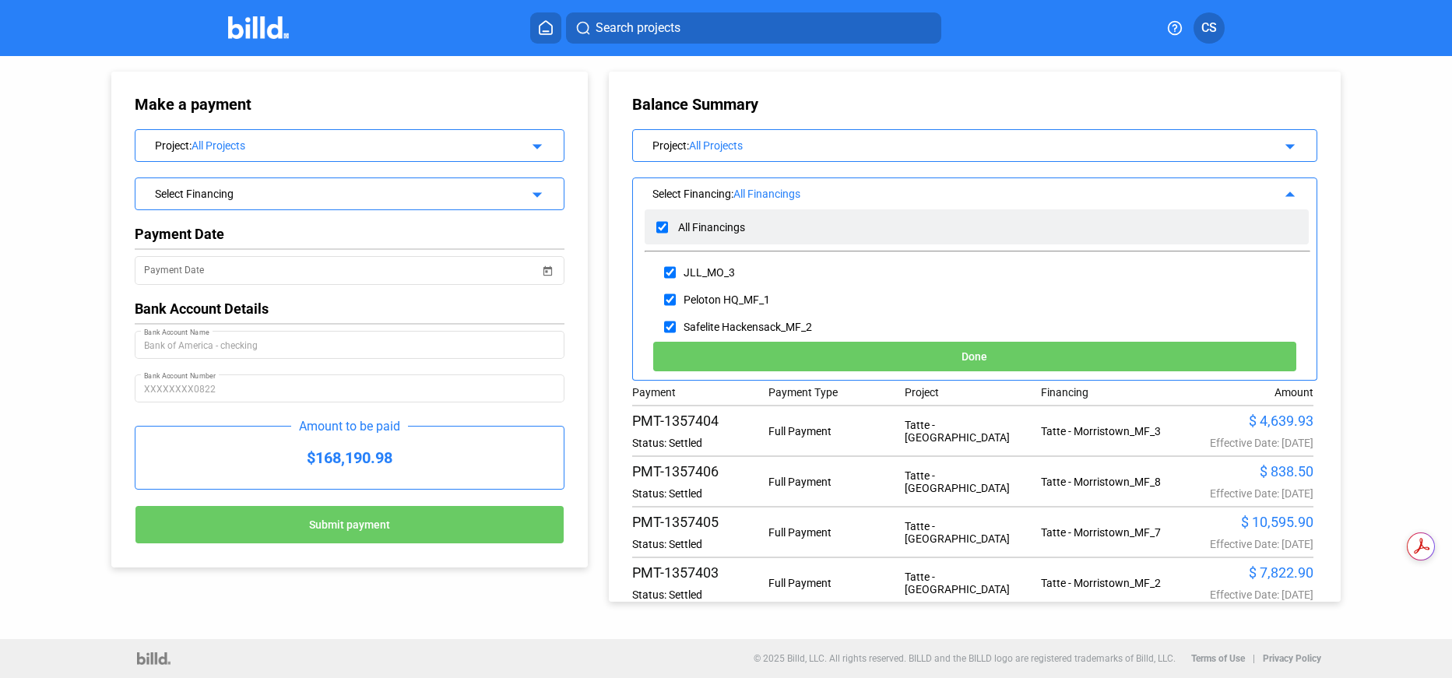
checkbox input "true"
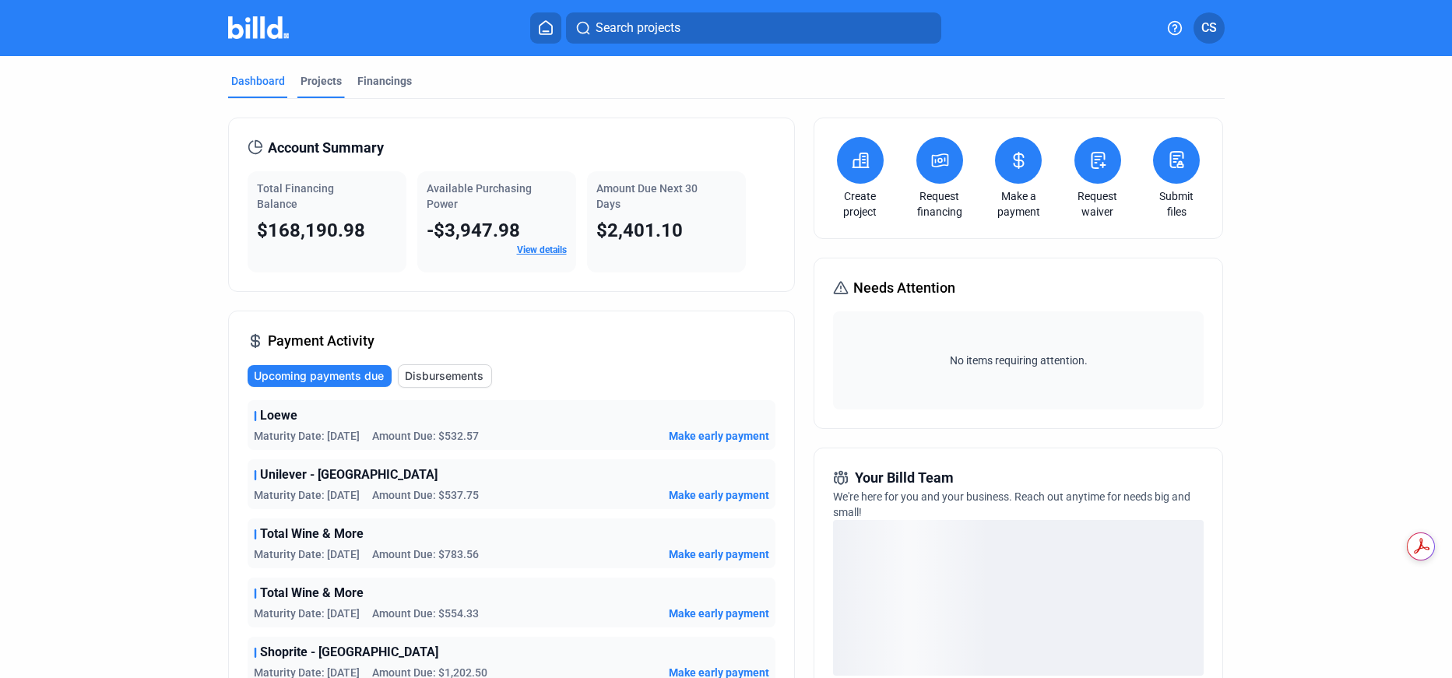
click at [315, 79] on div "Projects" at bounding box center [321, 81] width 41 height 16
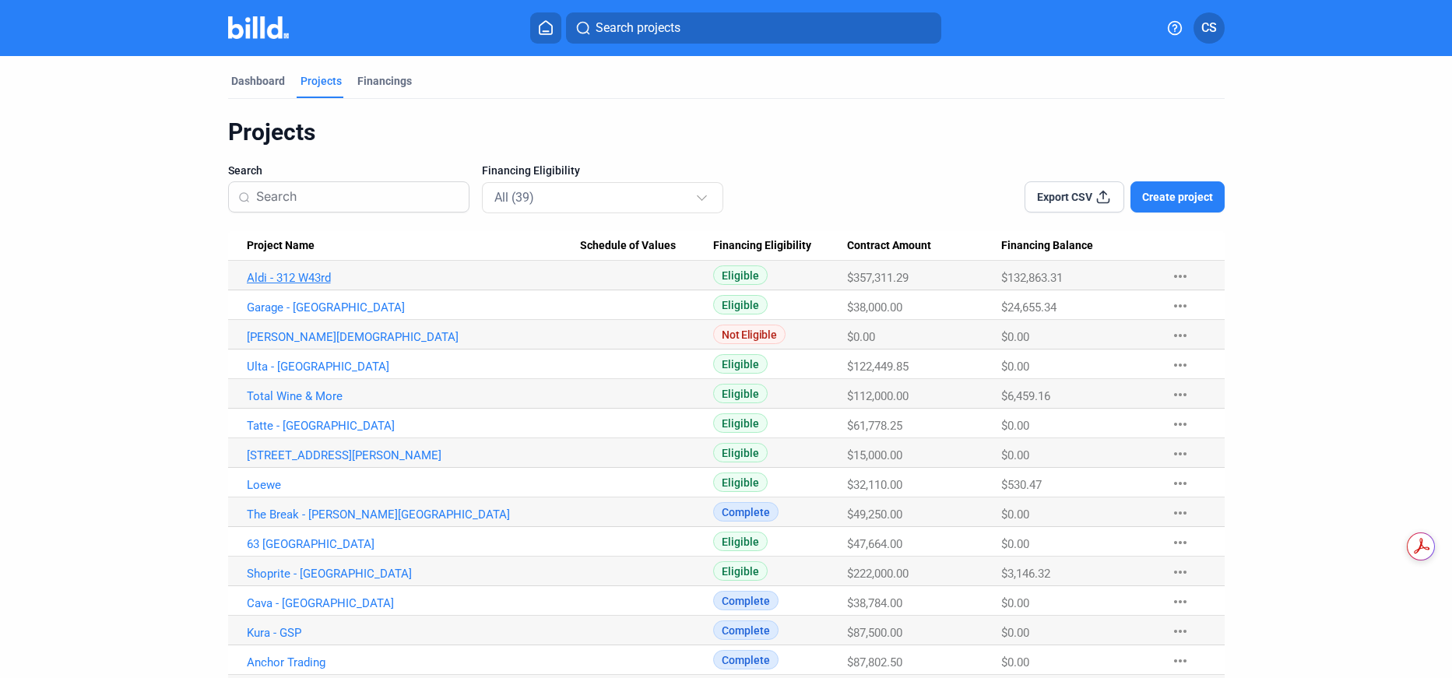
click at [306, 284] on link "Aldi - 312 W43rd" at bounding box center [414, 278] width 334 height 14
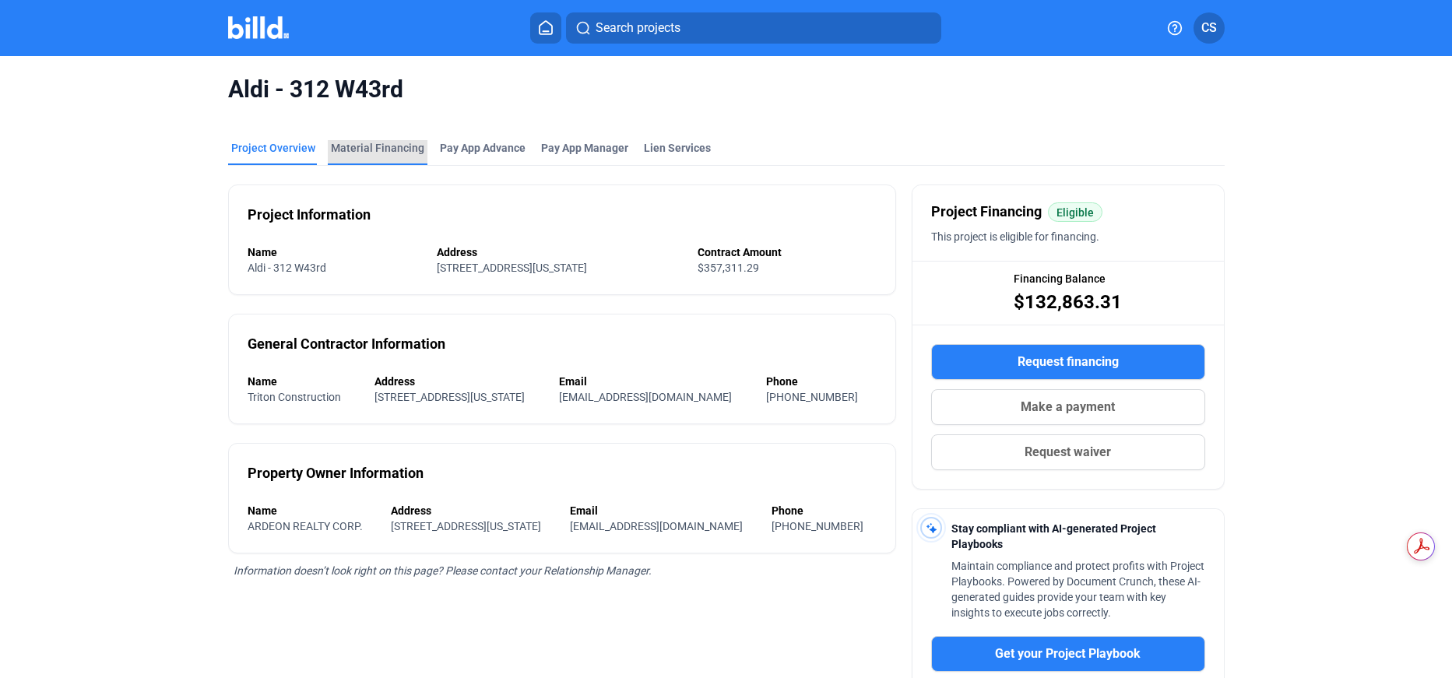
click at [375, 145] on div "Material Financing" at bounding box center [377, 148] width 93 height 16
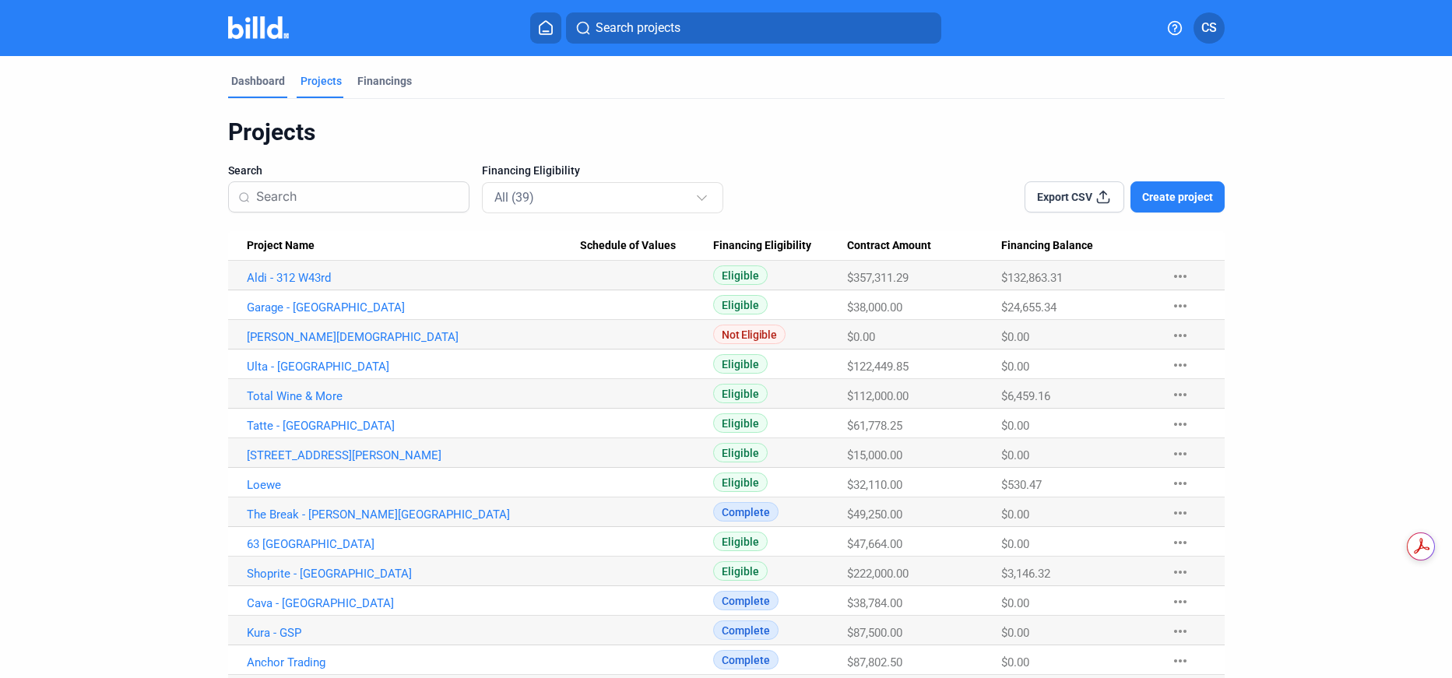
click at [248, 80] on div "Dashboard" at bounding box center [258, 81] width 54 height 16
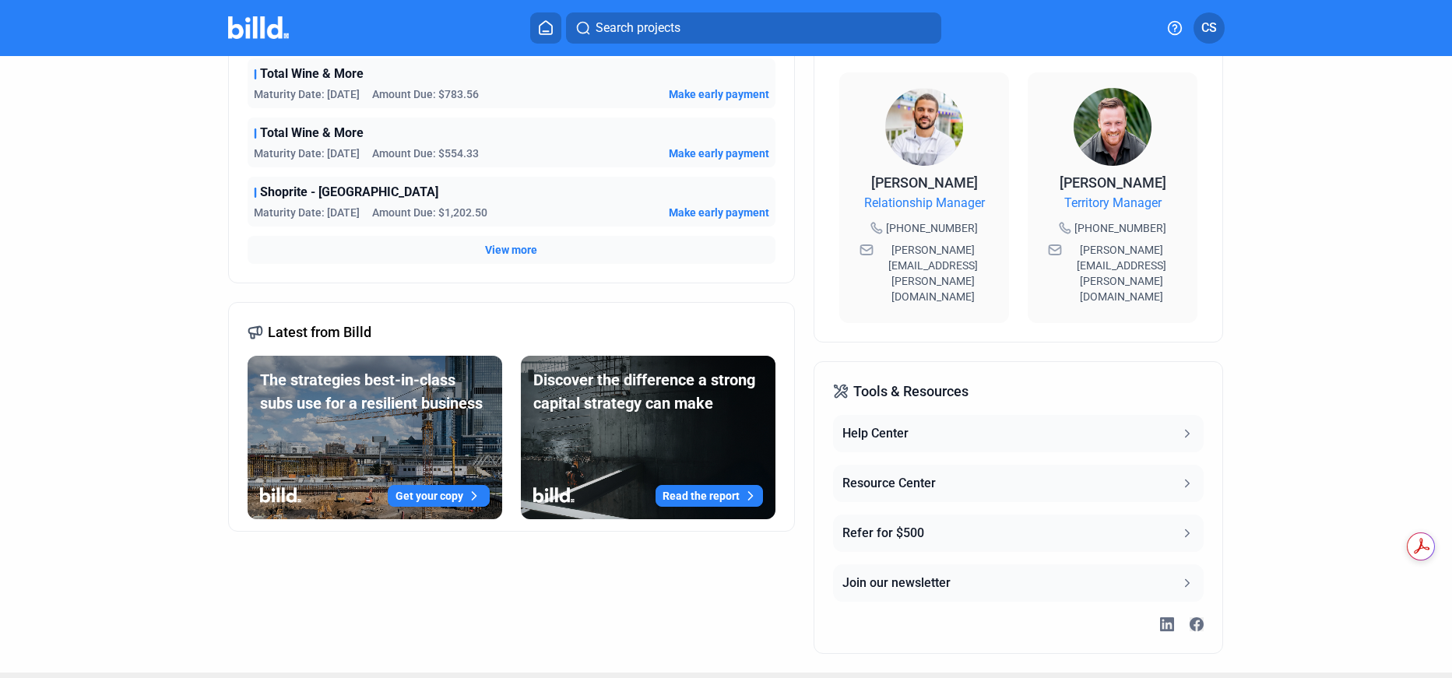
scroll to position [462, 0]
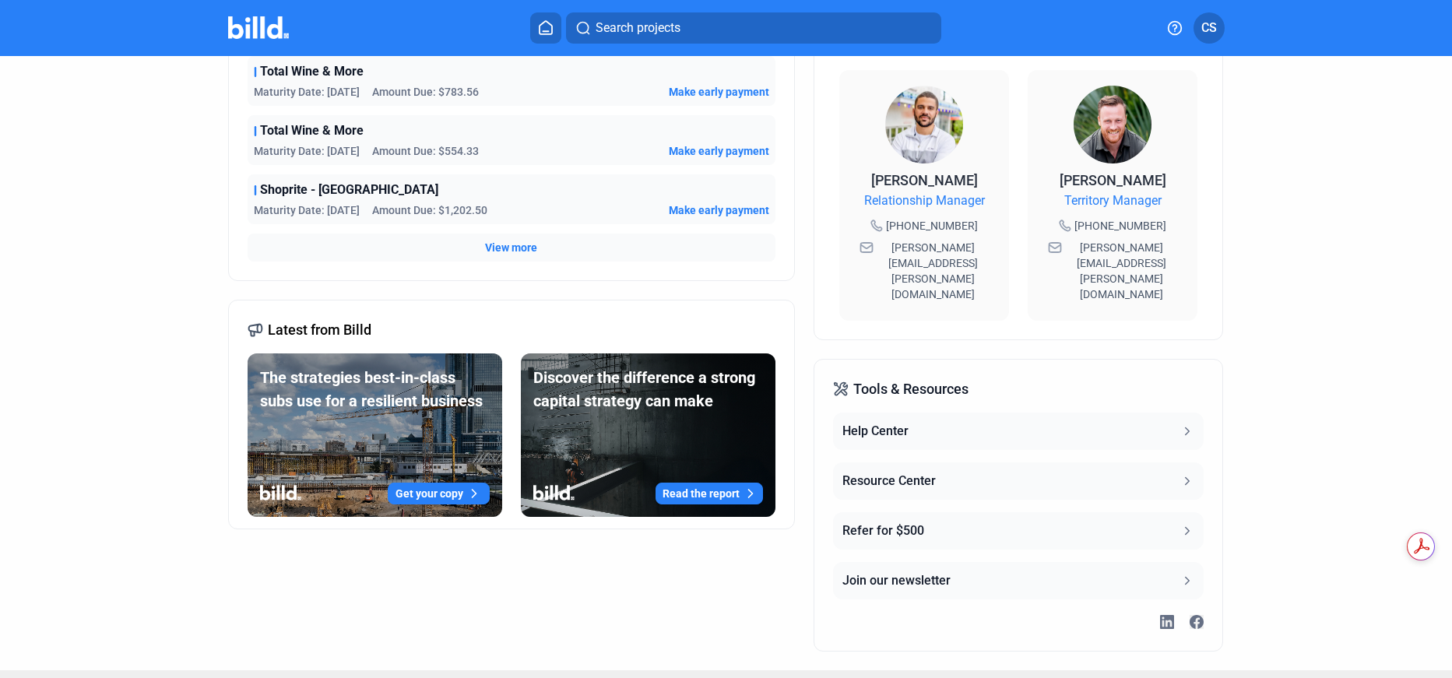
click at [716, 490] on button "Read the report" at bounding box center [709, 494] width 107 height 22
